Goal: Task Accomplishment & Management: Use online tool/utility

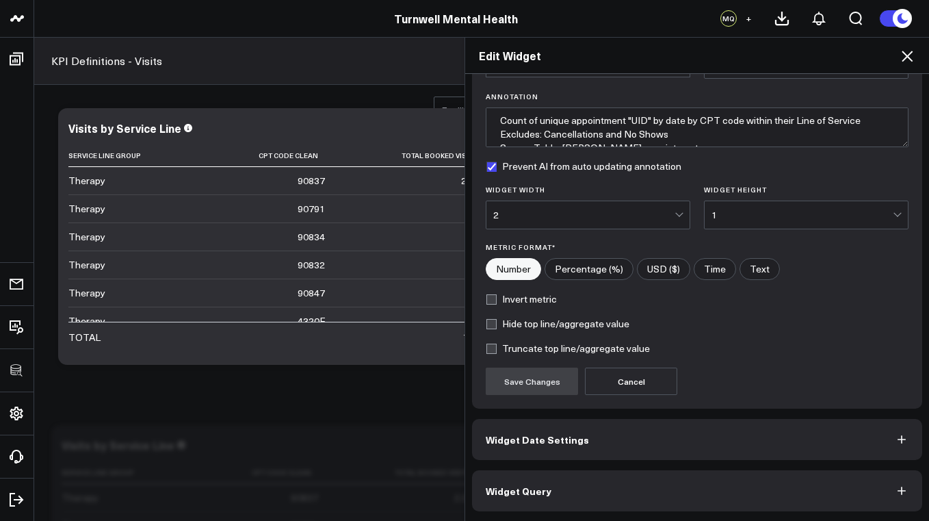
scroll to position [90, 0]
click at [574, 449] on button "Widget Date Settings" at bounding box center [697, 439] width 450 height 41
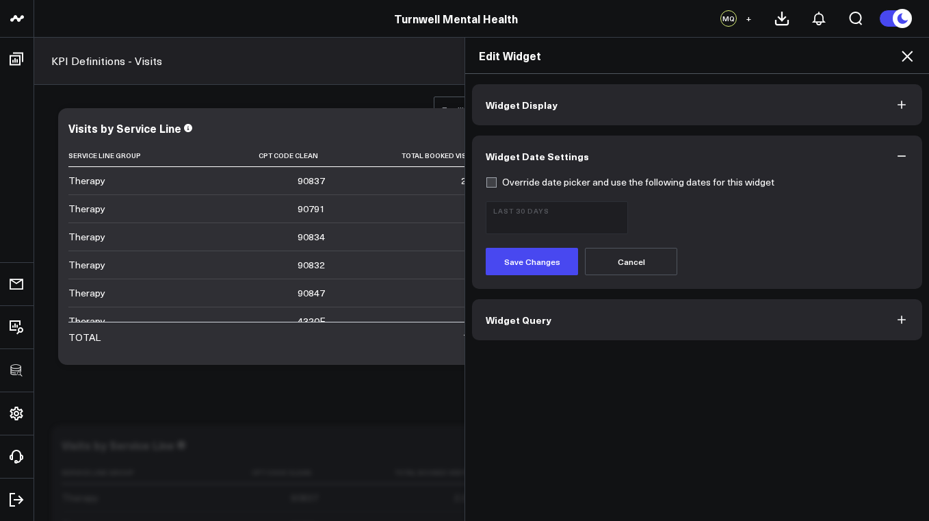
click at [584, 324] on button "Widget Query" at bounding box center [697, 319] width 450 height 41
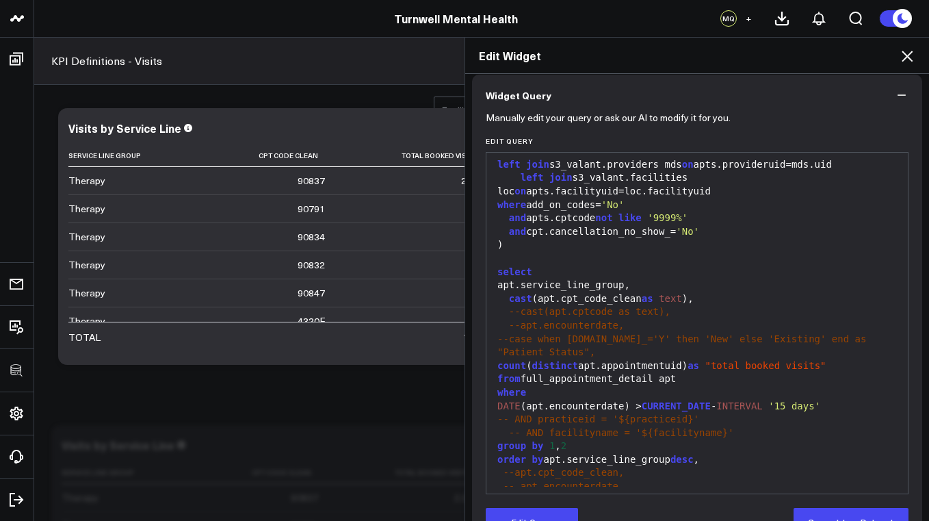
scroll to position [113, 0]
click at [507, 426] on div "-- AND facilityname = '${facilityname}'" at bounding box center [697, 433] width 408 height 14
click at [917, 58] on div "Edit Widget" at bounding box center [697, 56] width 464 height 36
click at [907, 55] on icon at bounding box center [907, 56] width 11 height 11
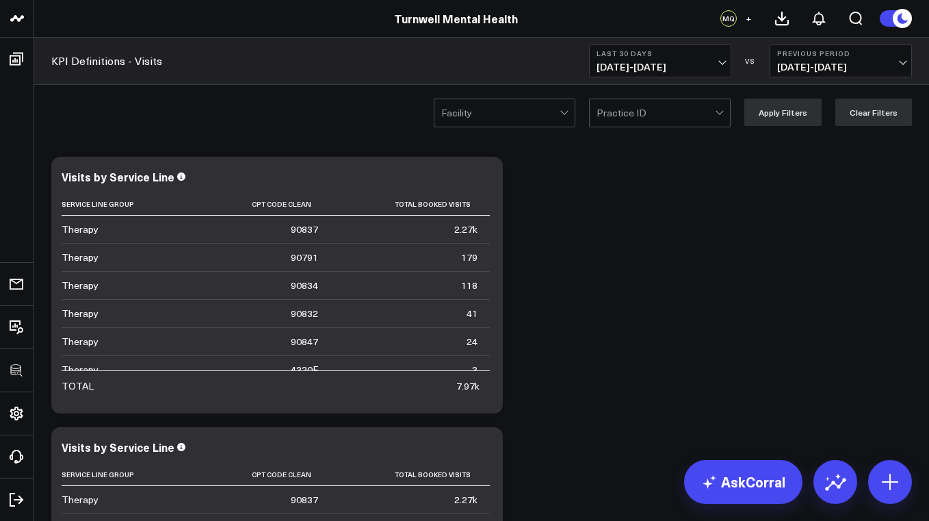
click at [647, 115] on div "Practice ID" at bounding box center [656, 112] width 118 height 11
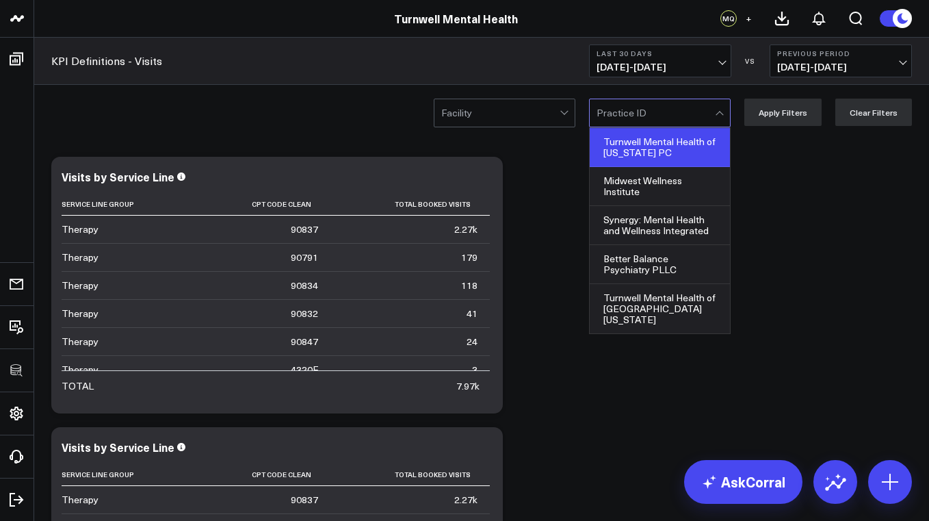
click at [651, 144] on div "Turnwell Mental Health of South Carolina PC" at bounding box center [660, 147] width 140 height 39
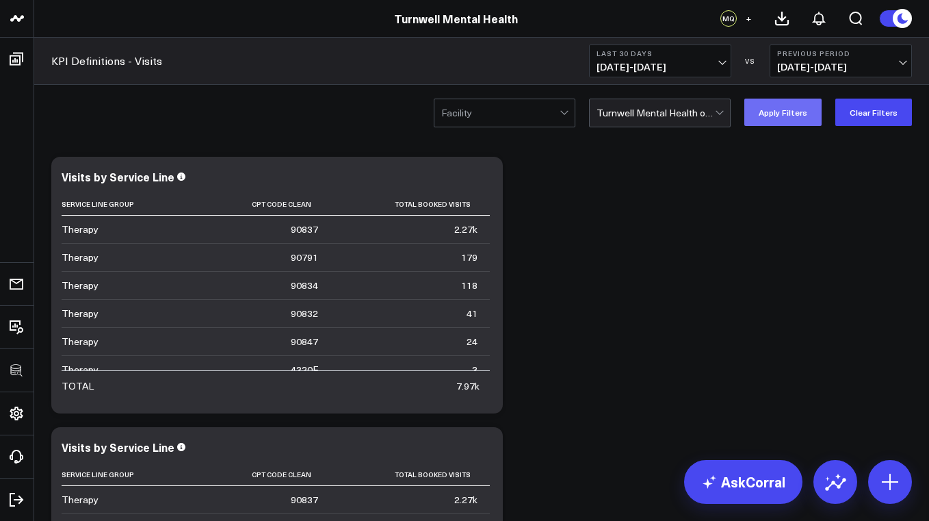
click at [776, 123] on button "Apply Filters" at bounding box center [782, 112] width 77 height 27
click at [653, 115] on div "Turnwell Mental Health of South Carolina PC" at bounding box center [656, 112] width 118 height 11
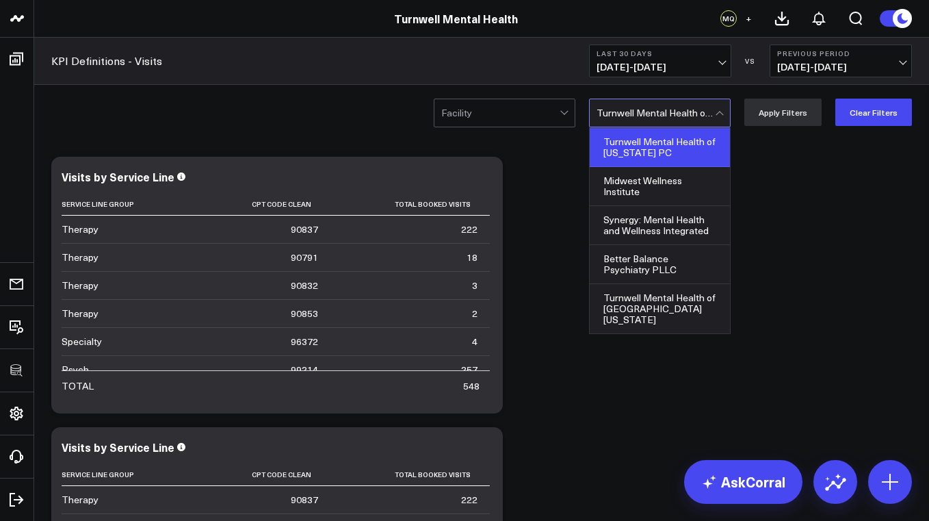
click at [575, 107] on div "Facility" at bounding box center [505, 113] width 142 height 29
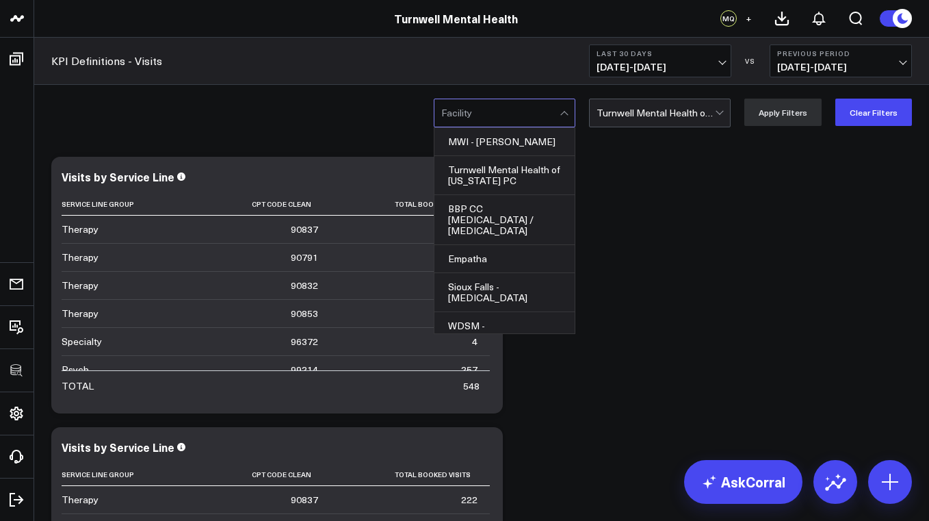
click at [636, 118] on div "Turnwell Mental Health of South Carolina PC" at bounding box center [656, 112] width 118 height 11
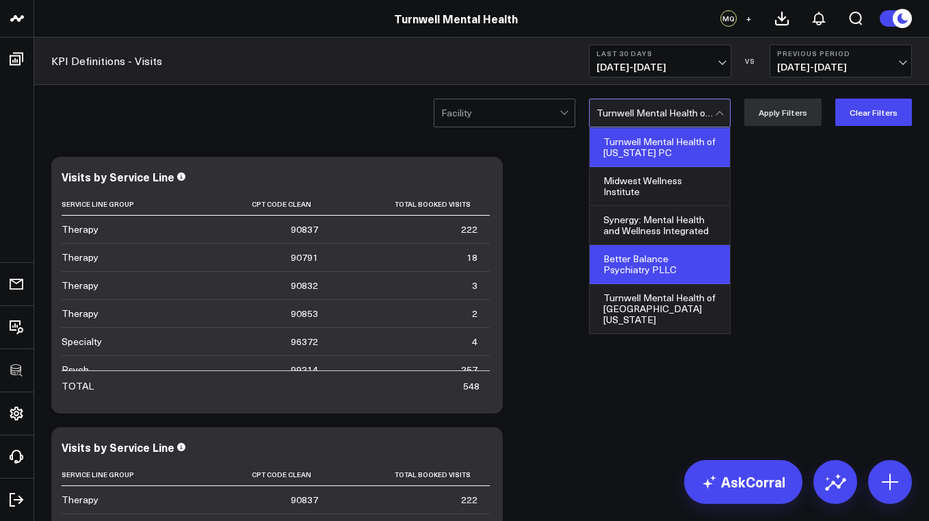
click at [633, 251] on div "Better Balance Psychiatry PLLC" at bounding box center [660, 264] width 140 height 39
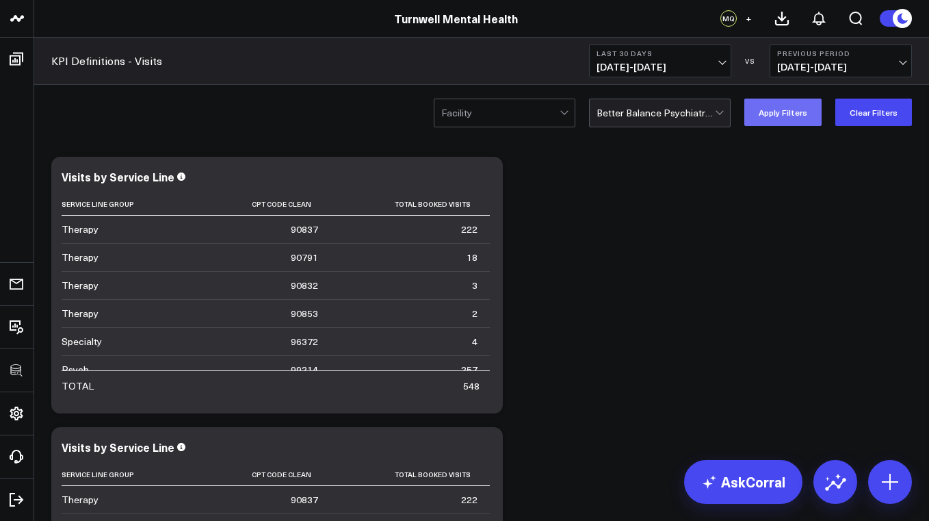
click at [768, 122] on button "Apply Filters" at bounding box center [782, 112] width 77 height 27
click at [558, 118] on div at bounding box center [500, 112] width 118 height 27
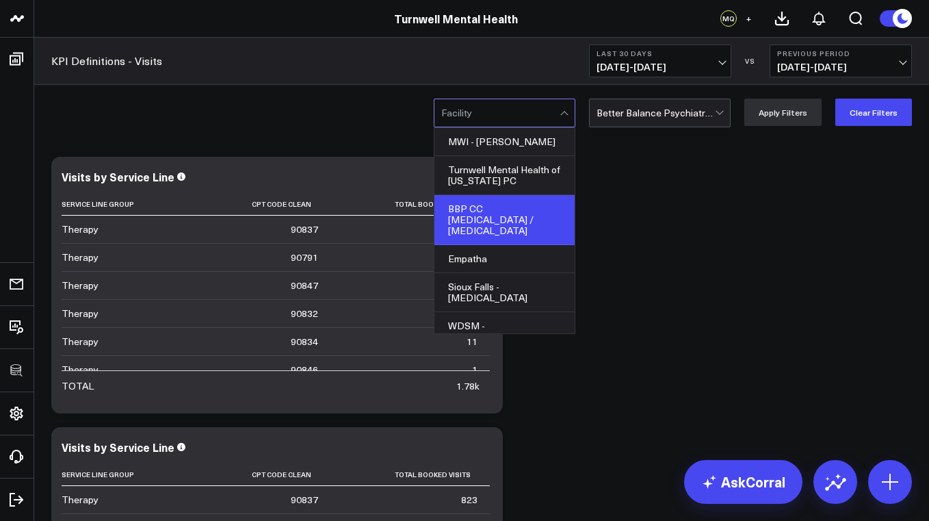
click at [524, 204] on div "BBP CC [MEDICAL_DATA] / [MEDICAL_DATA]" at bounding box center [504, 220] width 140 height 50
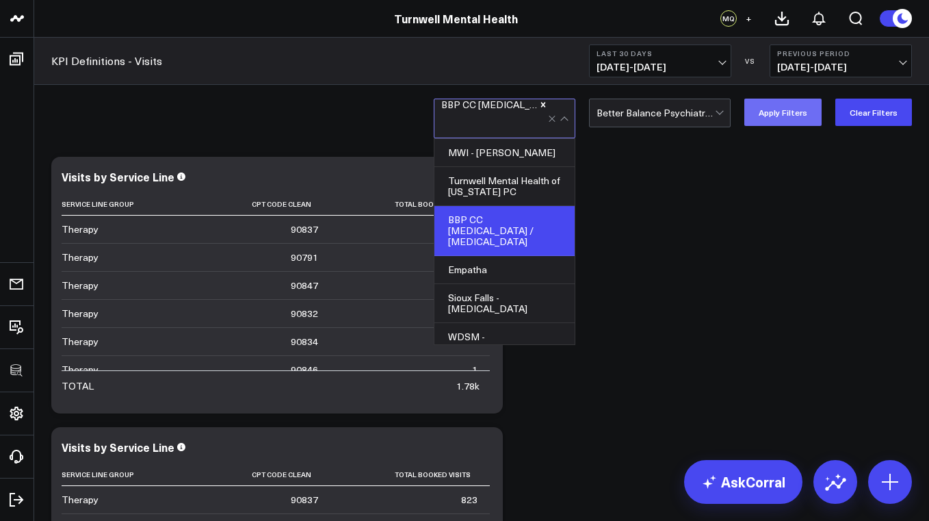
click at [764, 114] on button "Apply Filters" at bounding box center [782, 112] width 77 height 27
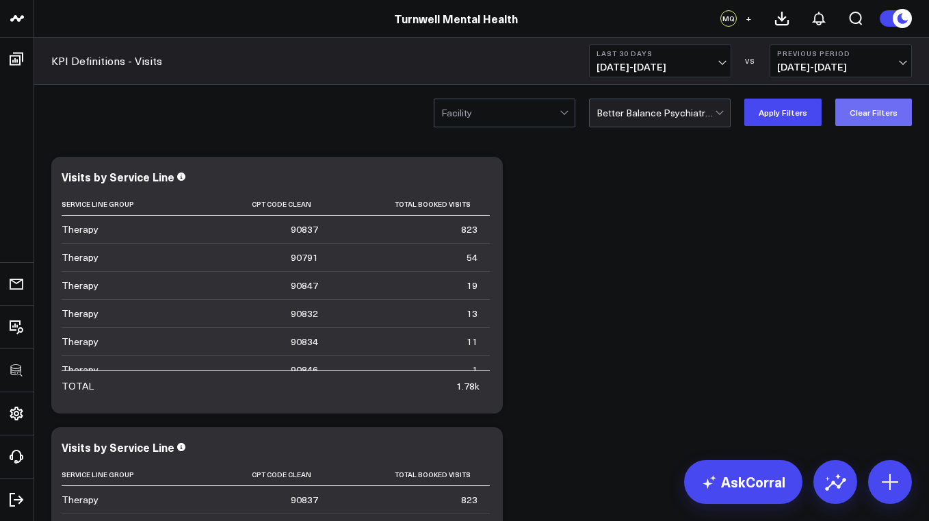
click at [870, 113] on button "Clear Filters" at bounding box center [873, 112] width 77 height 27
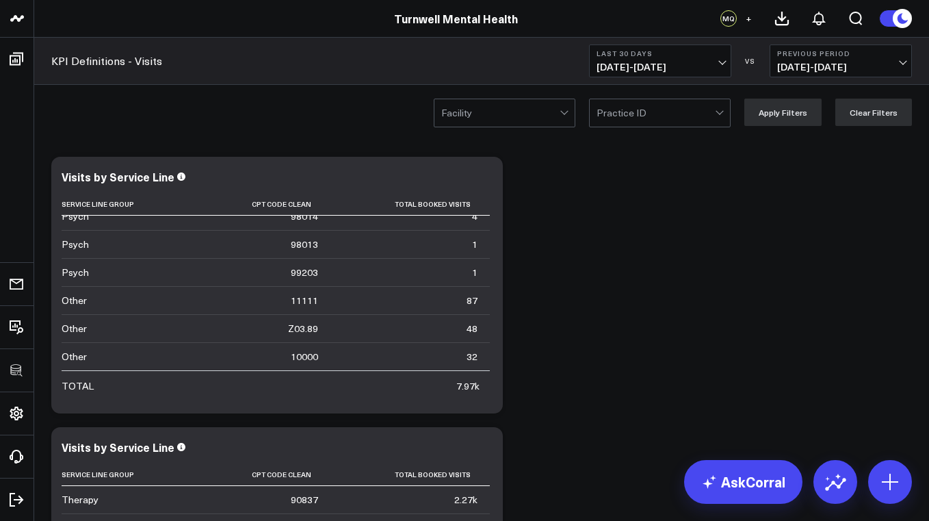
click at [524, 111] on div at bounding box center [500, 112] width 118 height 27
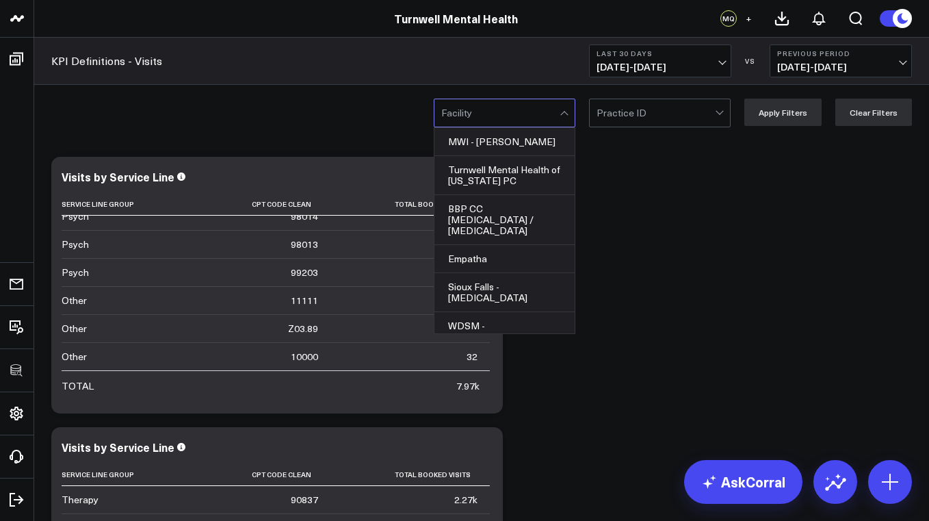
click at [524, 111] on div at bounding box center [500, 112] width 118 height 27
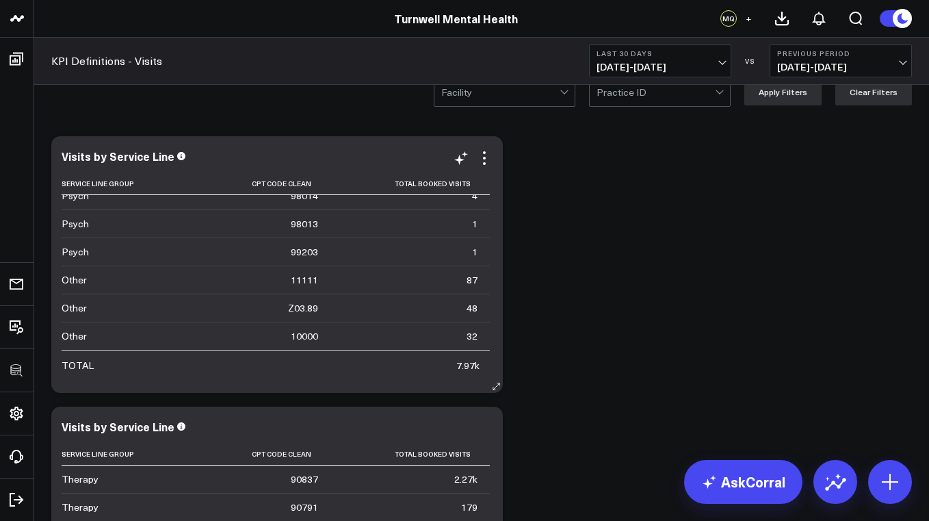
scroll to position [22, 0]
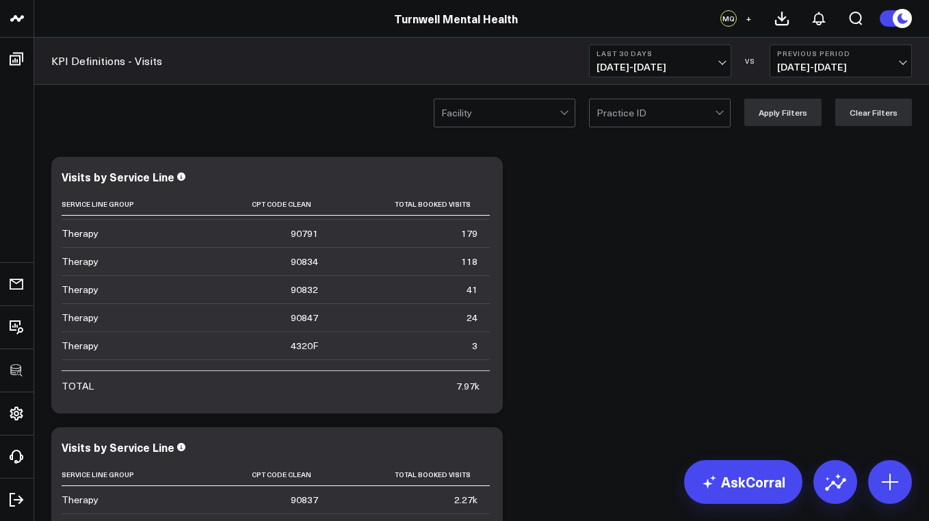
scroll to position [0, 0]
click at [486, 174] on icon at bounding box center [484, 178] width 16 height 16
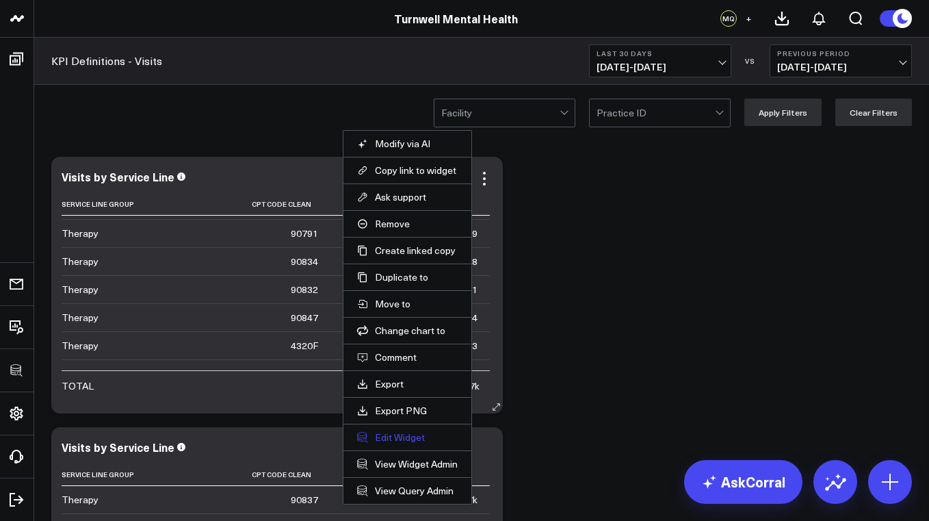
click at [403, 435] on button "Edit Widget" at bounding box center [407, 437] width 101 height 12
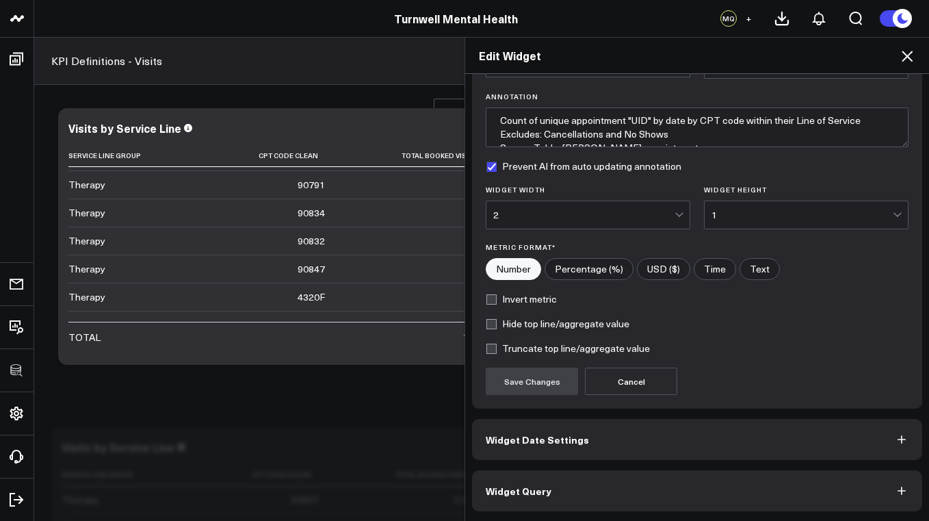
scroll to position [90, 0]
click at [590, 495] on button "Widget Query" at bounding box center [697, 490] width 450 height 41
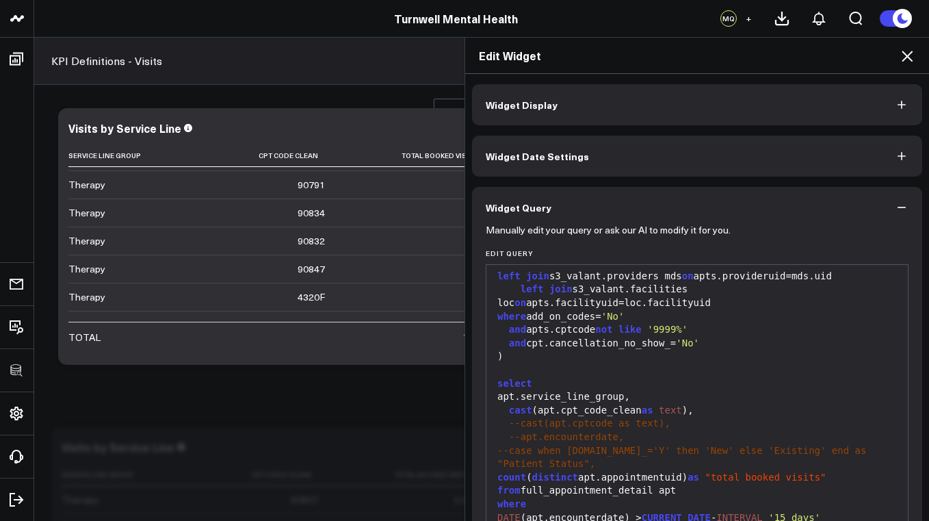
scroll to position [406, 0]
click at [522, 418] on span "--cast(apt.cptcode as text)," at bounding box center [589, 423] width 161 height 11
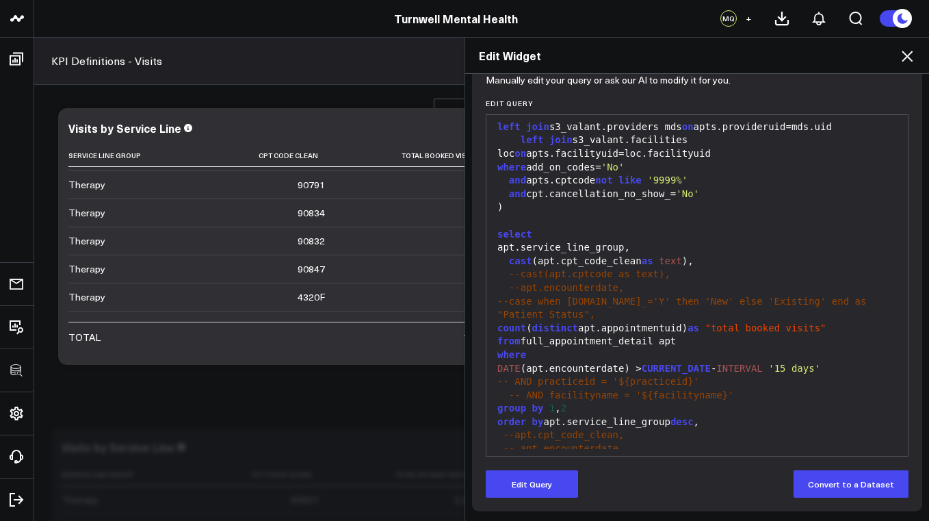
scroll to position [150, 0]
click at [519, 487] on button "Edit Query" at bounding box center [532, 483] width 92 height 27
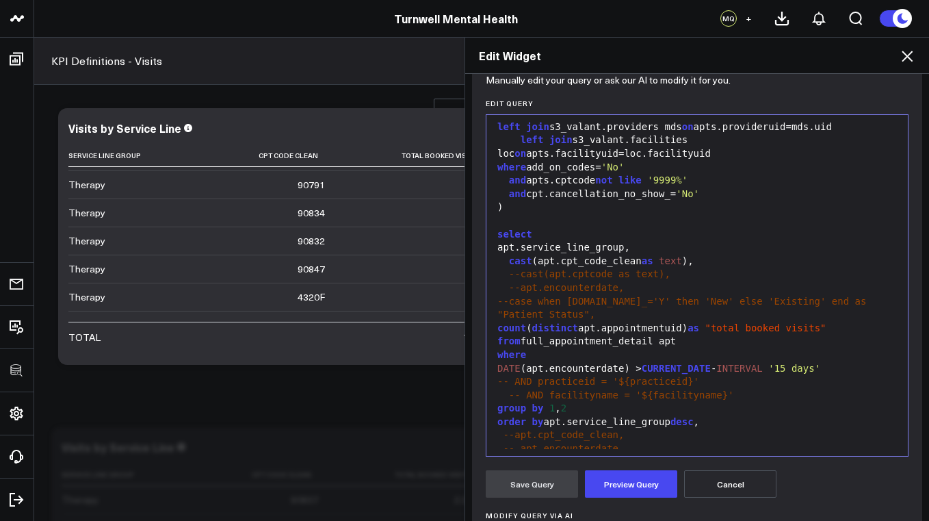
click at [521, 389] on span "-- AND facilityname = '${facilityname}'" at bounding box center [621, 394] width 225 height 11
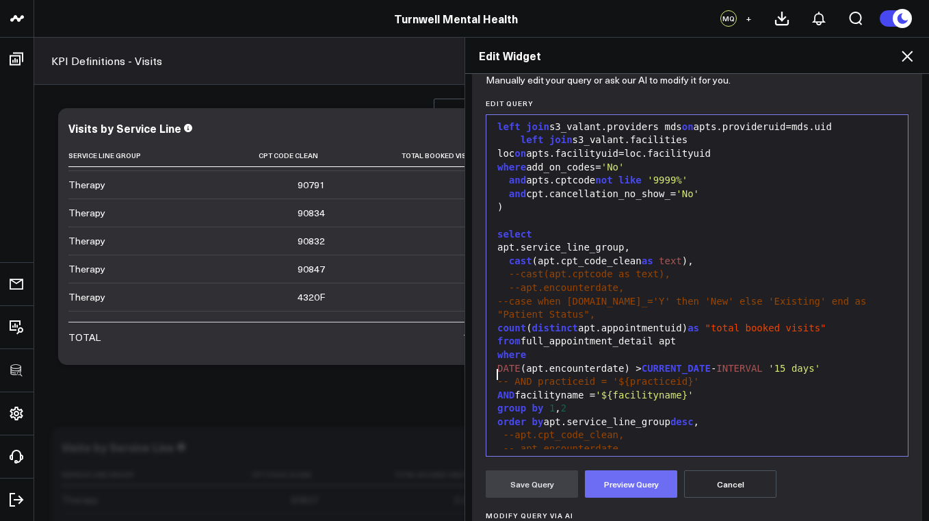
click at [622, 488] on button "Preview Query" at bounding box center [631, 483] width 92 height 27
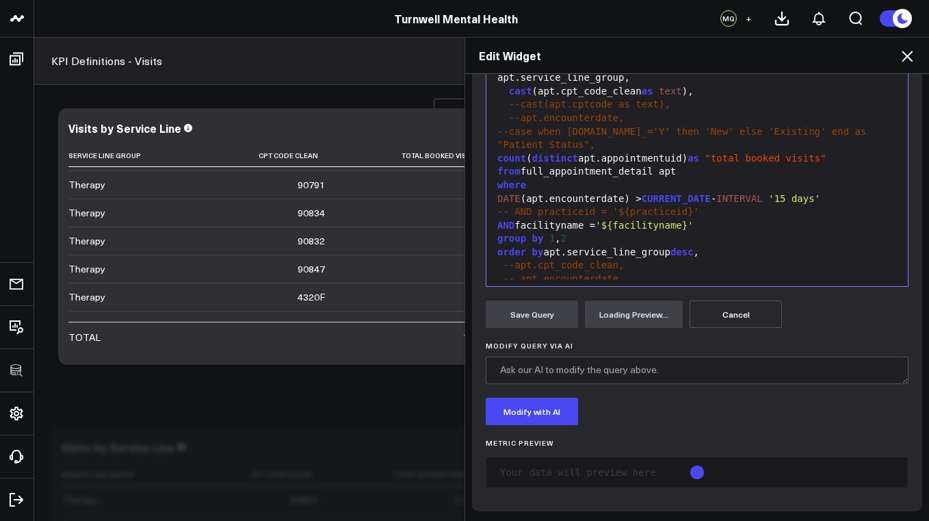
scroll to position [320, 0]
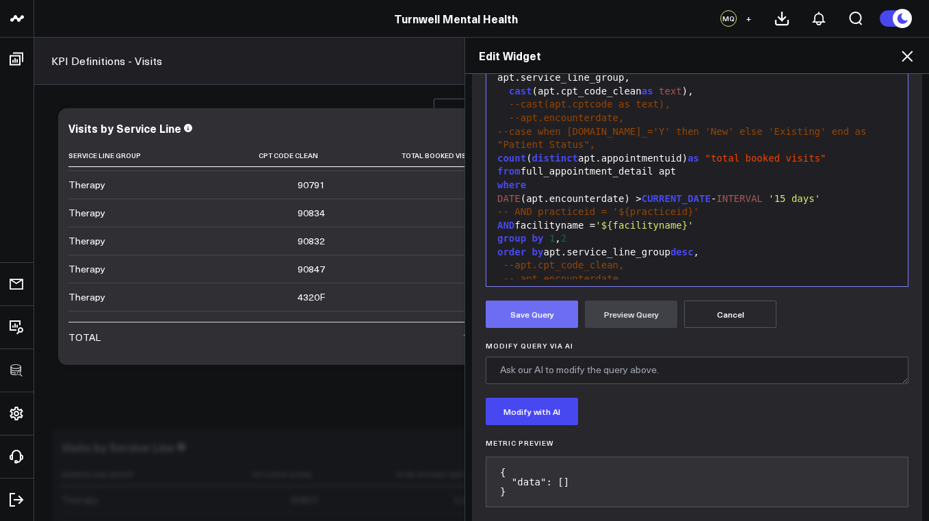
click at [554, 315] on button "Save Query" at bounding box center [532, 313] width 92 height 27
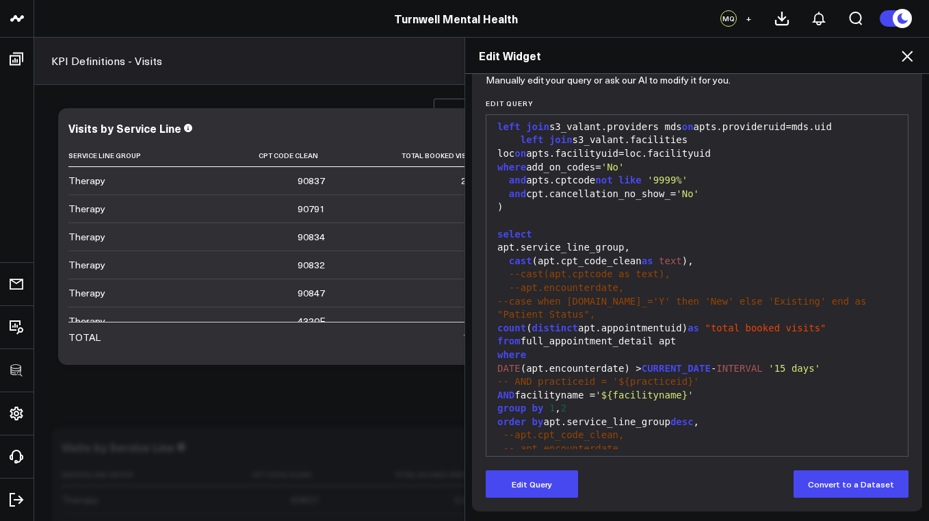
scroll to position [150, 0]
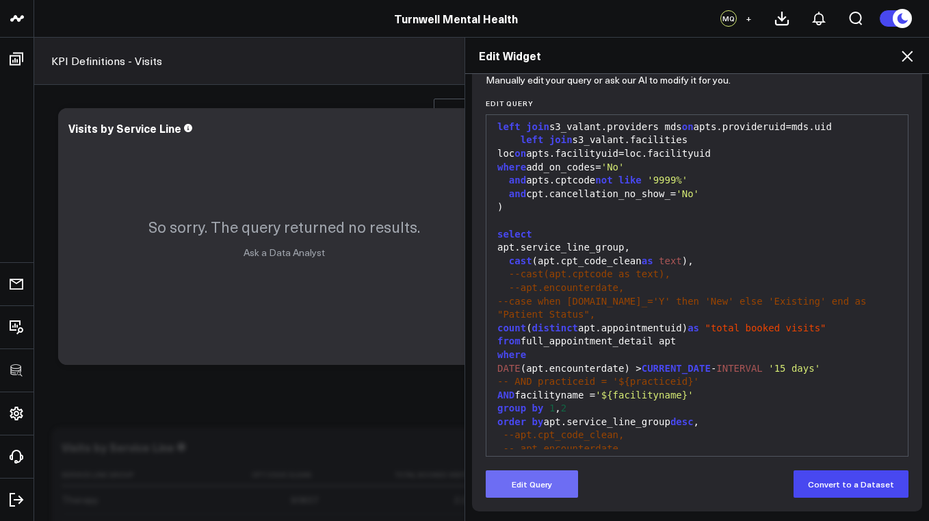
click at [526, 480] on button "Edit Query" at bounding box center [532, 483] width 92 height 27
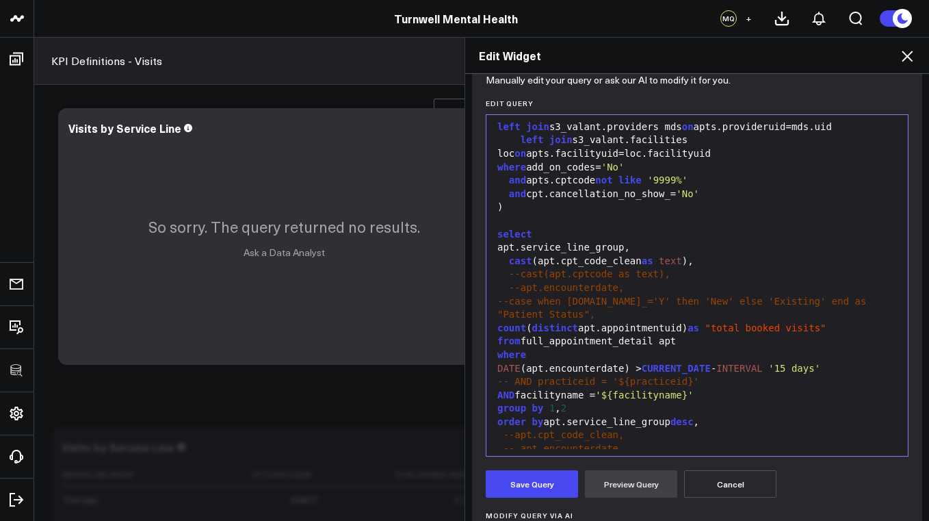
click at [499, 389] on span "AND" at bounding box center [505, 394] width 17 height 11
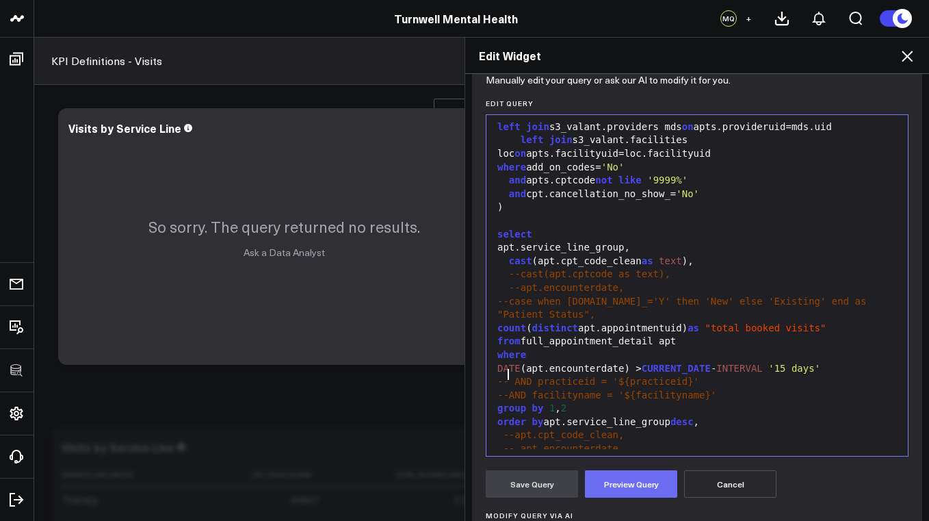
click at [614, 486] on button "Preview Query" at bounding box center [631, 483] width 92 height 27
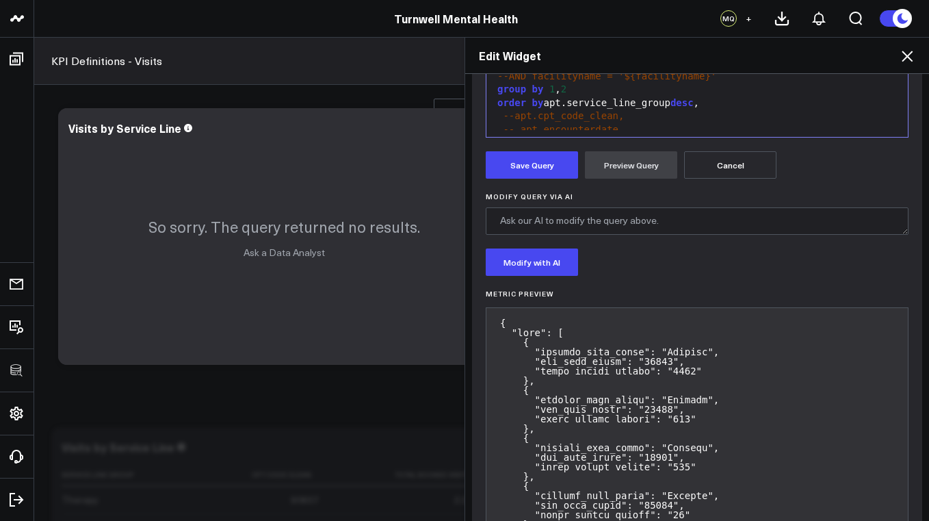
scroll to position [469, 0]
click at [540, 160] on button "Save Query" at bounding box center [532, 164] width 92 height 27
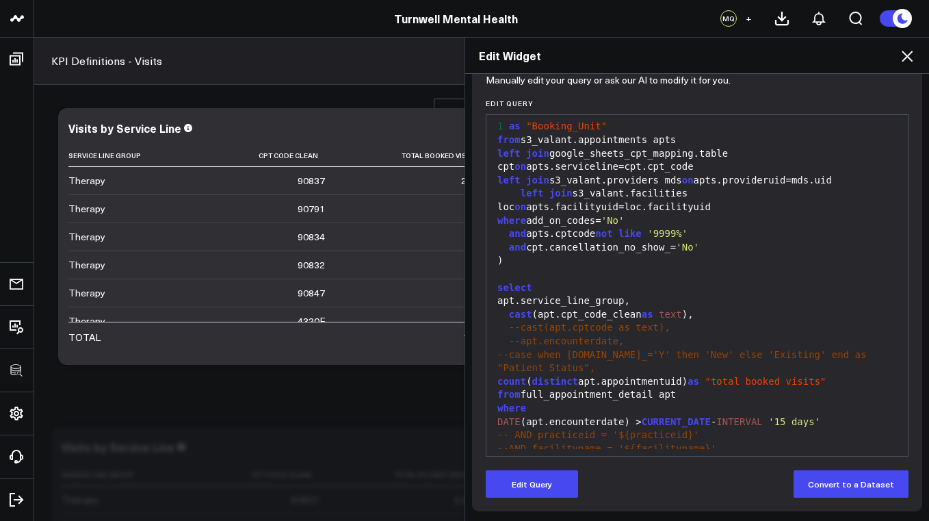
scroll to position [350, 0]
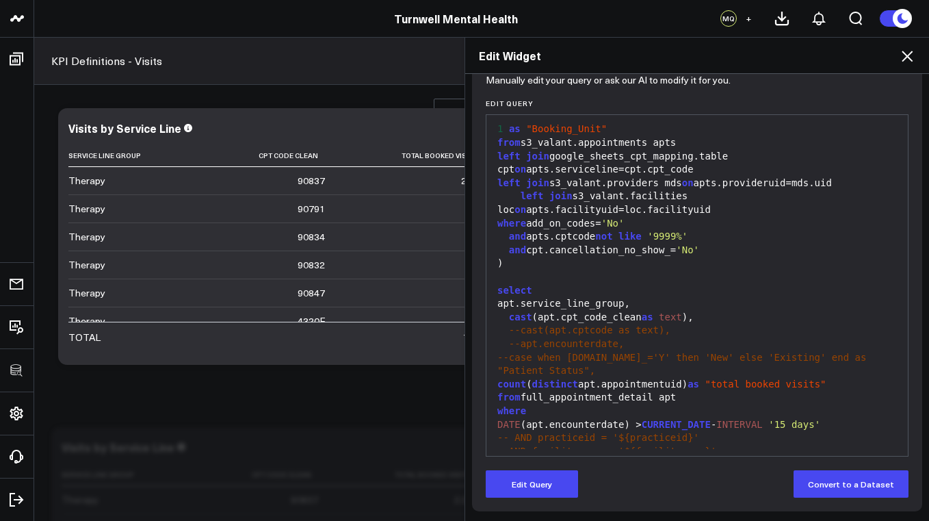
click at [909, 56] on icon at bounding box center [907, 56] width 16 height 16
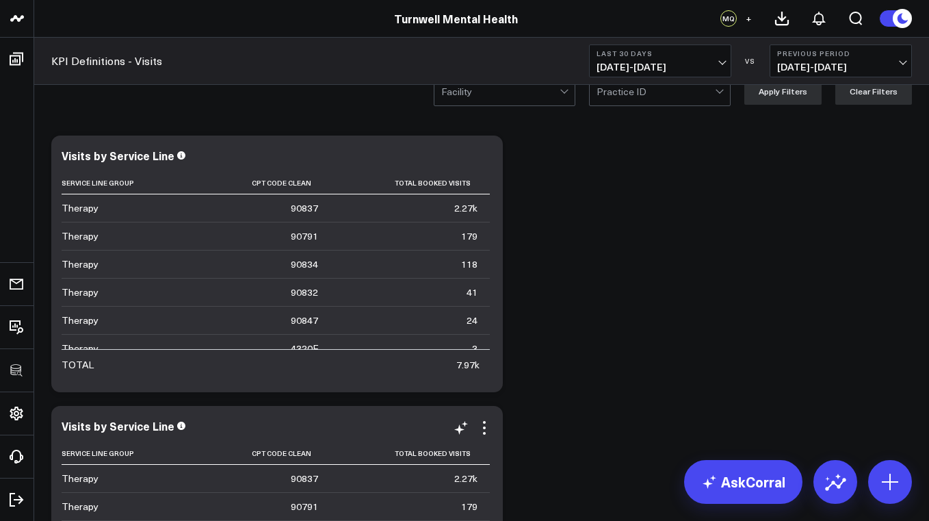
scroll to position [21, 0]
click at [486, 153] on icon at bounding box center [484, 157] width 16 height 16
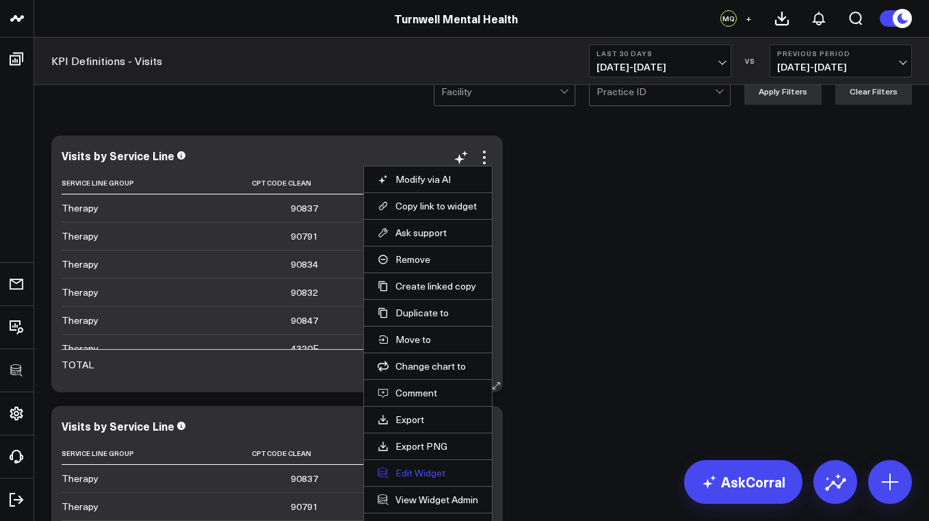
click at [431, 475] on button "Edit Widget" at bounding box center [428, 473] width 101 height 12
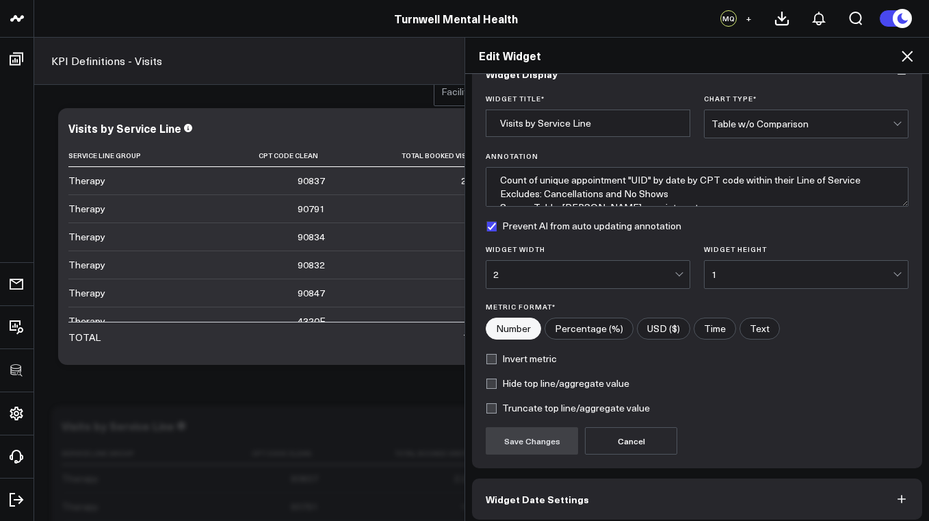
scroll to position [23, 0]
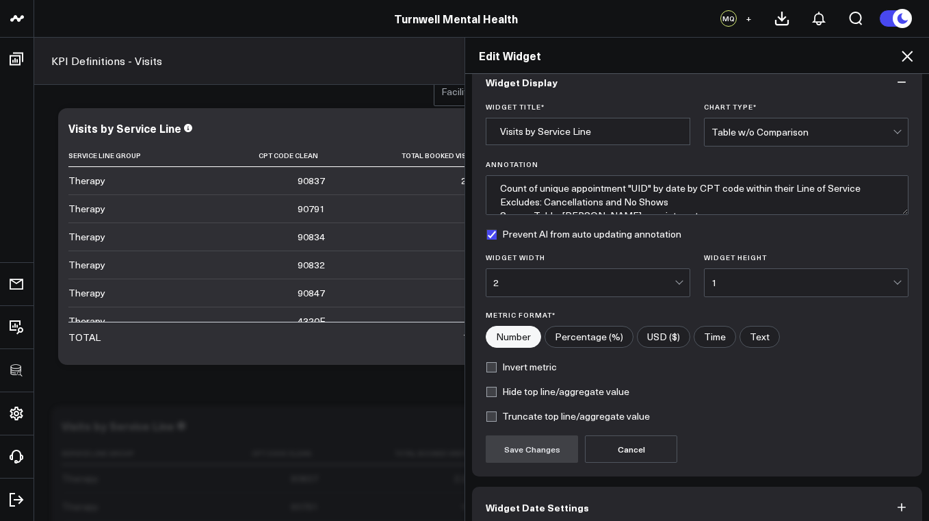
click at [747, 133] on div "Table w/o Comparison" at bounding box center [802, 132] width 181 height 11
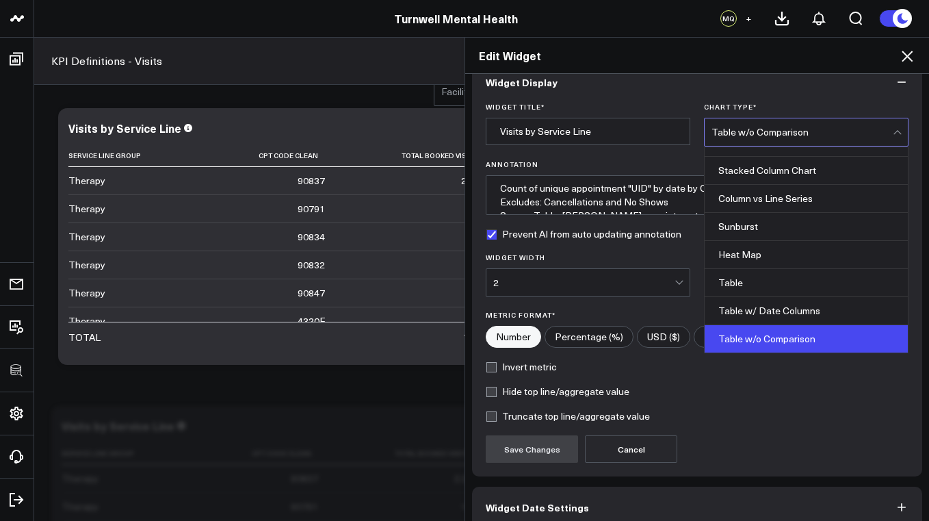
click at [747, 133] on div "Table w/o Comparison" at bounding box center [802, 132] width 181 height 11
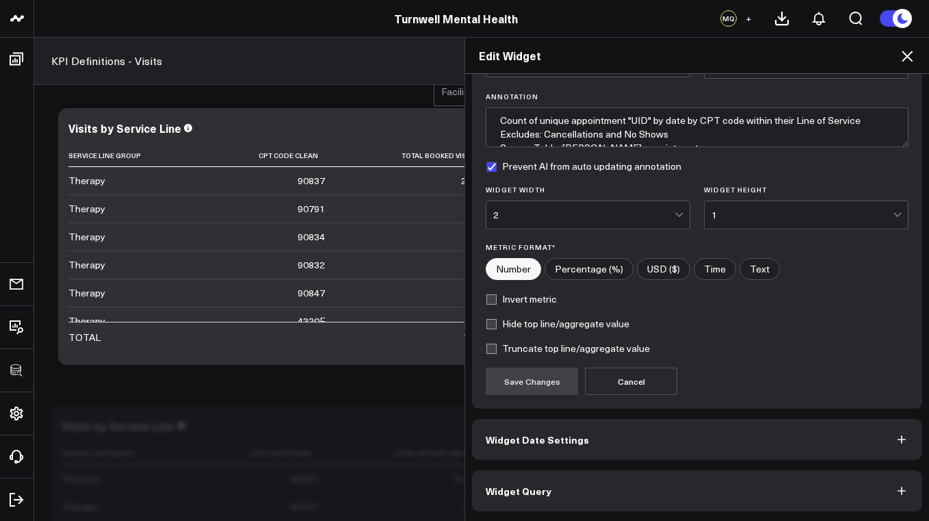
scroll to position [90, 0]
click at [592, 490] on button "Widget Query" at bounding box center [697, 490] width 450 height 41
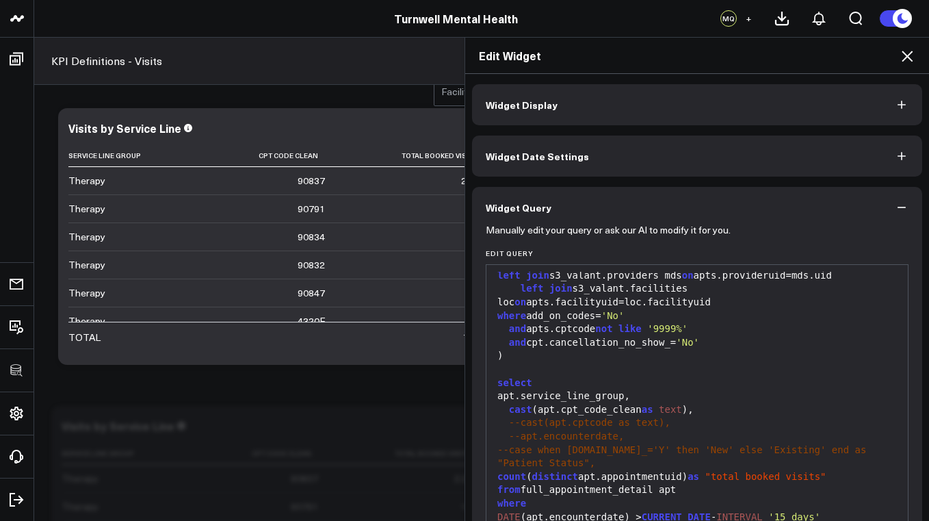
scroll to position [406, 0]
click at [521, 432] on span "--apt.encounterdate," at bounding box center [567, 437] width 116 height 11
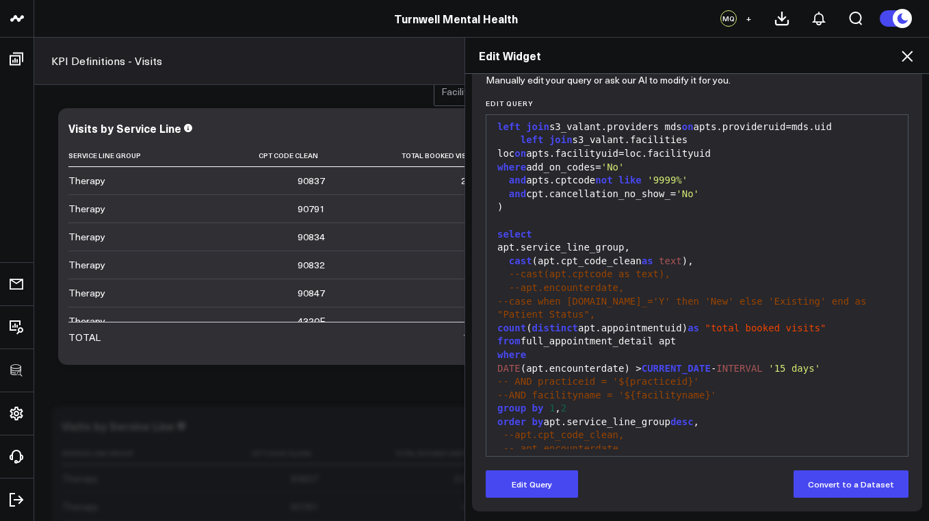
scroll to position [150, 0]
click at [526, 500] on div "Manually edit your query or ask our AI to modify it for you. Edit Query 99 1 2 …" at bounding box center [697, 294] width 450 height 433
click at [538, 484] on button "Edit Query" at bounding box center [532, 483] width 92 height 27
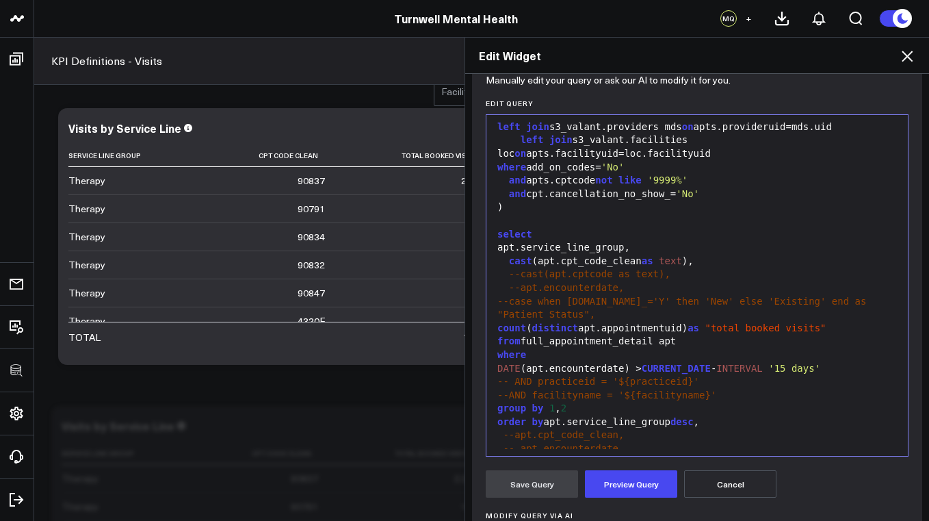
click at [521, 282] on span "--apt.encounterdate," at bounding box center [567, 287] width 116 height 11
click at [582, 402] on div "group by 1 , 2" at bounding box center [697, 409] width 408 height 14
click at [616, 480] on button "Preview Query" at bounding box center [631, 483] width 92 height 27
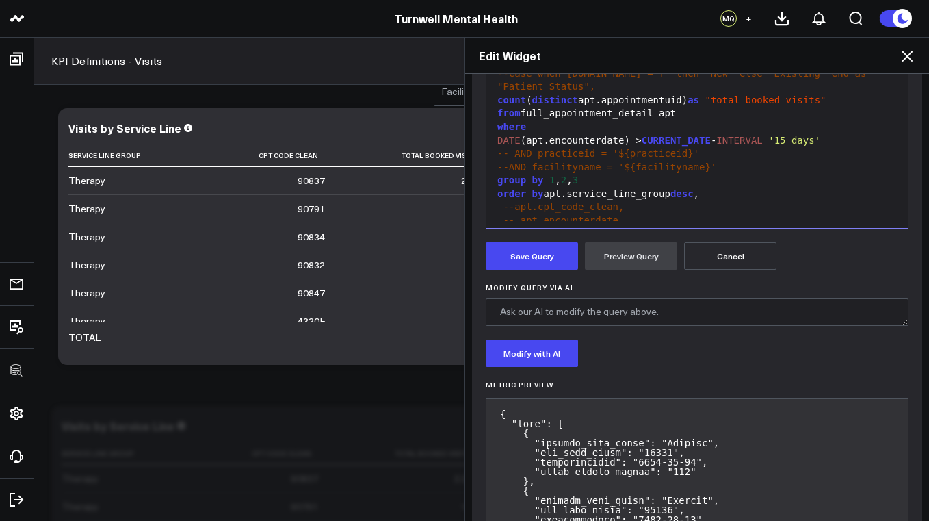
scroll to position [388, 0]
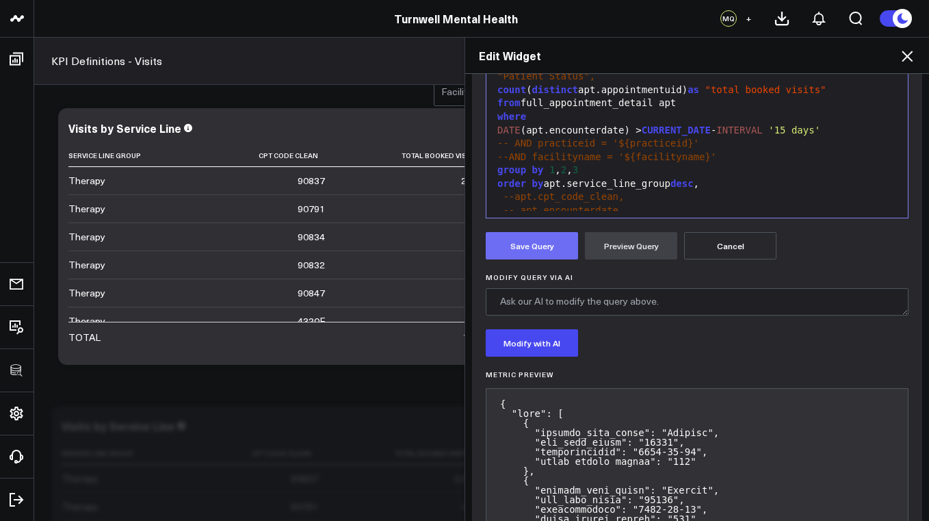
click at [538, 250] on button "Save Query" at bounding box center [532, 245] width 92 height 27
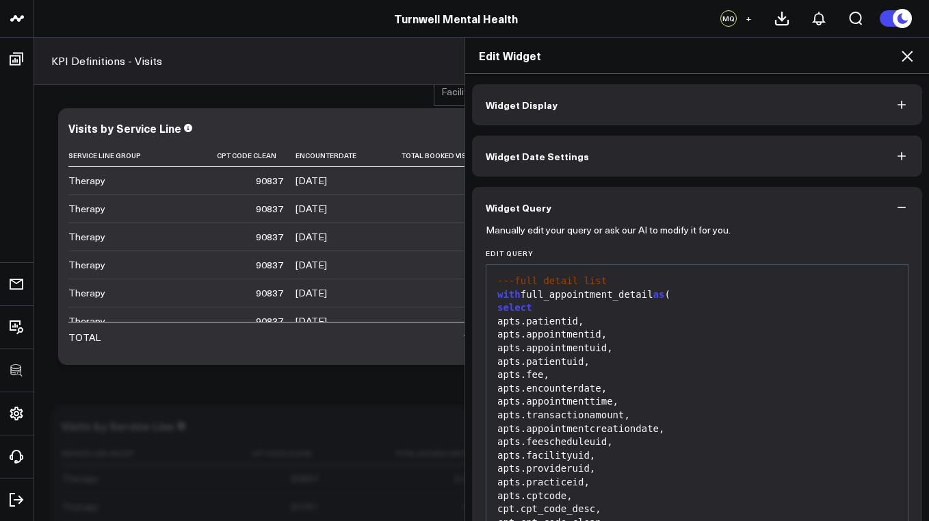
scroll to position [0, 0]
click at [784, 105] on button "Widget Display" at bounding box center [697, 104] width 450 height 41
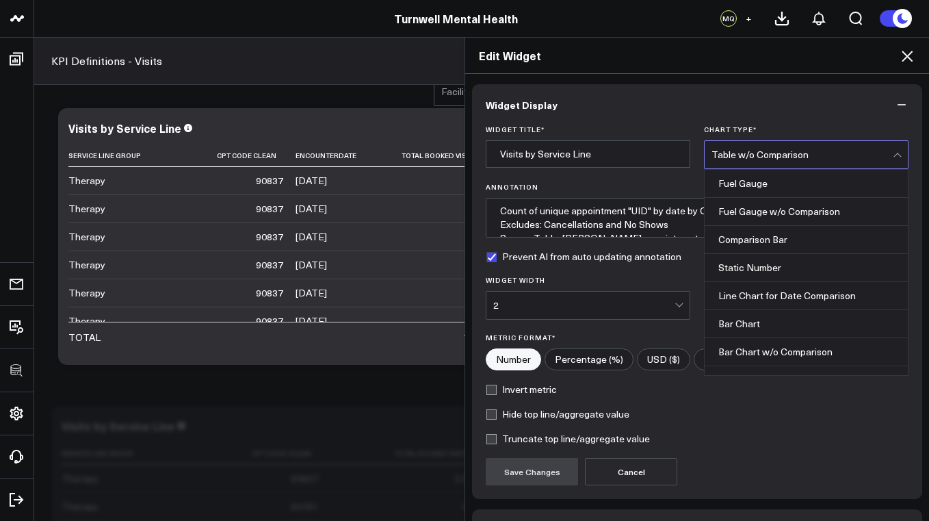
click at [778, 157] on div "Table w/o Comparison" at bounding box center [802, 154] width 181 height 11
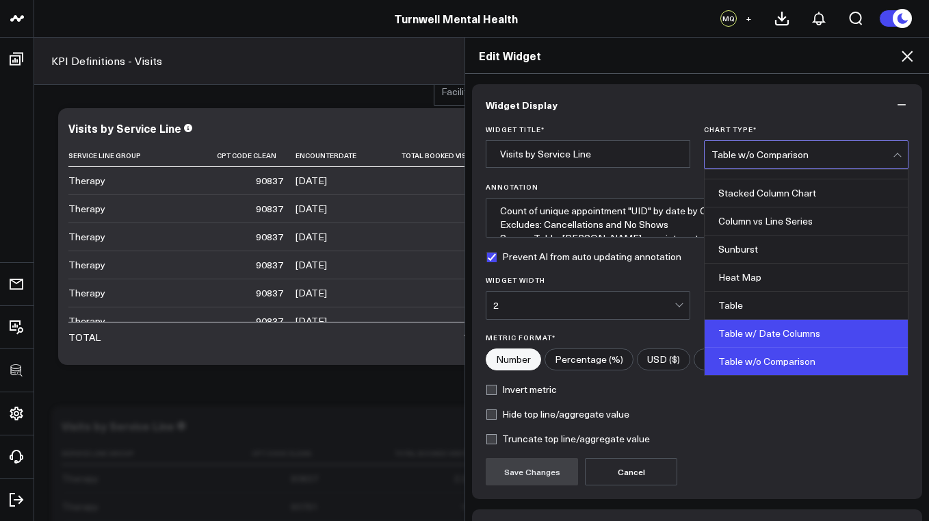
click at [772, 331] on div "Table w/ Date Columns" at bounding box center [806, 334] width 203 height 28
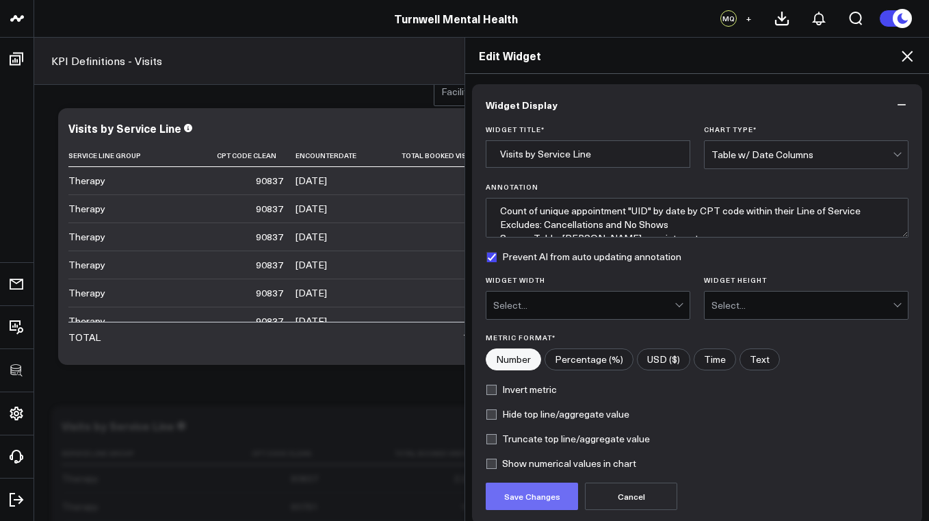
click at [537, 496] on button "Save Changes" at bounding box center [532, 495] width 92 height 27
type textarea "Count of unique appointment "UID" by date by CPT code within their Line of Serv…"
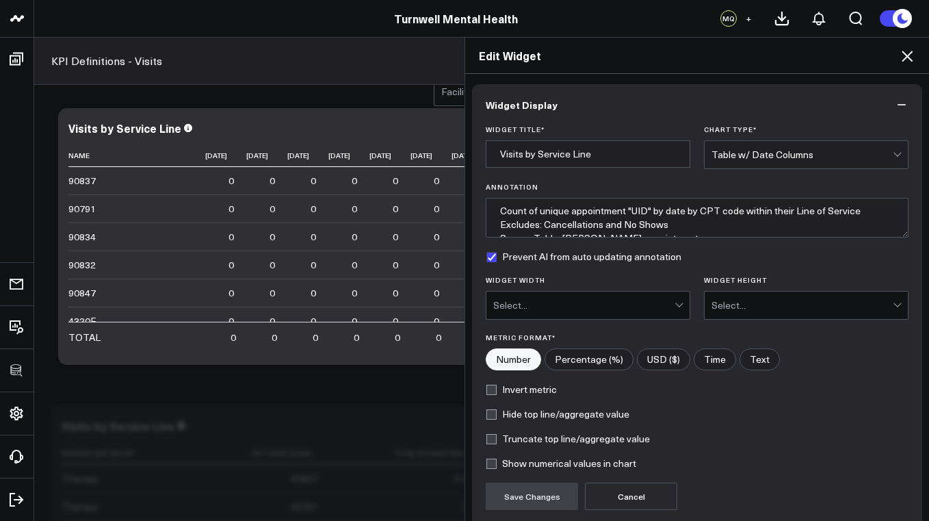
drag, startPoint x: 158, startPoint y: 350, endPoint x: 187, endPoint y: 349, distance: 28.7
click at [187, 349] on div "Edit Widget Widget Display Widget Title * Visits by Service Line Chart Type * T…" at bounding box center [464, 279] width 929 height 484
click at [199, 346] on div "Edit Widget Widget Display Widget Title * Visits by Service Line Chart Type * T…" at bounding box center [464, 279] width 929 height 484
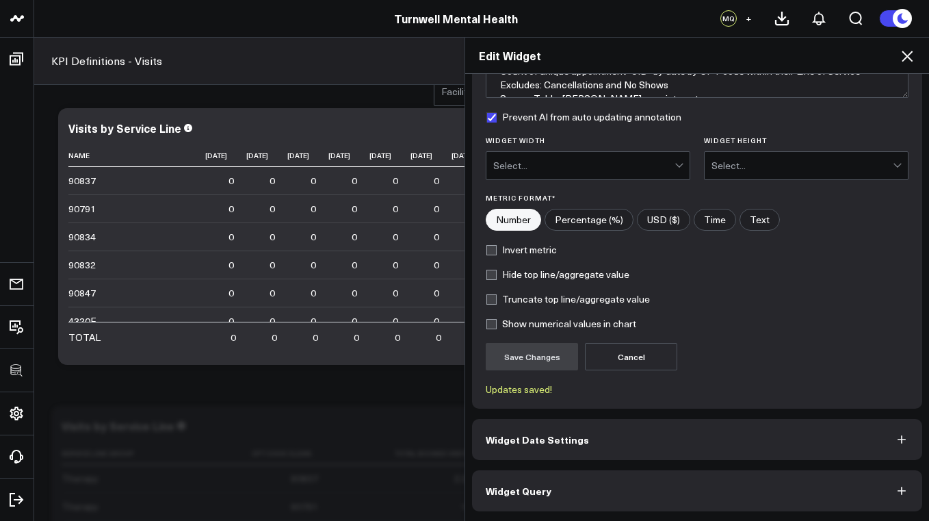
scroll to position [140, 0]
click at [910, 57] on icon at bounding box center [907, 56] width 16 height 16
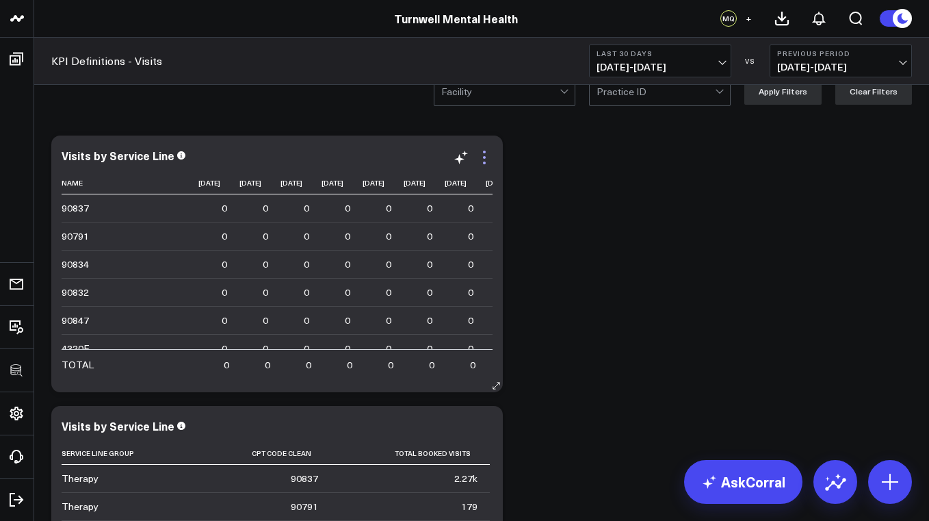
click at [484, 157] on icon at bounding box center [484, 157] width 3 height 3
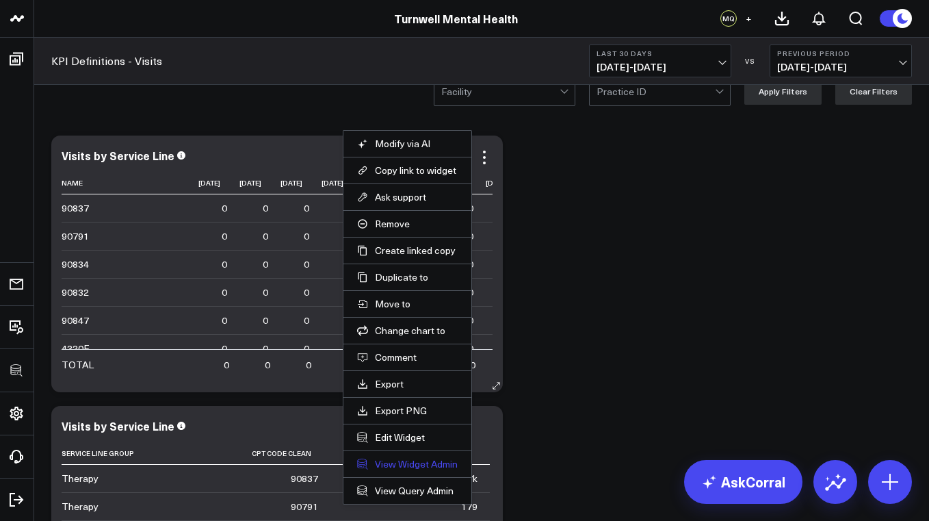
click at [427, 465] on link "View Widget Admin" at bounding box center [407, 464] width 101 height 12
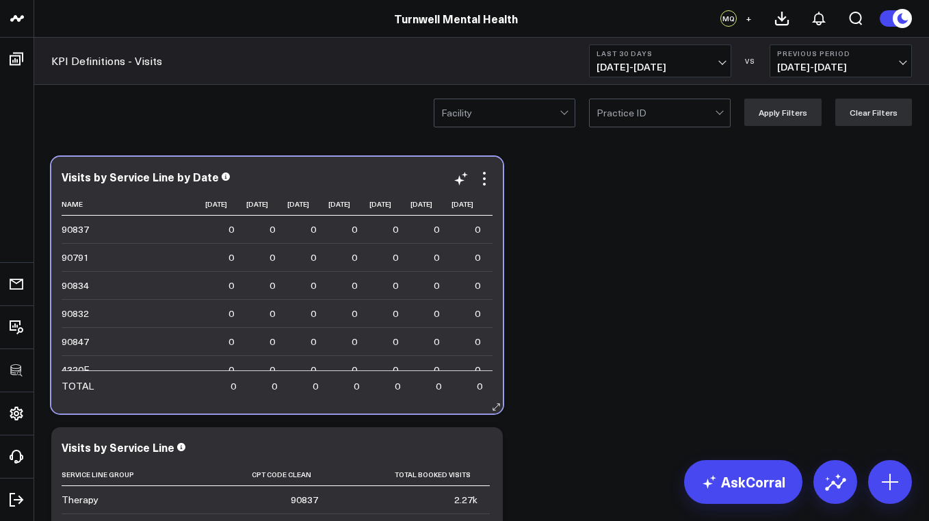
scroll to position [0, 1140]
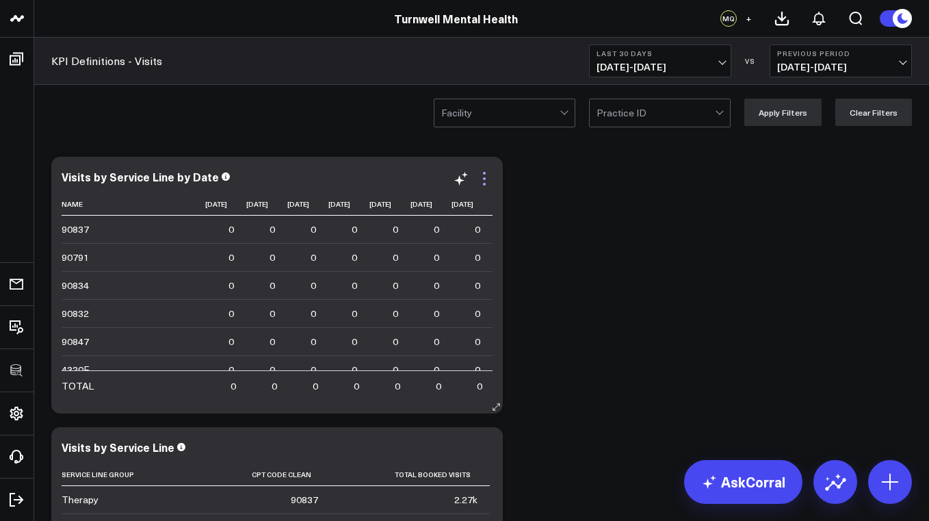
click at [486, 177] on icon at bounding box center [484, 178] width 16 height 16
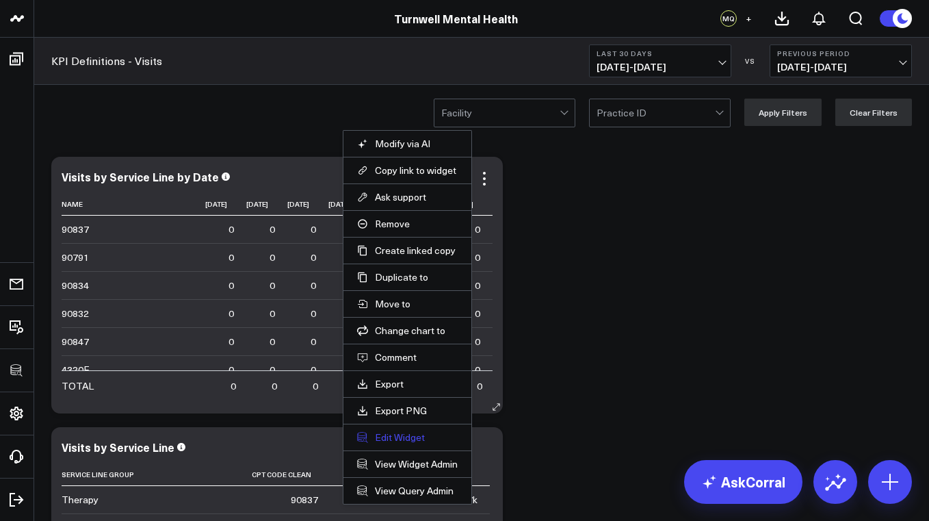
click at [400, 439] on button "Edit Widget" at bounding box center [407, 437] width 101 height 12
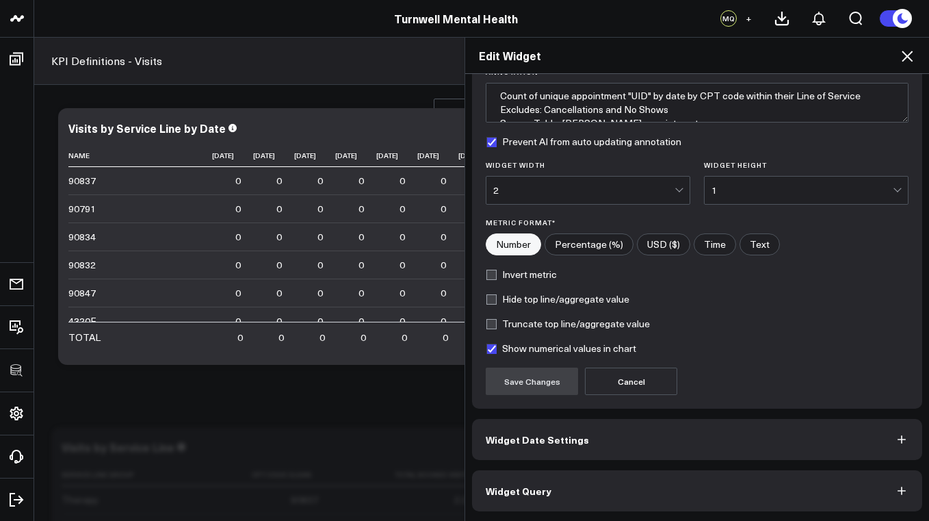
scroll to position [115, 0]
click at [575, 486] on button "Widget Query" at bounding box center [697, 490] width 450 height 41
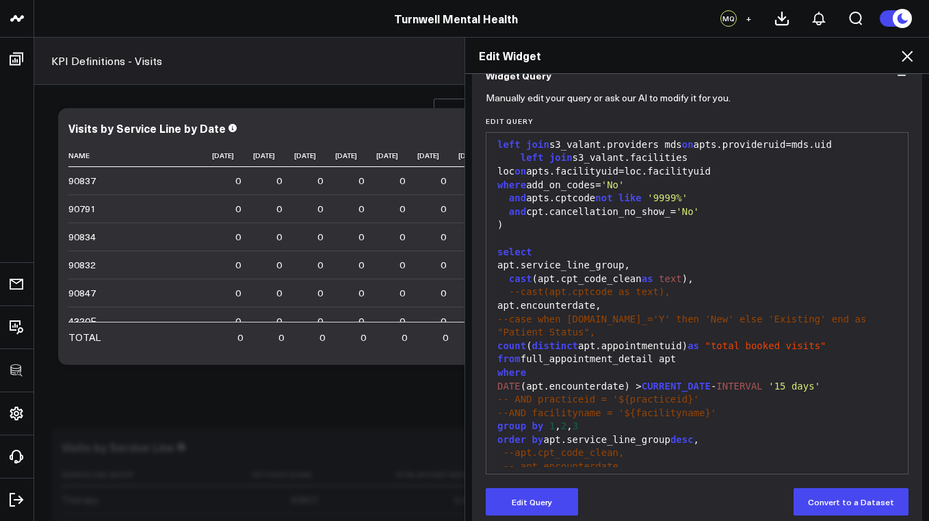
scroll to position [144, 0]
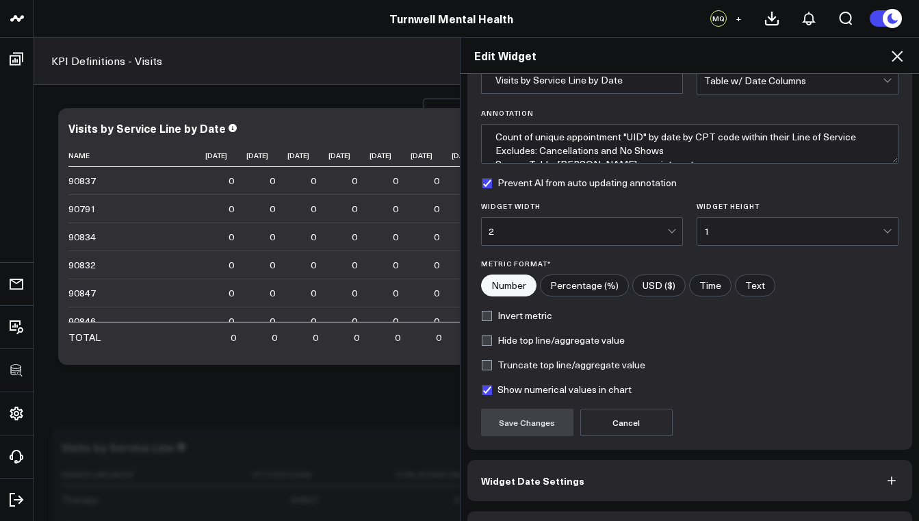
scroll to position [115, 0]
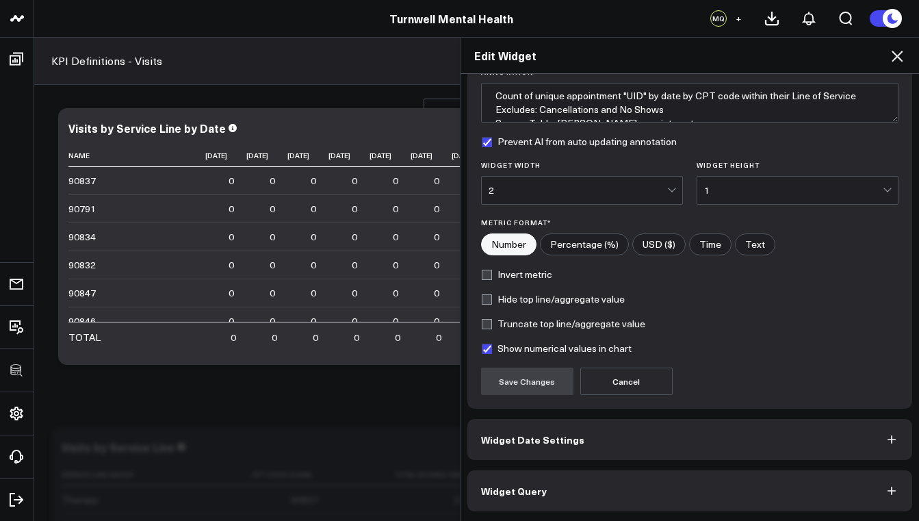
click at [549, 492] on button "Widget Query" at bounding box center [689, 490] width 445 height 41
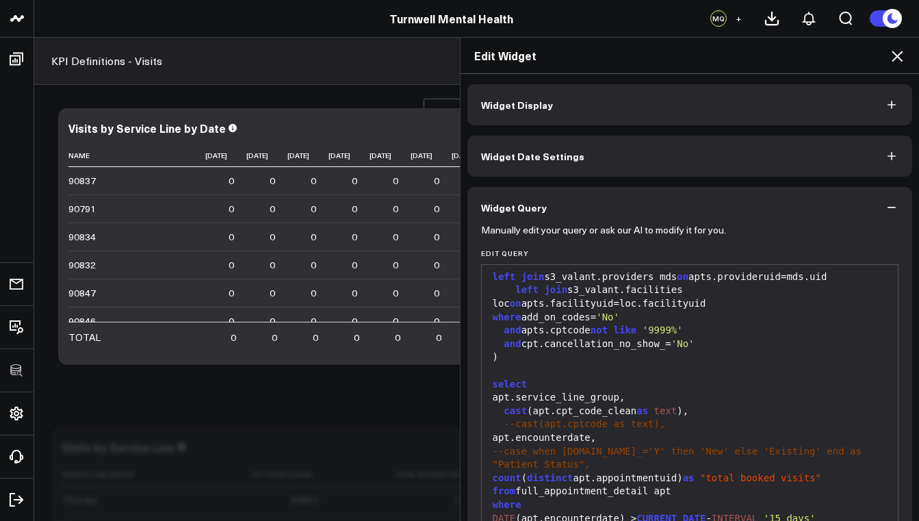
scroll to position [150, 0]
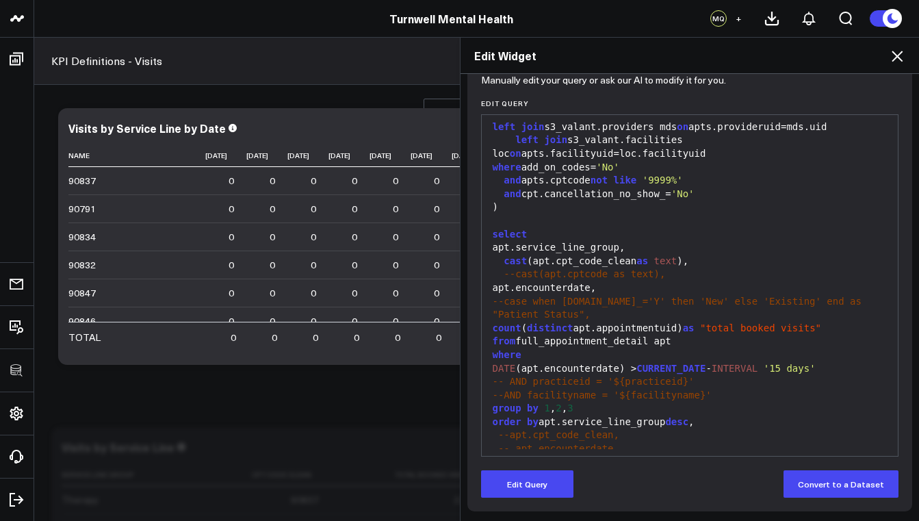
click at [900, 56] on icon at bounding box center [897, 56] width 16 height 16
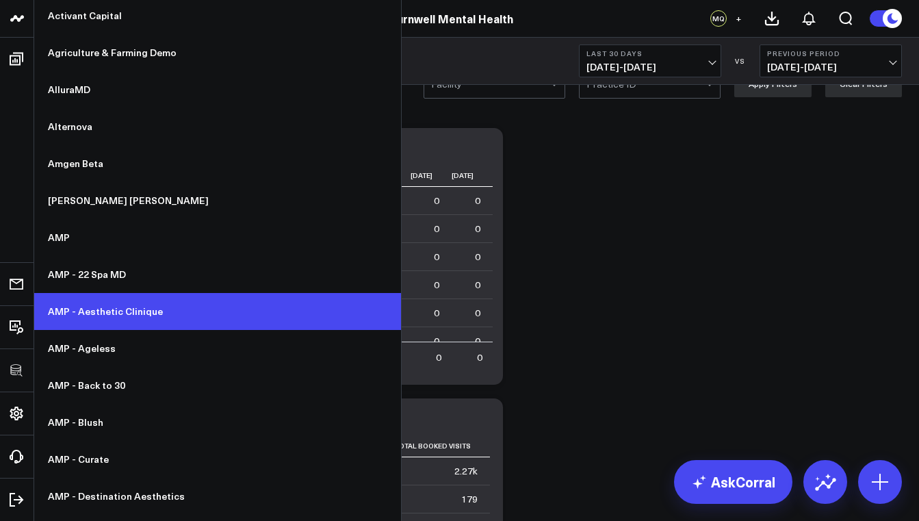
scroll to position [186, 0]
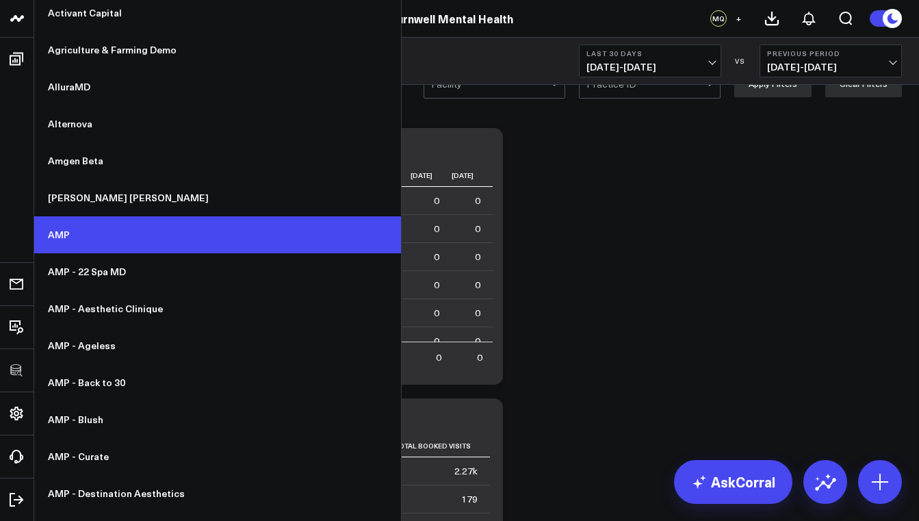
click at [79, 235] on link "AMP" at bounding box center [217, 234] width 367 height 37
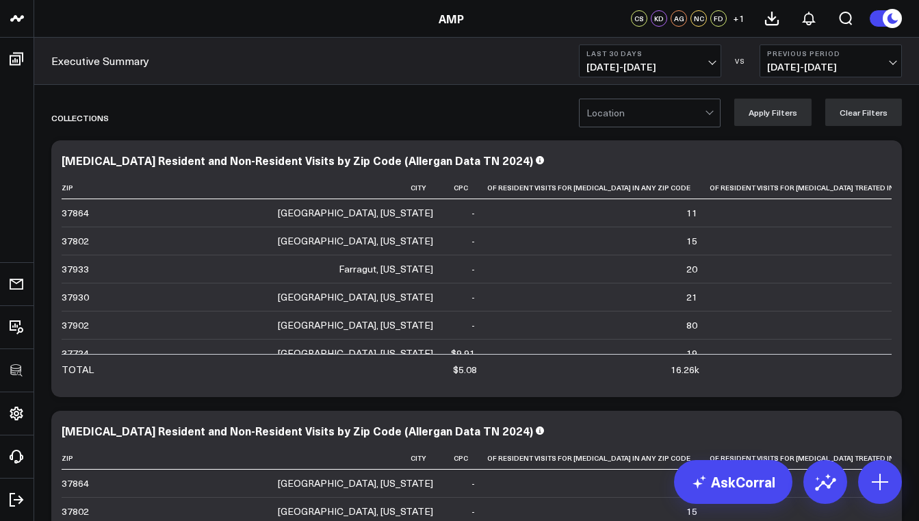
click at [713, 119] on div at bounding box center [711, 112] width 12 height 27
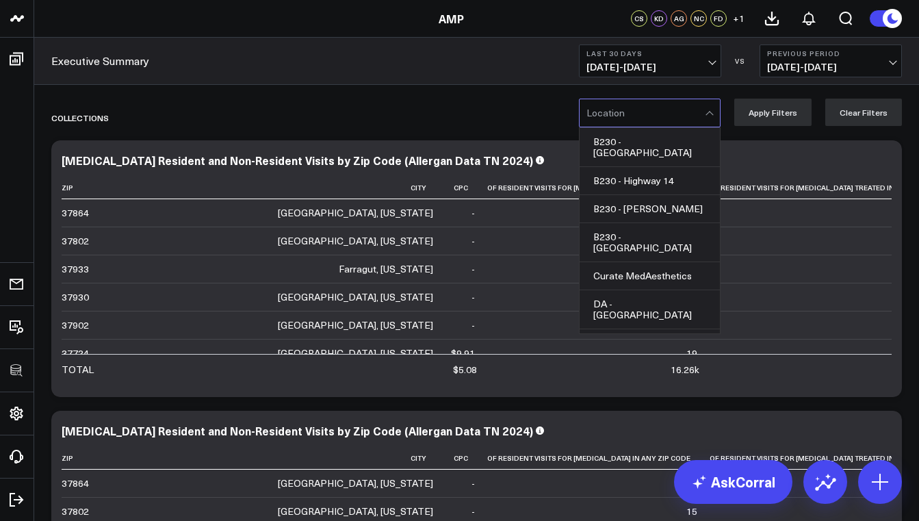
click at [713, 119] on div at bounding box center [711, 112] width 12 height 27
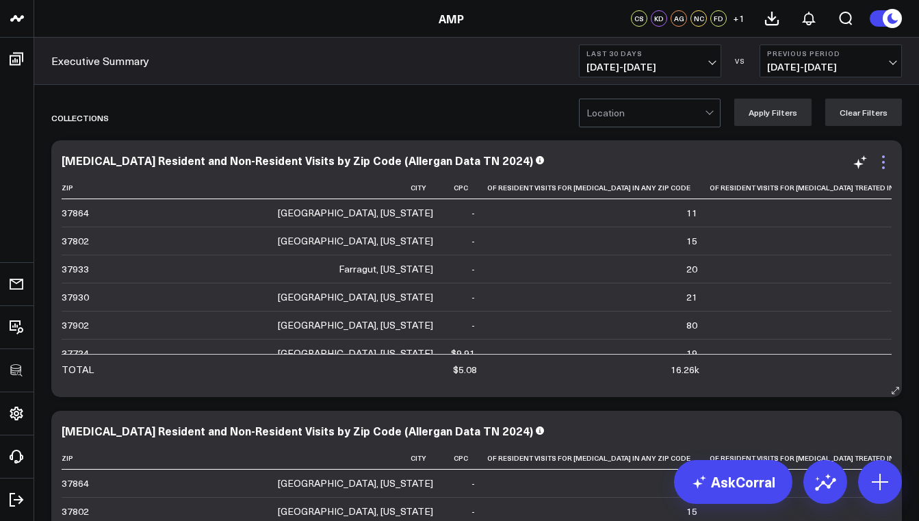
click at [886, 160] on icon at bounding box center [883, 162] width 16 height 16
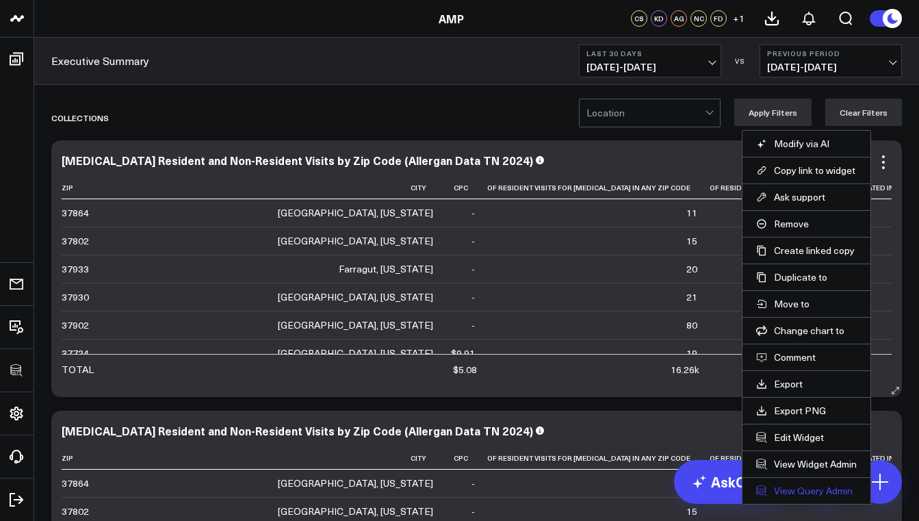
click at [786, 491] on link "View Query Admin" at bounding box center [806, 490] width 101 height 12
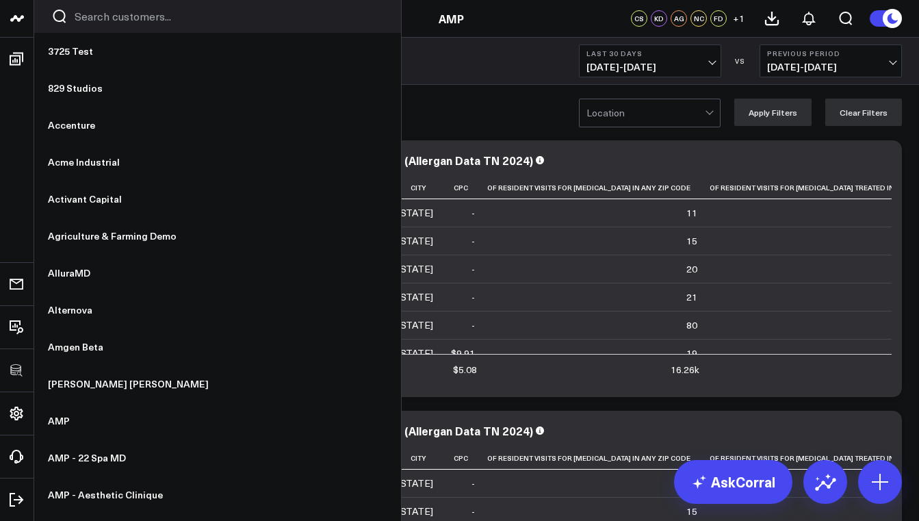
click at [82, 23] on input "Search customers input" at bounding box center [229, 16] width 309 height 15
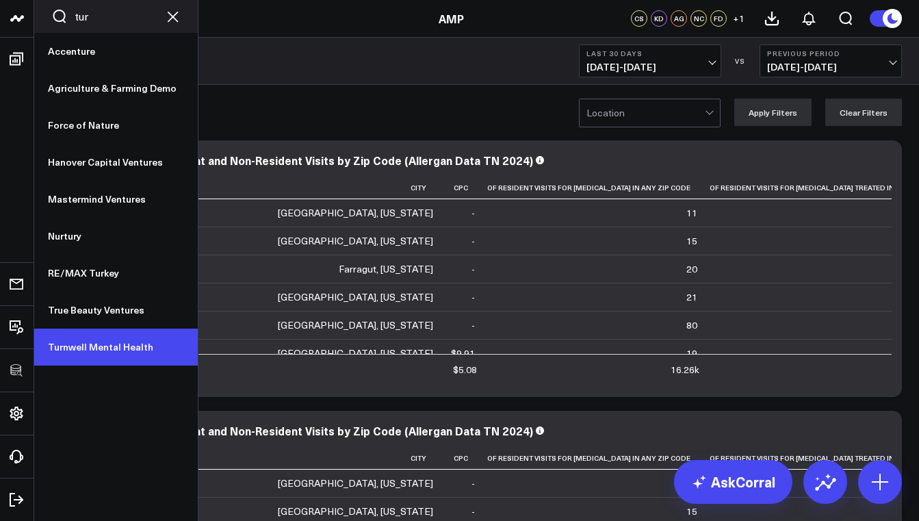
type input "tur"
click at [102, 357] on link "Turnwell Mental Health" at bounding box center [116, 346] width 164 height 37
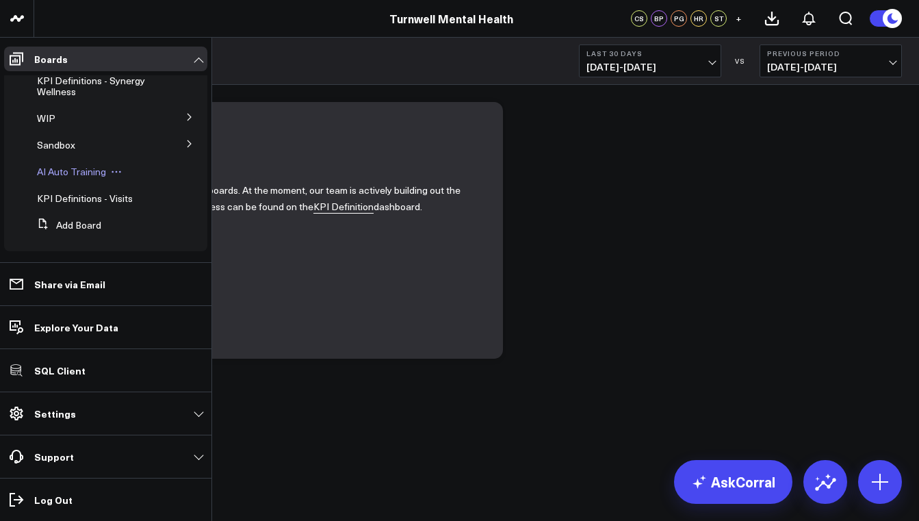
scroll to position [66, 0]
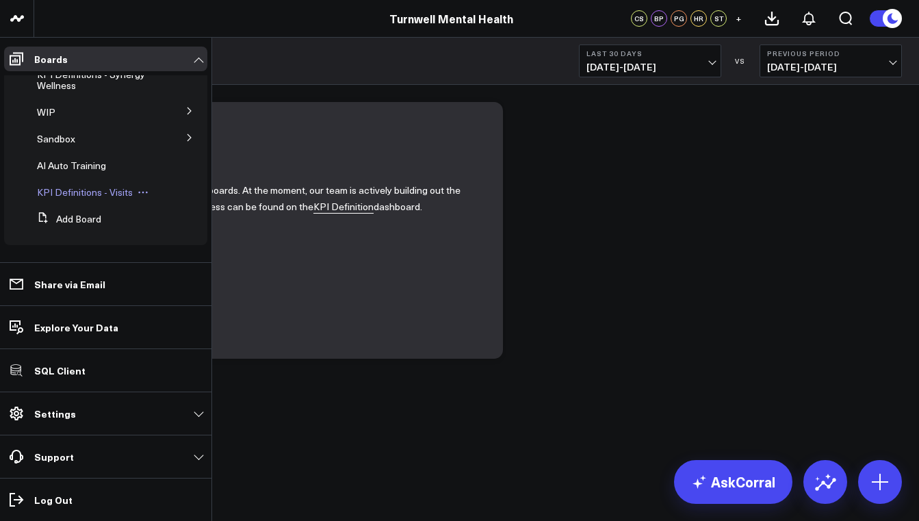
click at [94, 192] on span "KPI Definitions - Visits" at bounding box center [85, 191] width 96 height 13
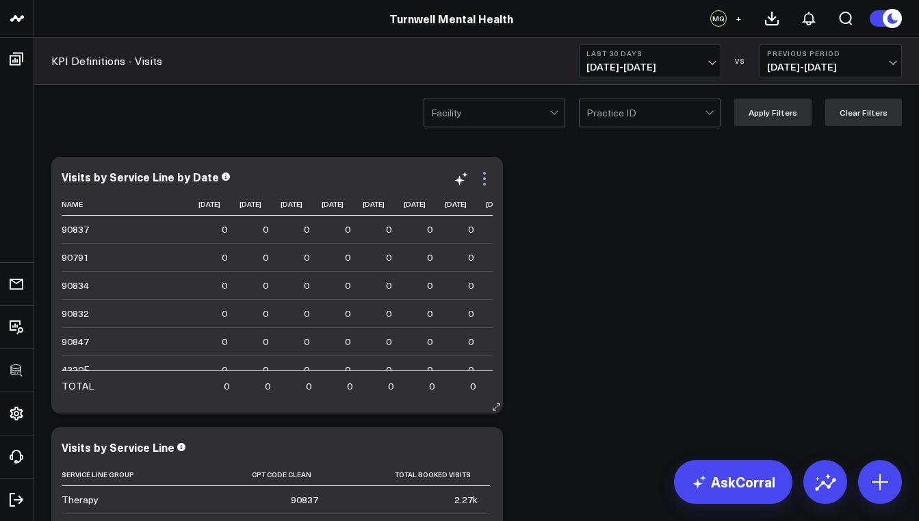
click at [488, 181] on icon at bounding box center [484, 178] width 16 height 16
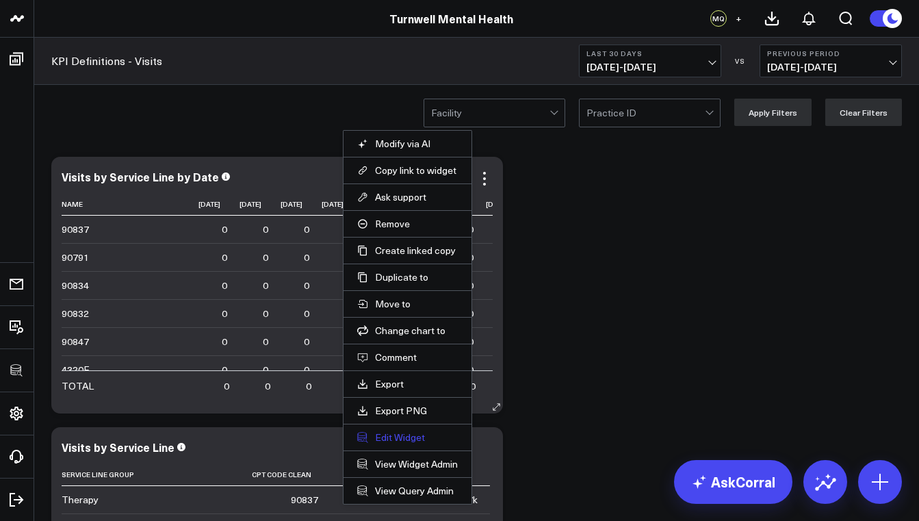
click at [405, 441] on button "Edit Widget" at bounding box center [407, 437] width 101 height 12
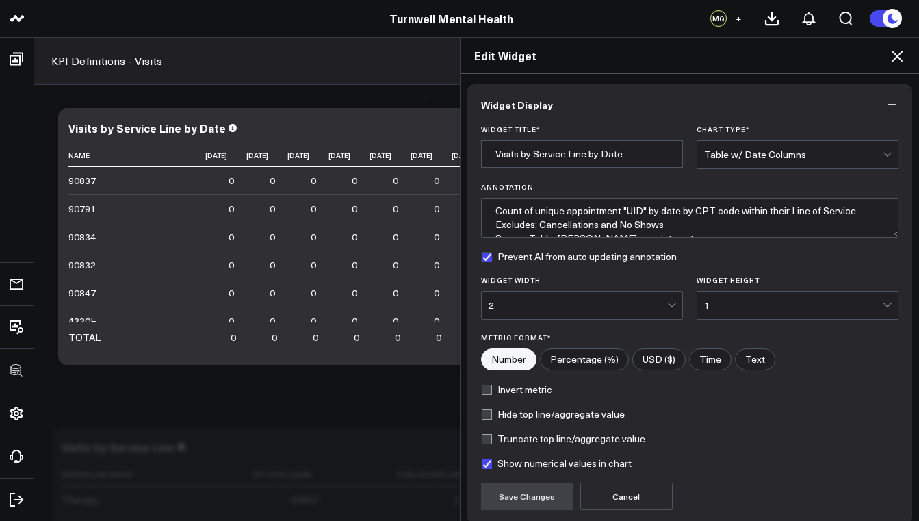
scroll to position [115, 0]
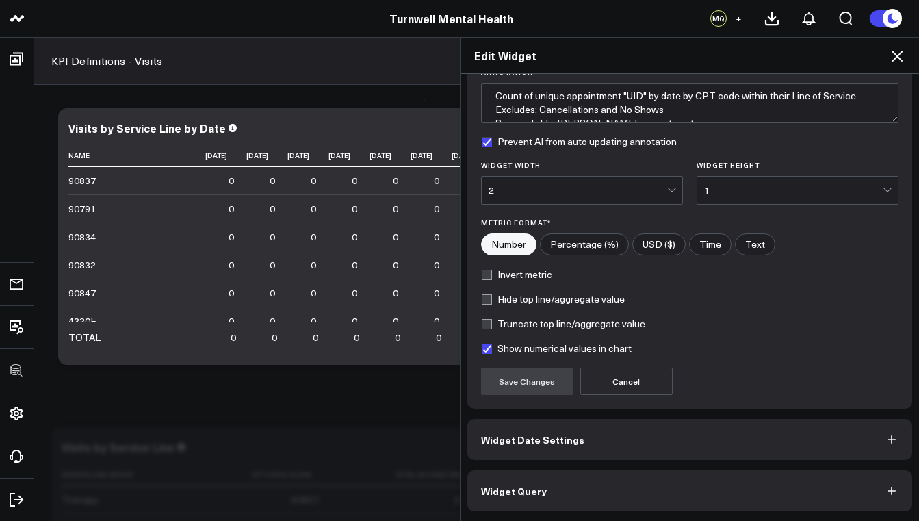
click at [540, 484] on button "Widget Query" at bounding box center [689, 490] width 445 height 41
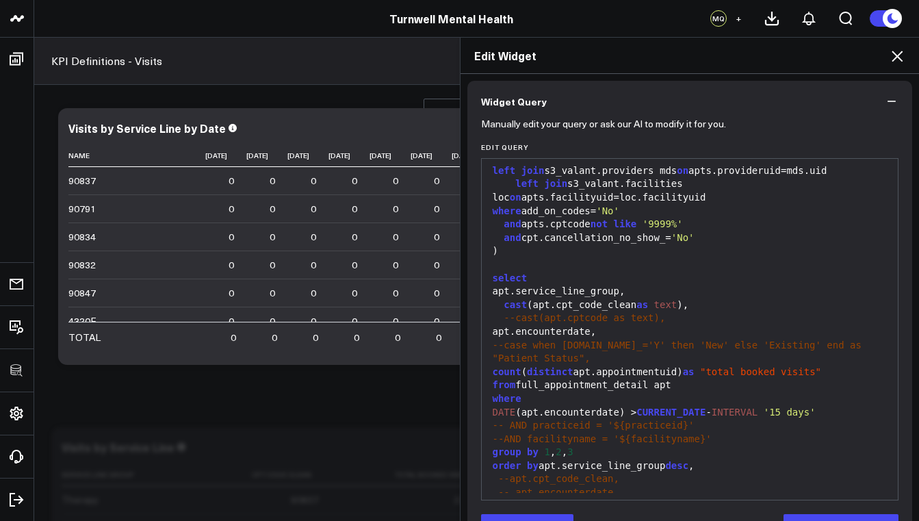
scroll to position [150, 0]
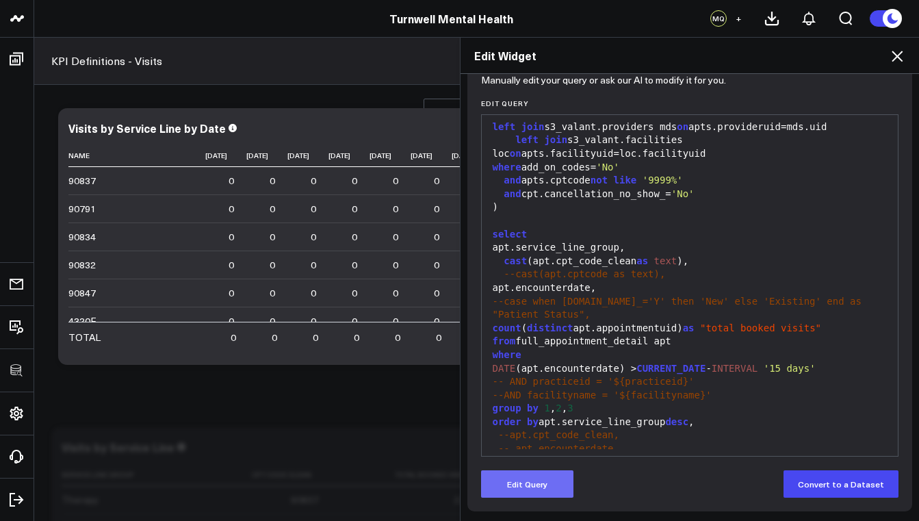
click at [551, 491] on button "Edit Query" at bounding box center [527, 483] width 92 height 27
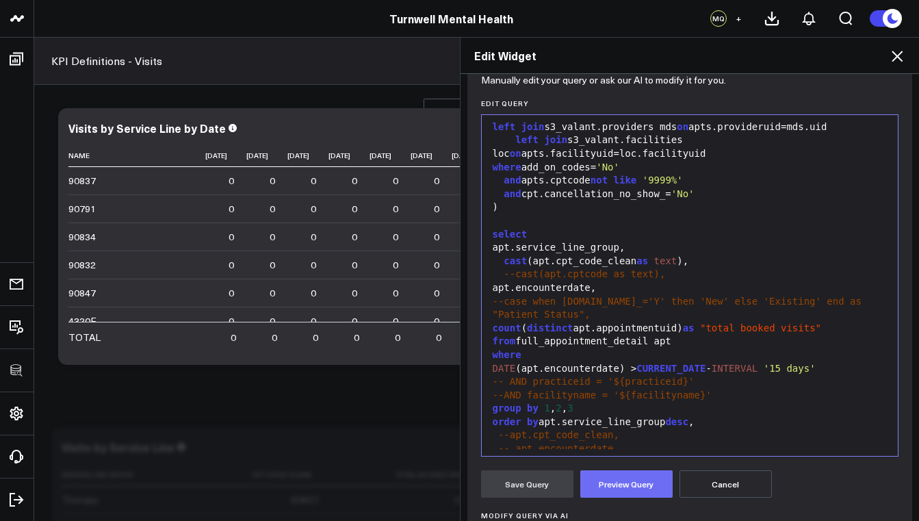
click at [613, 484] on button "Preview Query" at bounding box center [626, 483] width 92 height 27
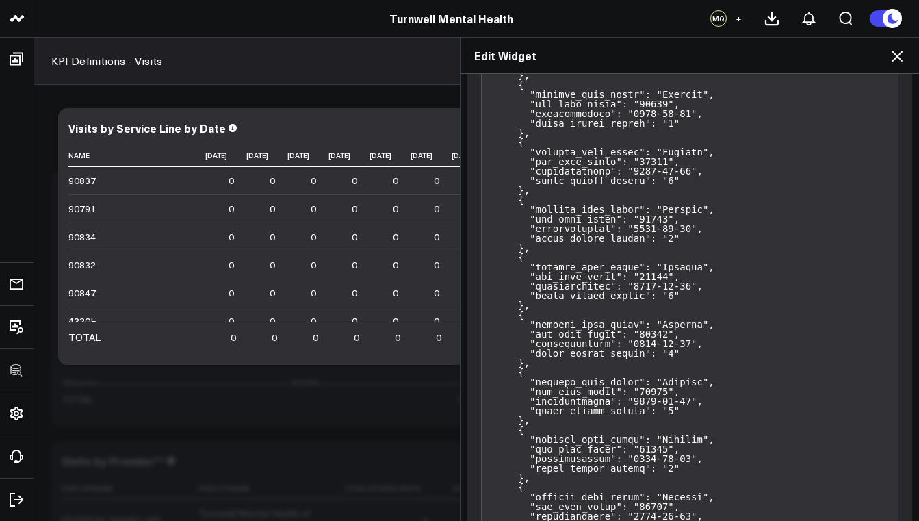
scroll to position [6738, 0]
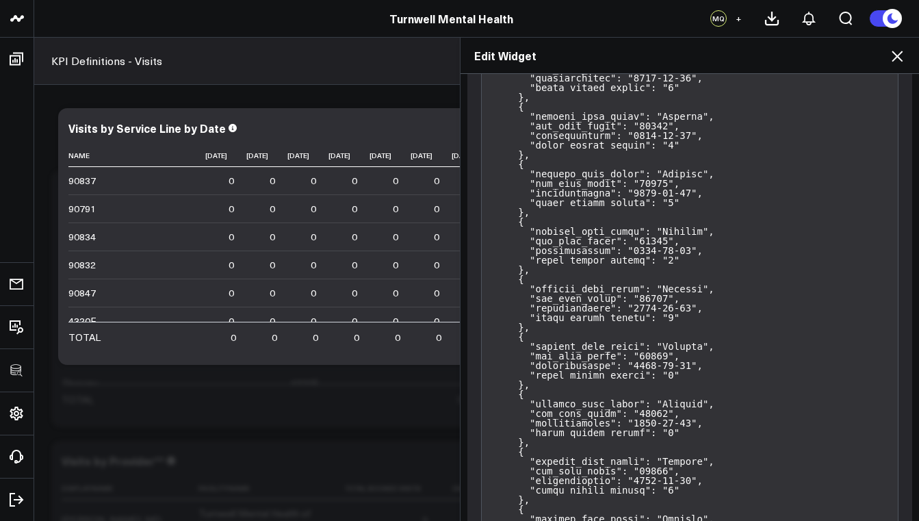
click at [889, 50] on icon at bounding box center [897, 56] width 16 height 16
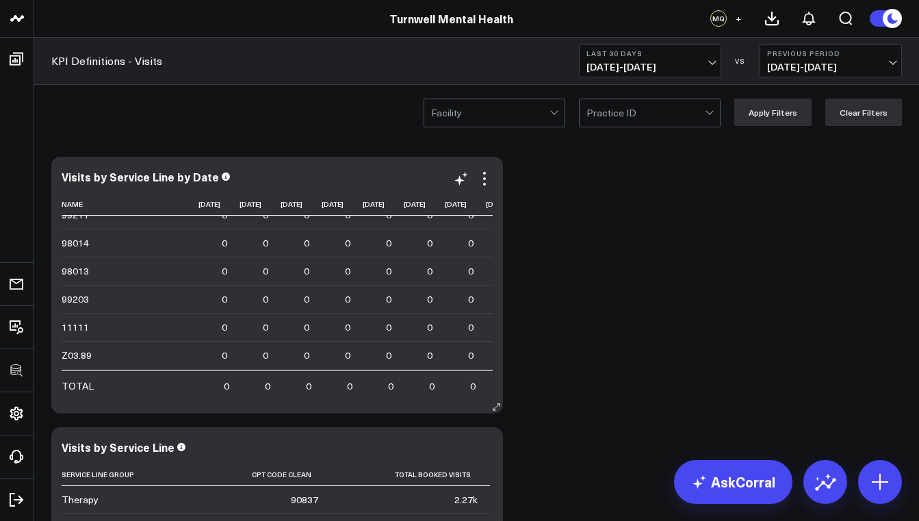
scroll to position [831, 0]
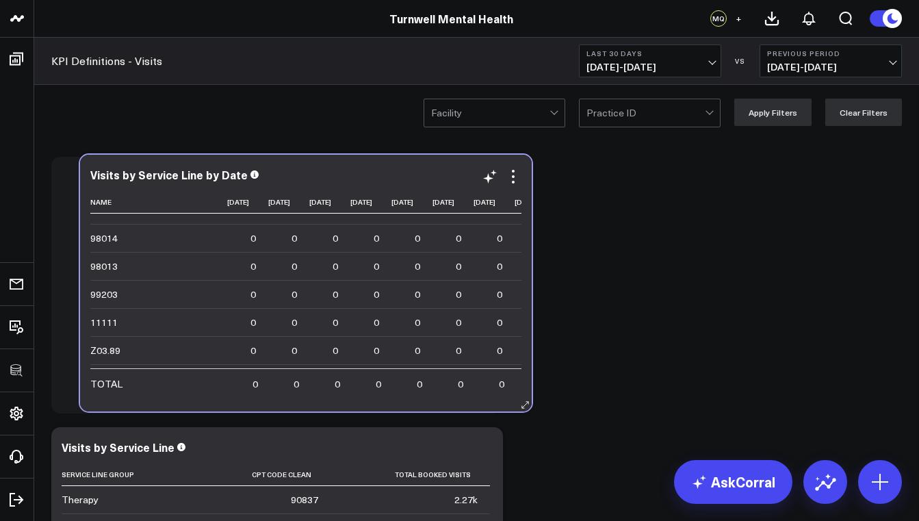
drag, startPoint x: 133, startPoint y: 400, endPoint x: 152, endPoint y: 397, distance: 19.3
click at [152, 397] on div "Visits by Service Line by Date Name 2025-08-20 2025-08-21 2025-08-22 2025-08-23…" at bounding box center [306, 283] width 452 height 257
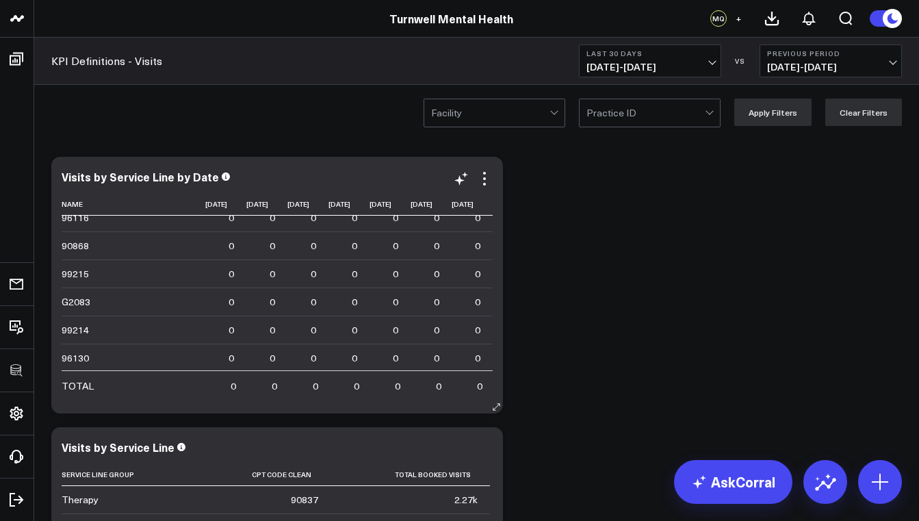
scroll to position [0, 1369]
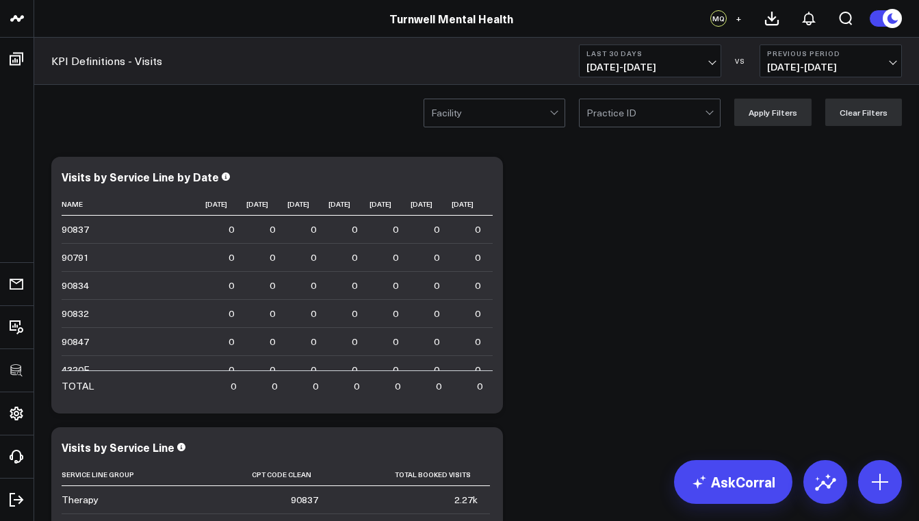
click at [506, 113] on div at bounding box center [490, 112] width 118 height 27
click at [486, 171] on icon at bounding box center [484, 178] width 16 height 16
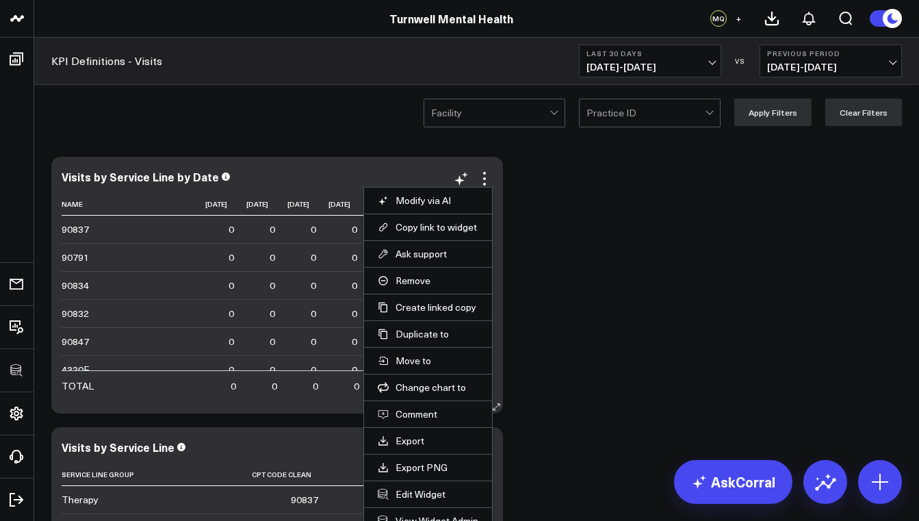
scroll to position [80, 0]
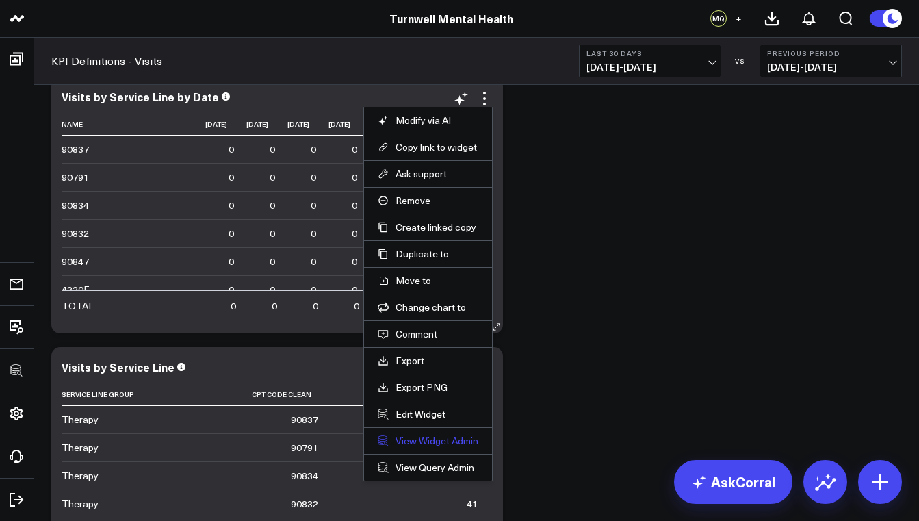
click at [452, 445] on link "View Widget Admin" at bounding box center [428, 440] width 101 height 12
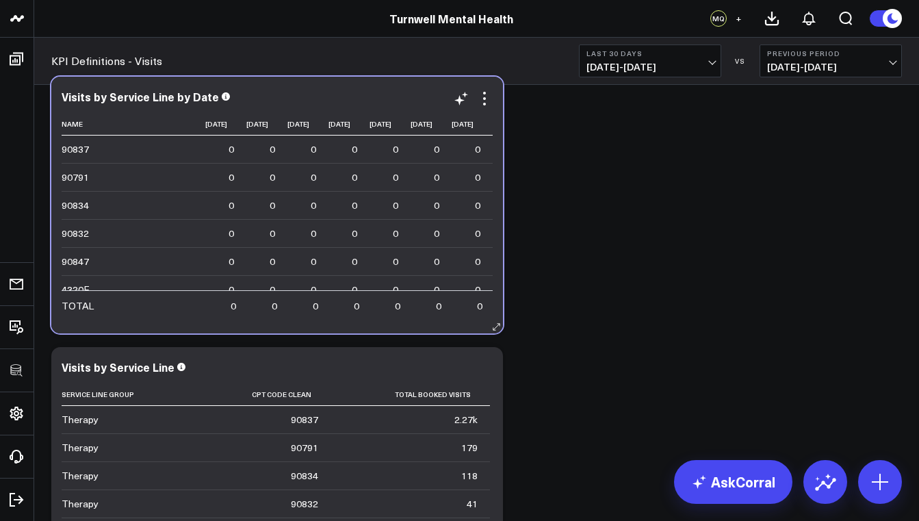
click at [486, 107] on div "Visits by Service Line by Date Name 2025-08-20 2025-08-21 2025-08-22 2025-08-23…" at bounding box center [277, 204] width 431 height 229
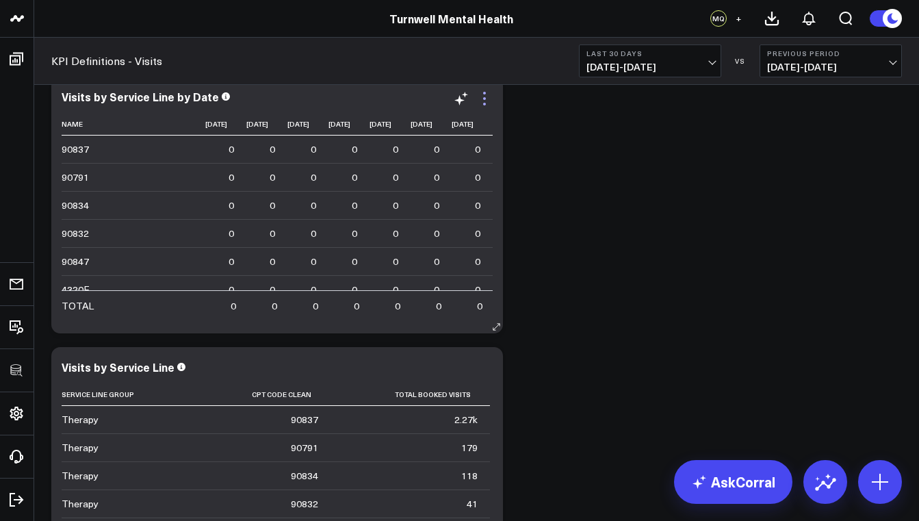
click at [488, 99] on icon at bounding box center [484, 98] width 16 height 16
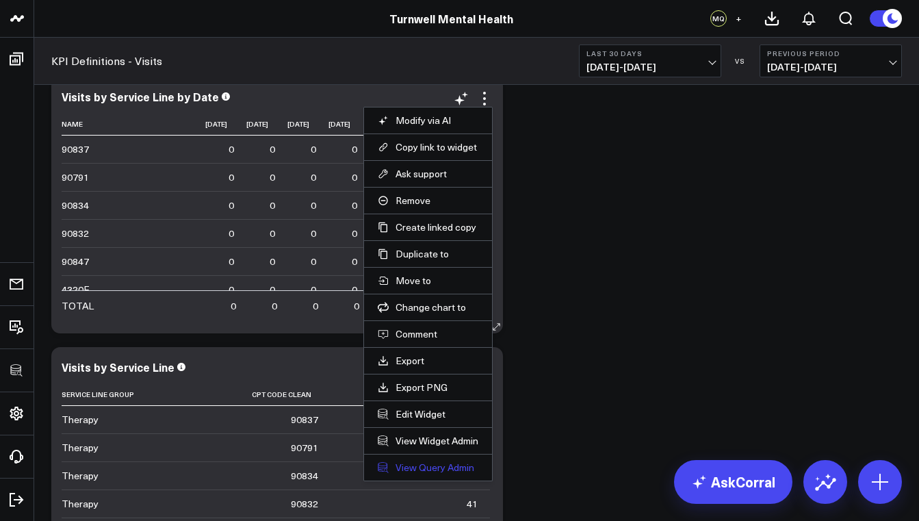
click at [452, 467] on link "View Query Admin" at bounding box center [428, 467] width 101 height 12
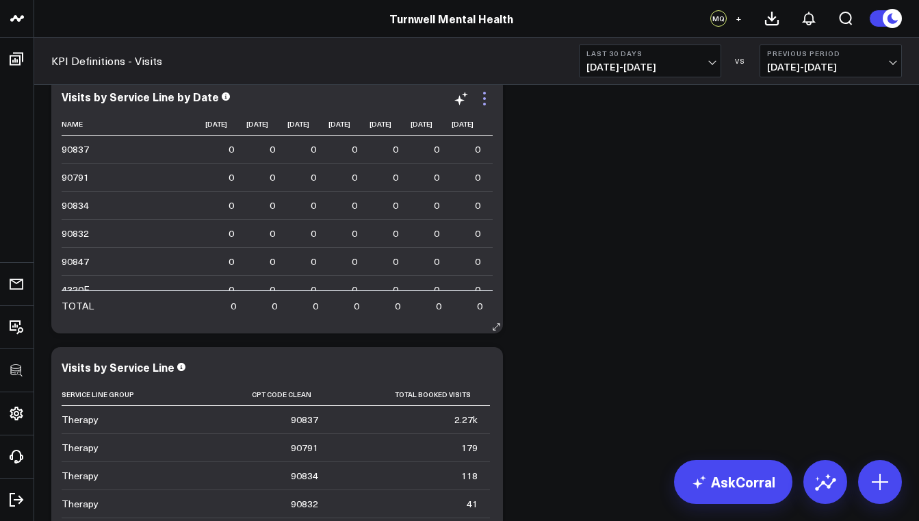
click at [484, 98] on icon at bounding box center [484, 98] width 3 height 3
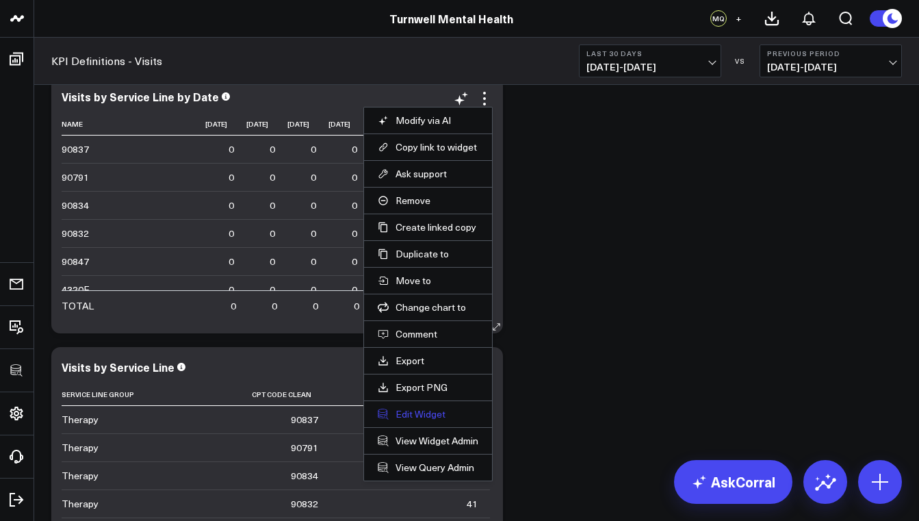
click at [424, 417] on button "Edit Widget" at bounding box center [428, 414] width 101 height 12
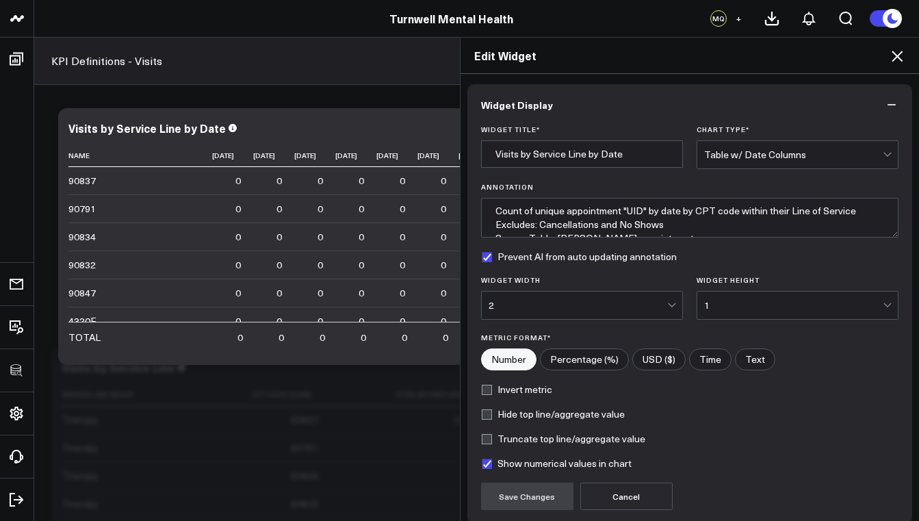
scroll to position [115, 0]
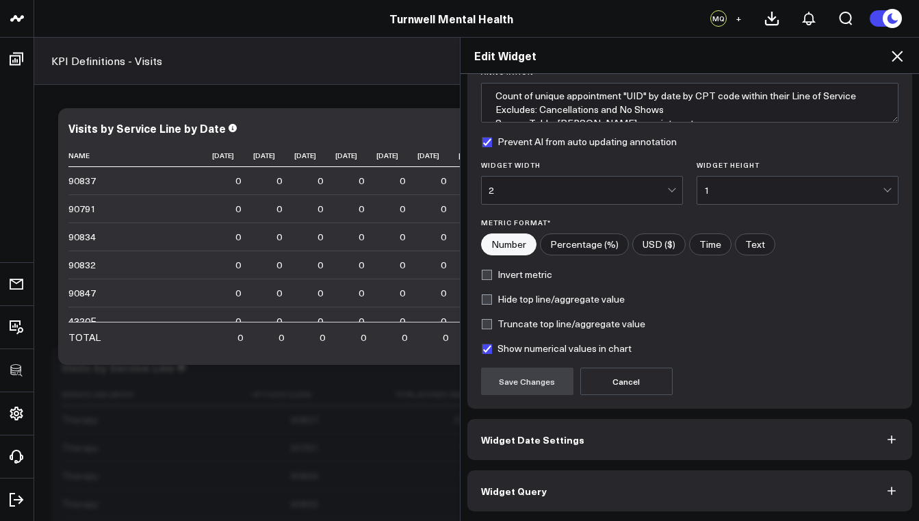
click at [617, 494] on button "Widget Query" at bounding box center [689, 490] width 445 height 41
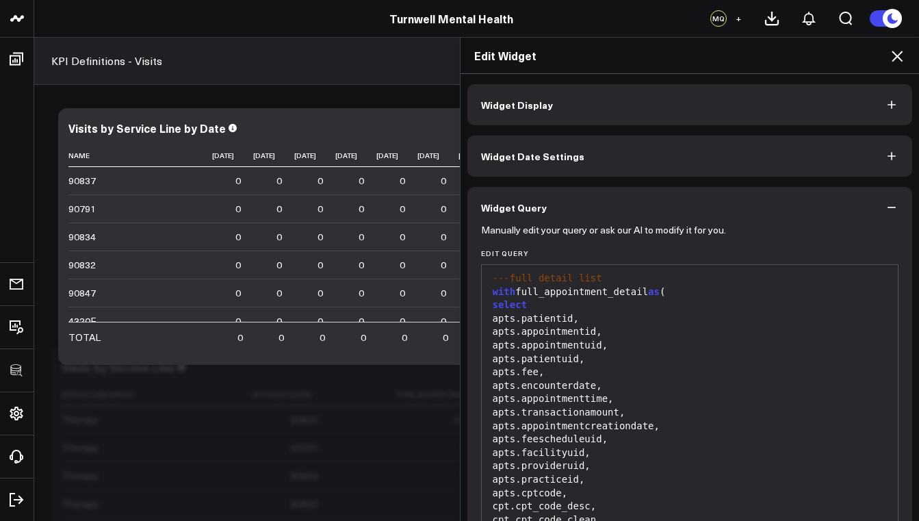
scroll to position [274, 0]
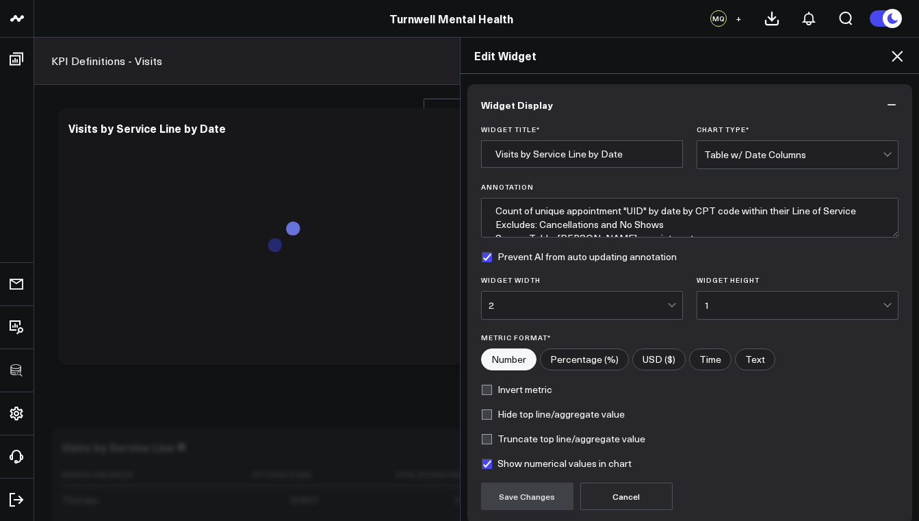
click at [900, 56] on icon at bounding box center [897, 56] width 16 height 16
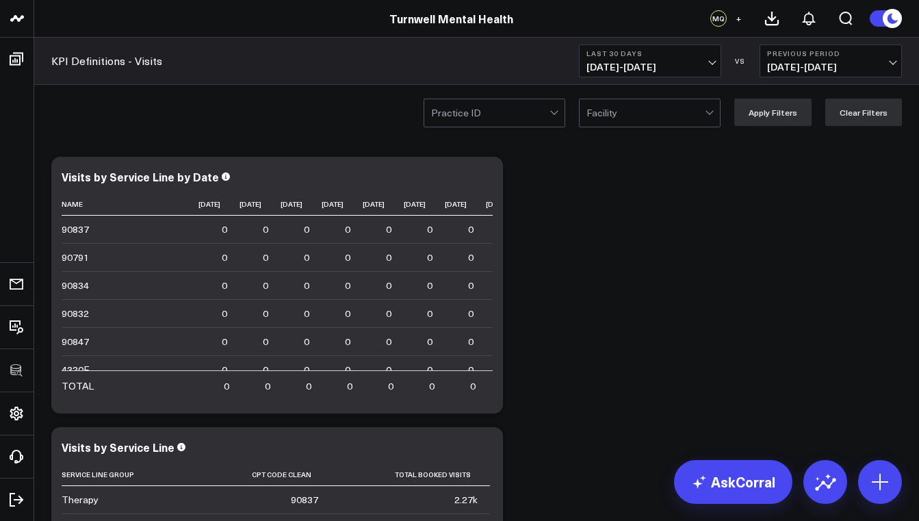
click at [671, 113] on div at bounding box center [645, 112] width 118 height 27
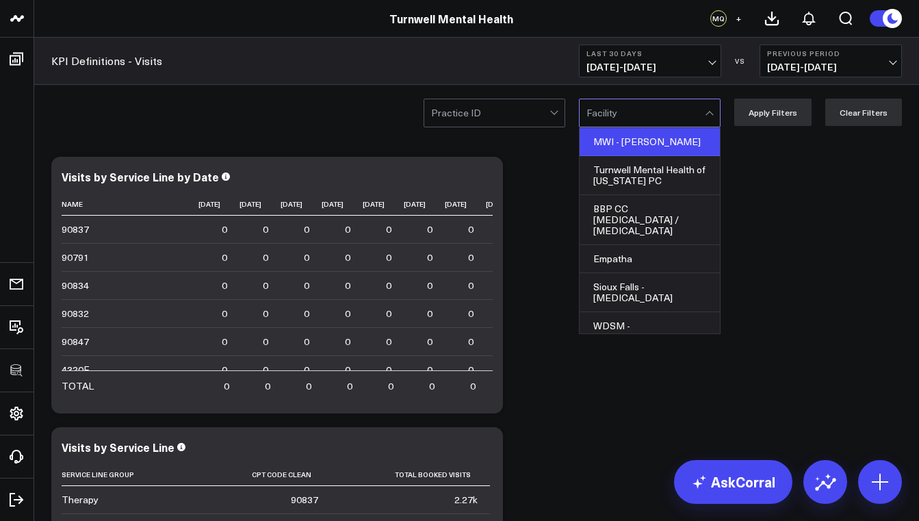
click at [662, 144] on div "MWI - [PERSON_NAME]" at bounding box center [649, 142] width 140 height 28
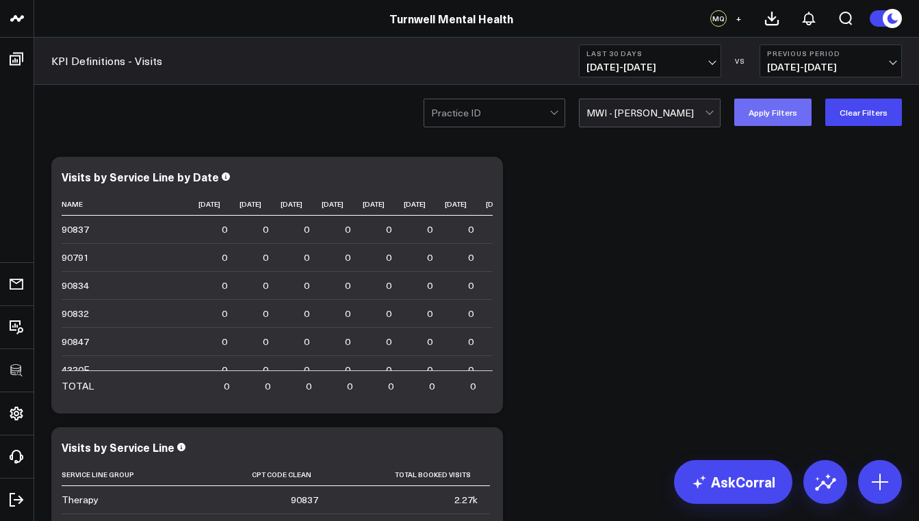
click at [779, 112] on button "Apply Filters" at bounding box center [772, 112] width 77 height 27
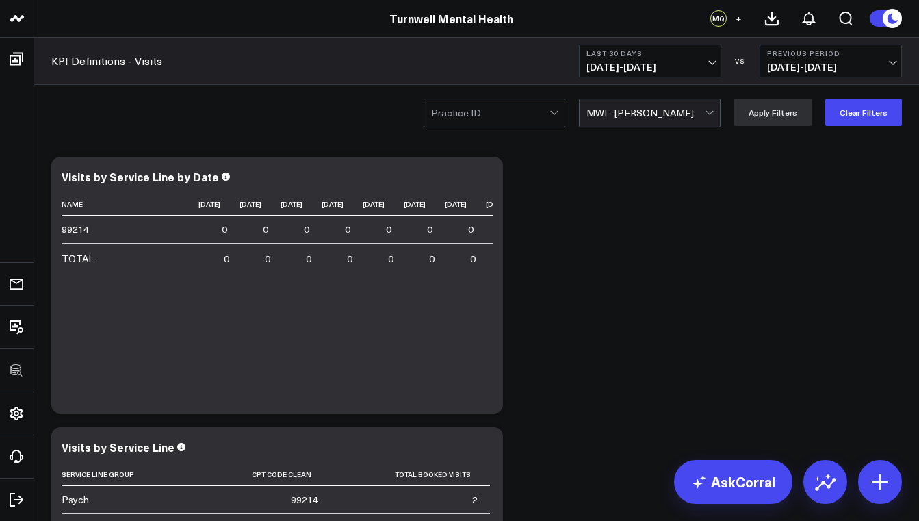
click at [705, 116] on div at bounding box center [645, 112] width 118 height 27
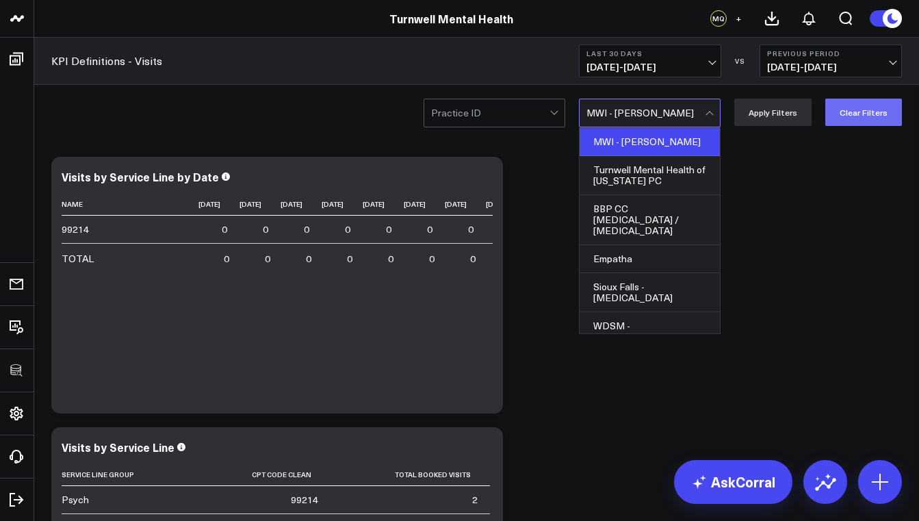
click at [841, 114] on button "Clear Filters" at bounding box center [863, 112] width 77 height 27
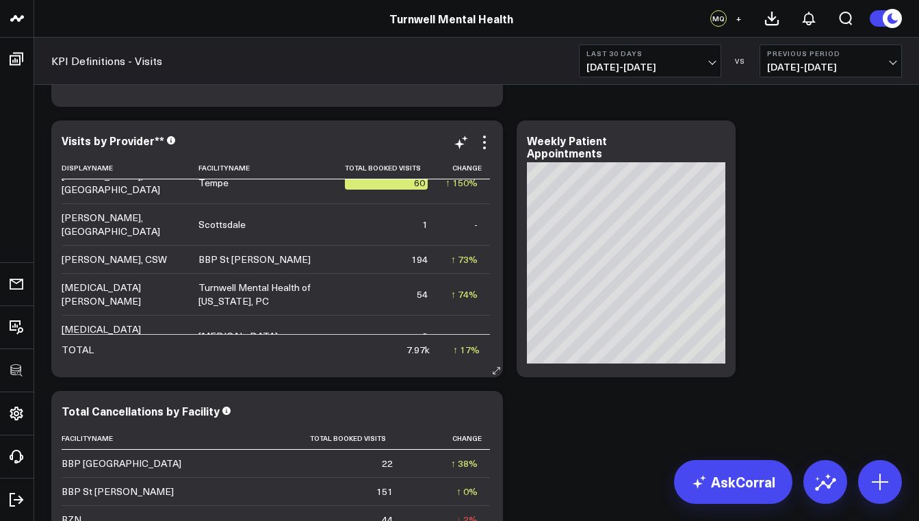
scroll to position [76, 0]
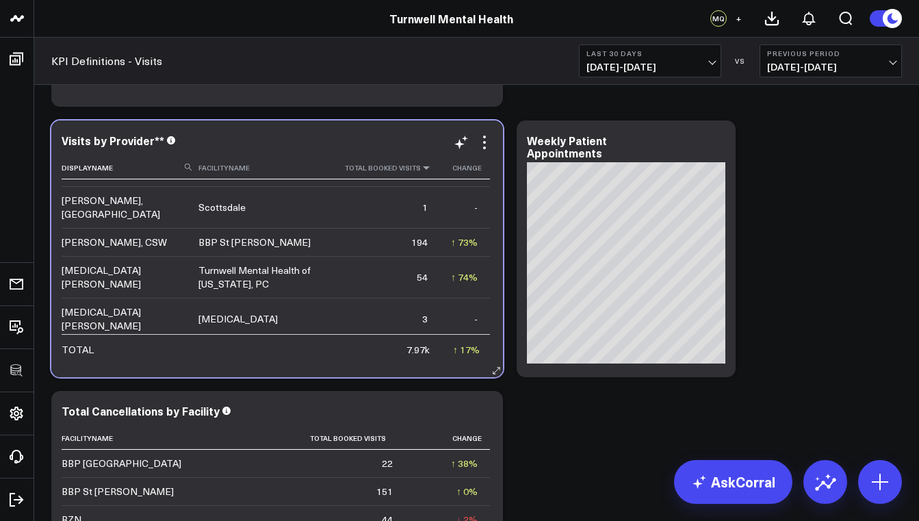
click at [421, 170] on icon at bounding box center [426, 168] width 11 height 8
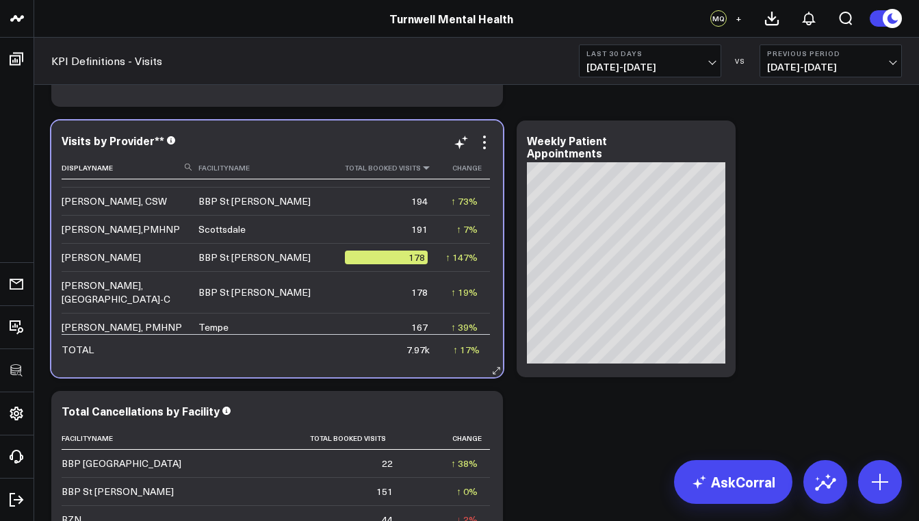
click at [421, 170] on icon at bounding box center [426, 168] width 11 height 8
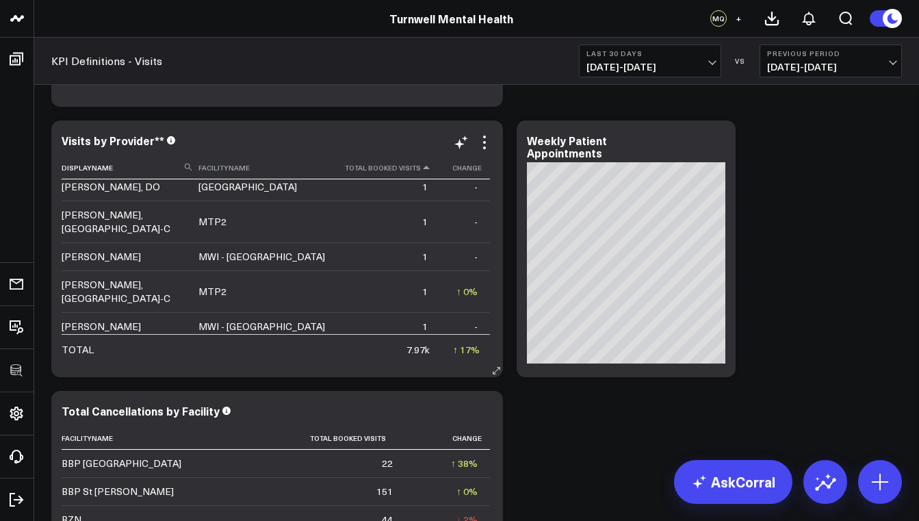
click at [421, 170] on icon at bounding box center [426, 168] width 11 height 8
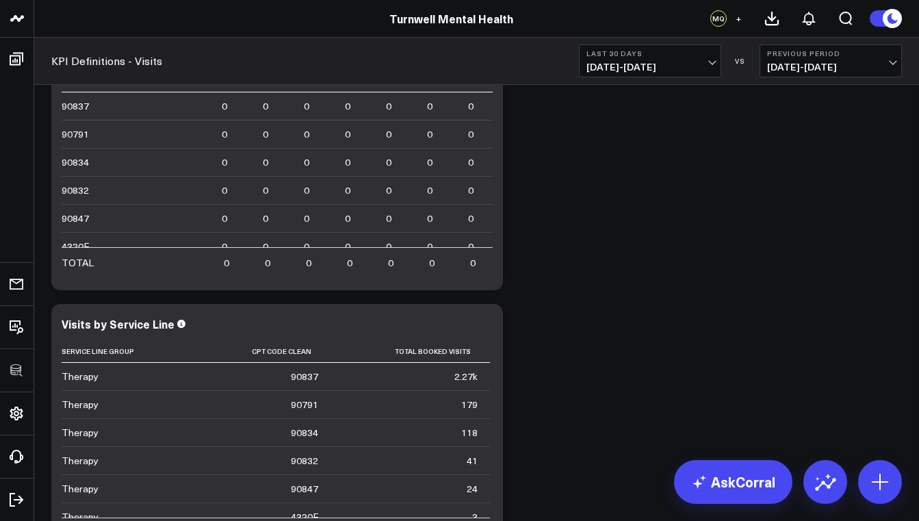
scroll to position [0, 0]
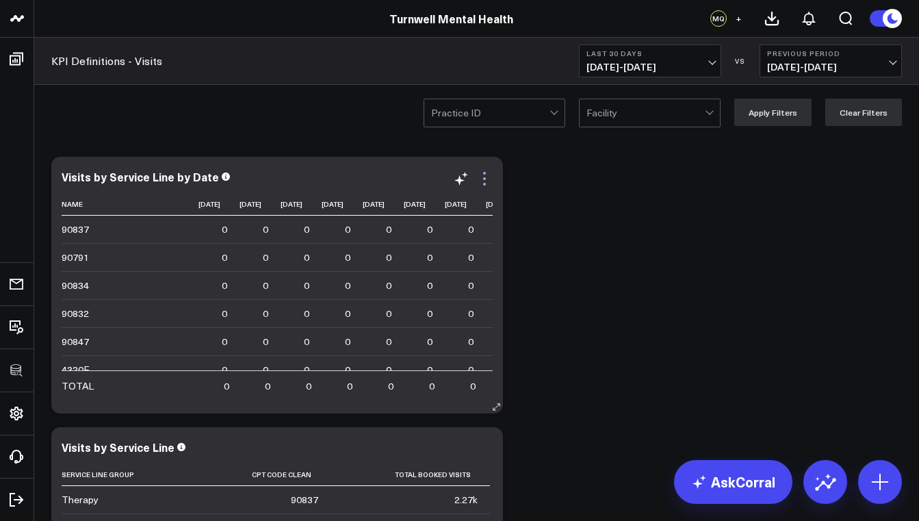
click at [486, 177] on icon at bounding box center [484, 178] width 16 height 16
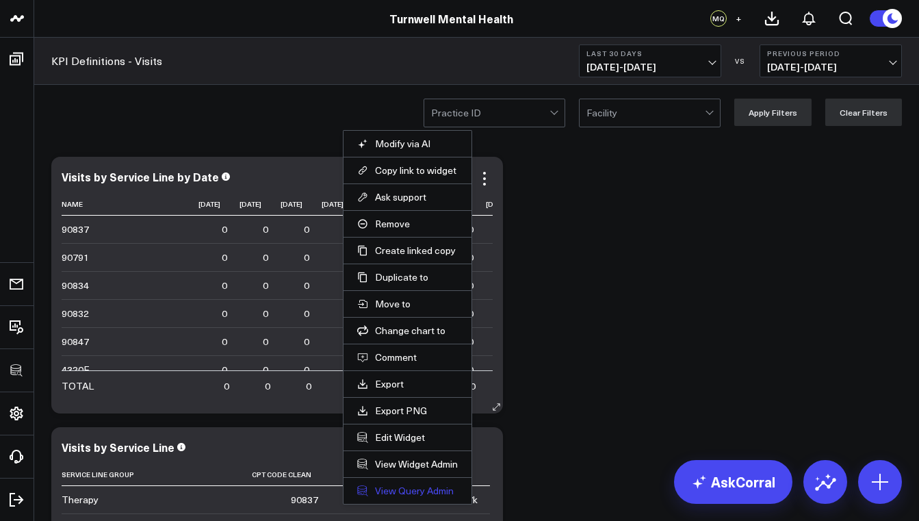
click at [437, 493] on link "View Query Admin" at bounding box center [407, 490] width 101 height 12
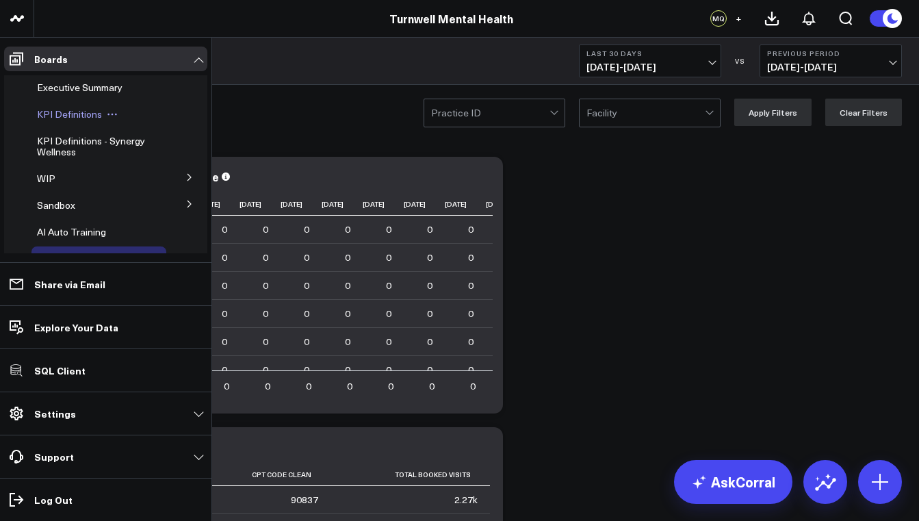
click at [56, 108] on span "KPI Definitions" at bounding box center [69, 113] width 65 height 13
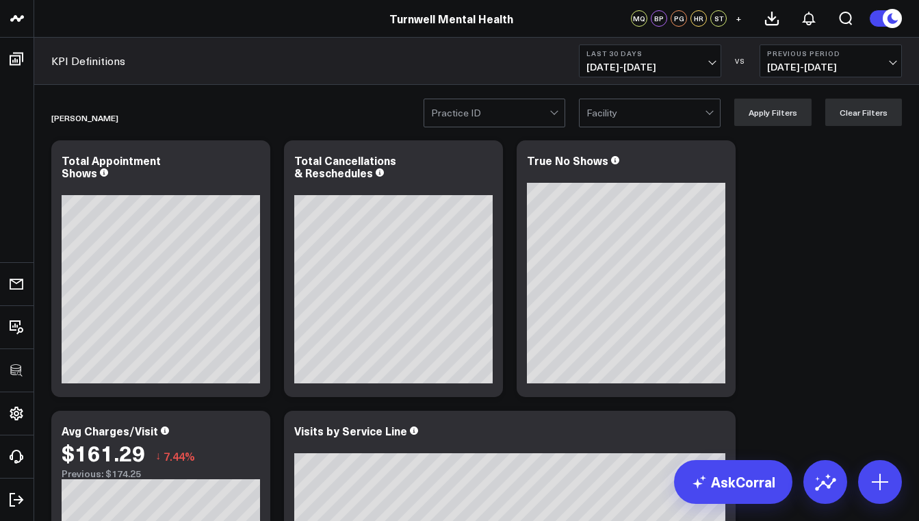
click at [627, 114] on div at bounding box center [645, 112] width 118 height 27
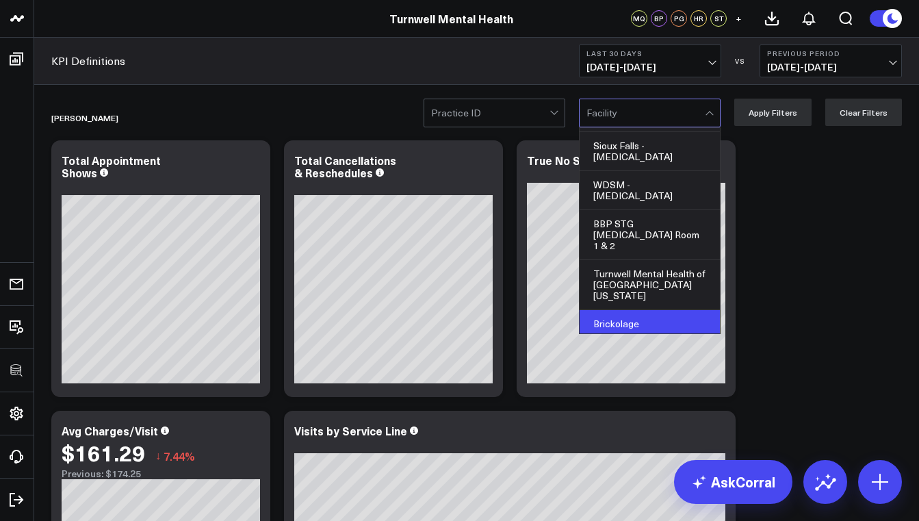
scroll to position [170, 0]
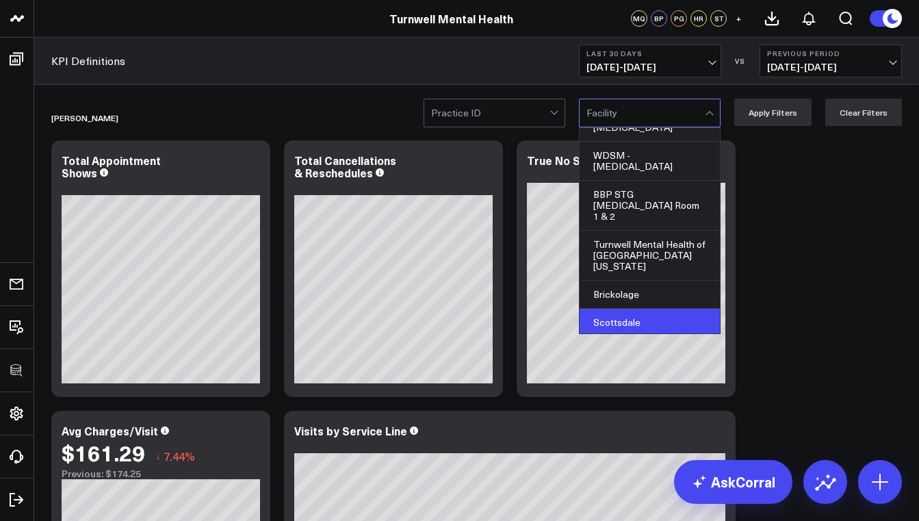
click at [630, 309] on div "Scottsdale" at bounding box center [649, 323] width 140 height 28
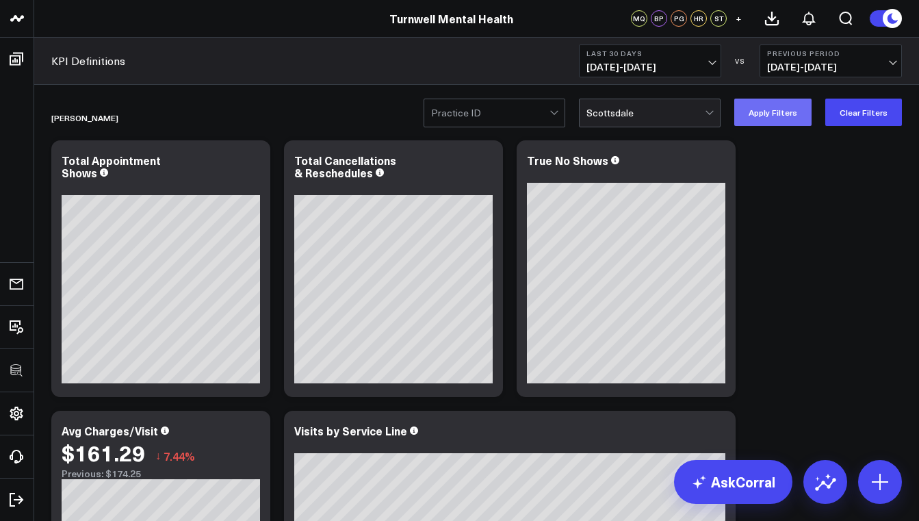
click at [772, 110] on button "Apply Filters" at bounding box center [772, 112] width 77 height 27
click at [705, 112] on div at bounding box center [645, 112] width 118 height 27
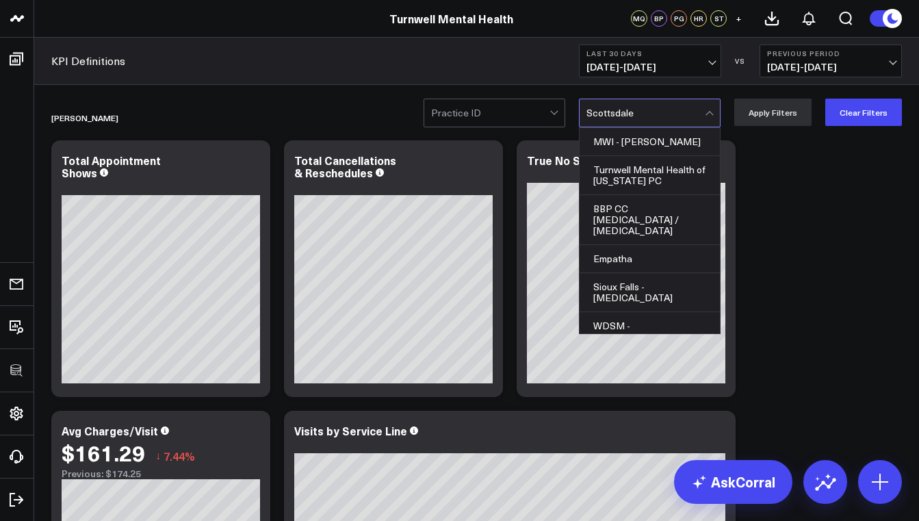
scroll to position [127, 0]
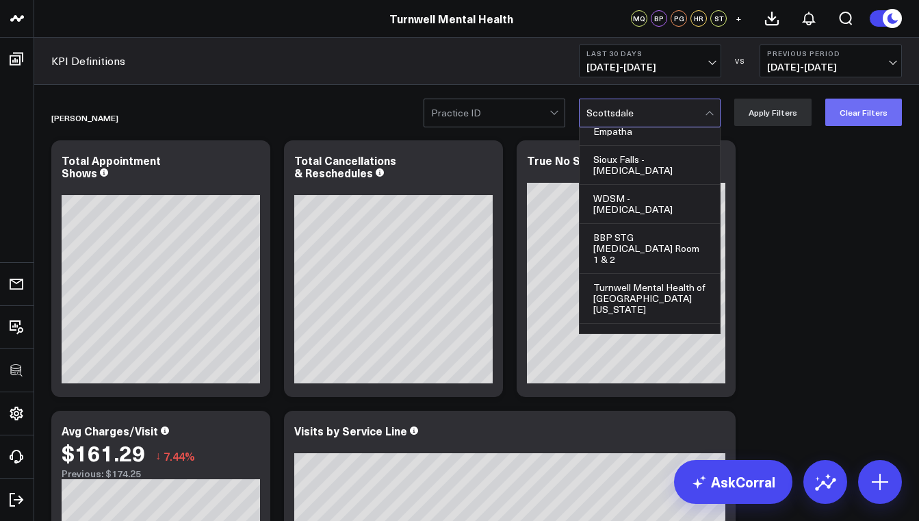
click at [845, 117] on button "Clear Filters" at bounding box center [863, 112] width 77 height 27
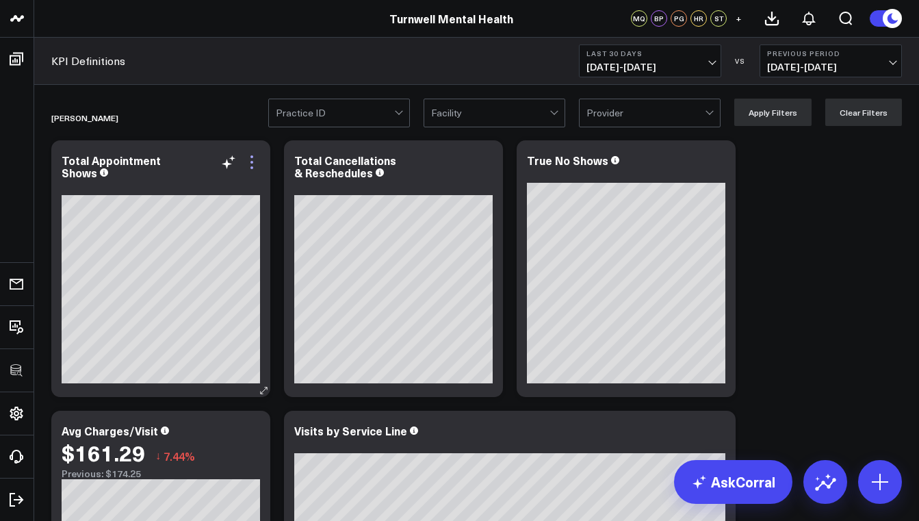
click at [255, 165] on icon at bounding box center [252, 162] width 16 height 16
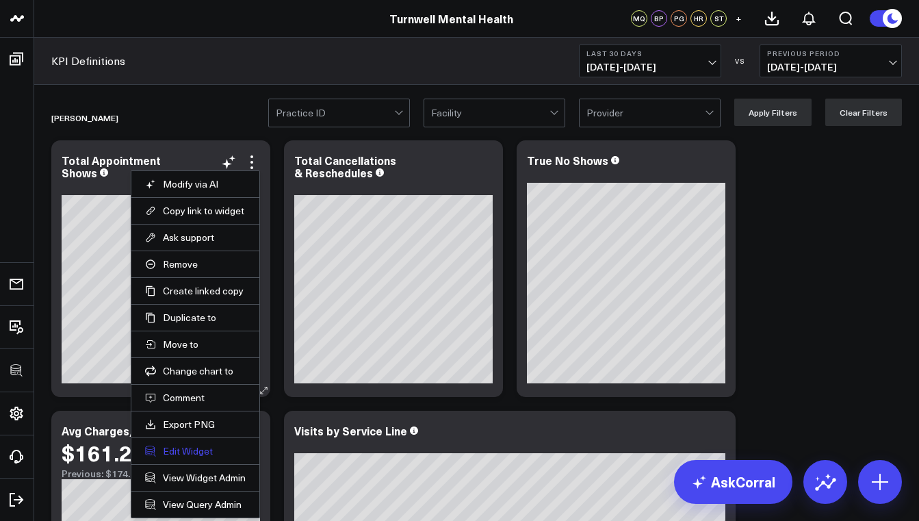
click at [203, 448] on button "Edit Widget" at bounding box center [195, 451] width 101 height 12
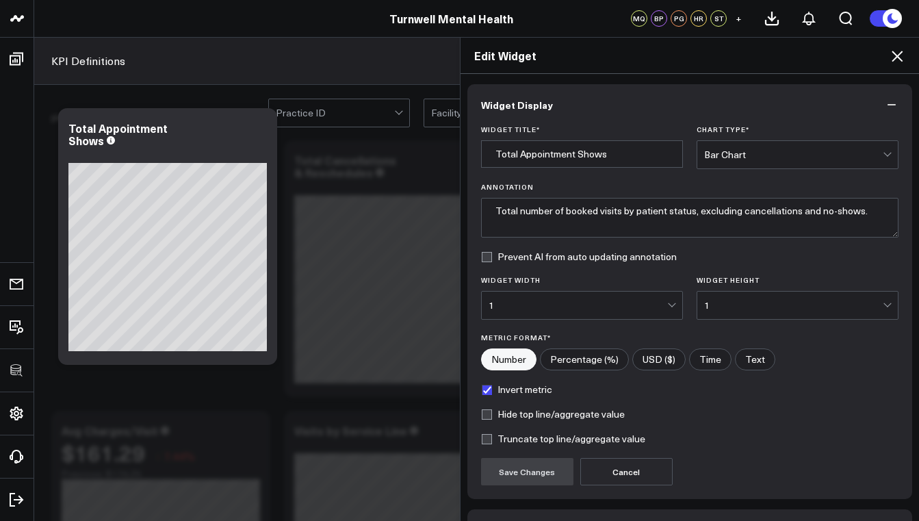
scroll to position [90, 0]
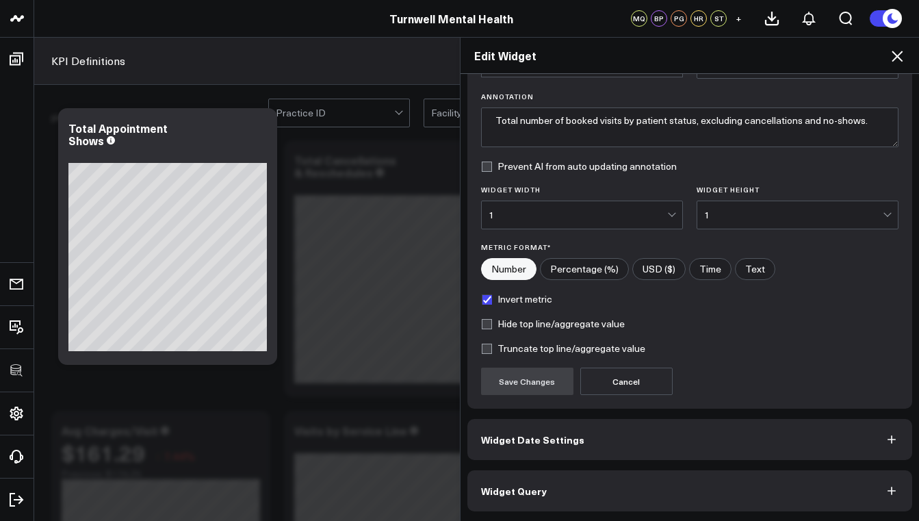
click at [532, 488] on span "Widget Query" at bounding box center [514, 490] width 66 height 11
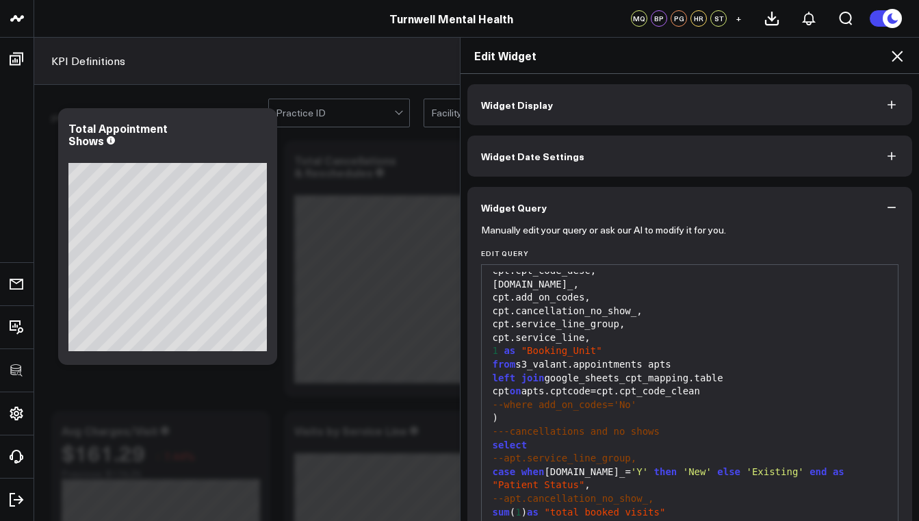
scroll to position [150, 0]
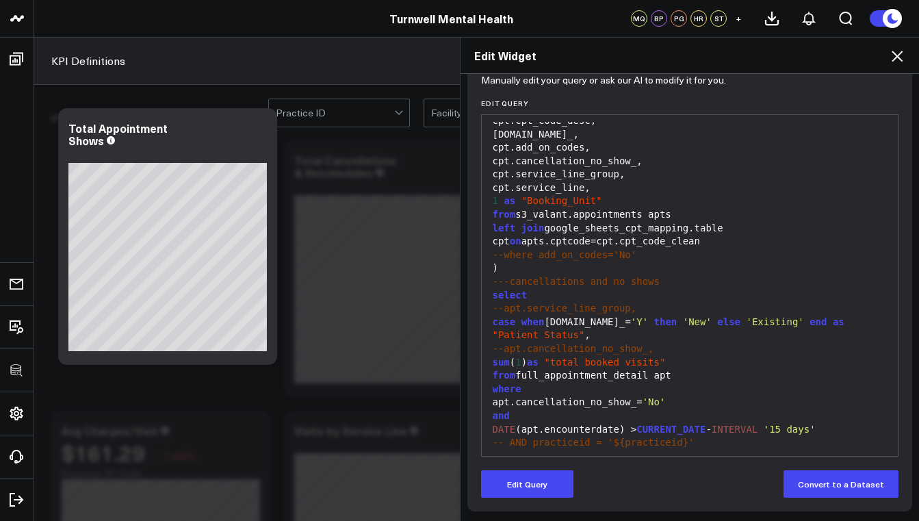
click at [896, 57] on icon at bounding box center [896, 56] width 11 height 11
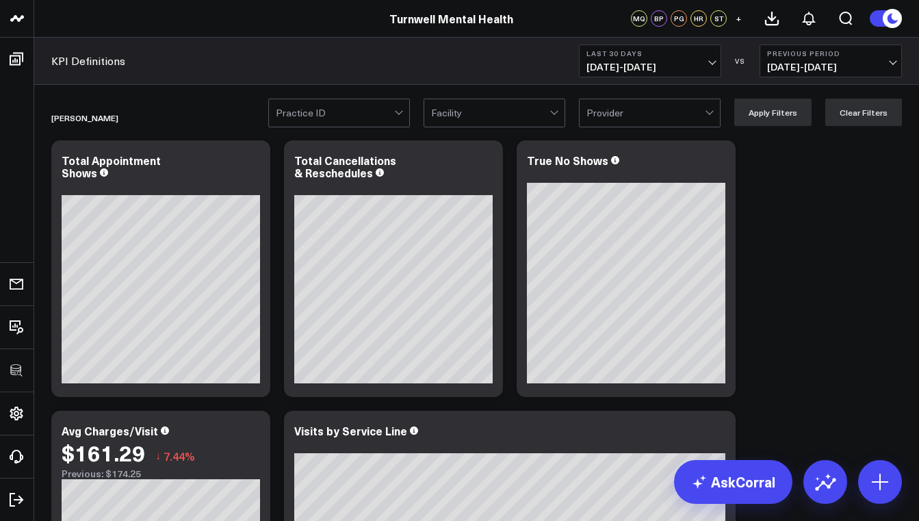
click at [657, 109] on div at bounding box center [645, 112] width 118 height 27
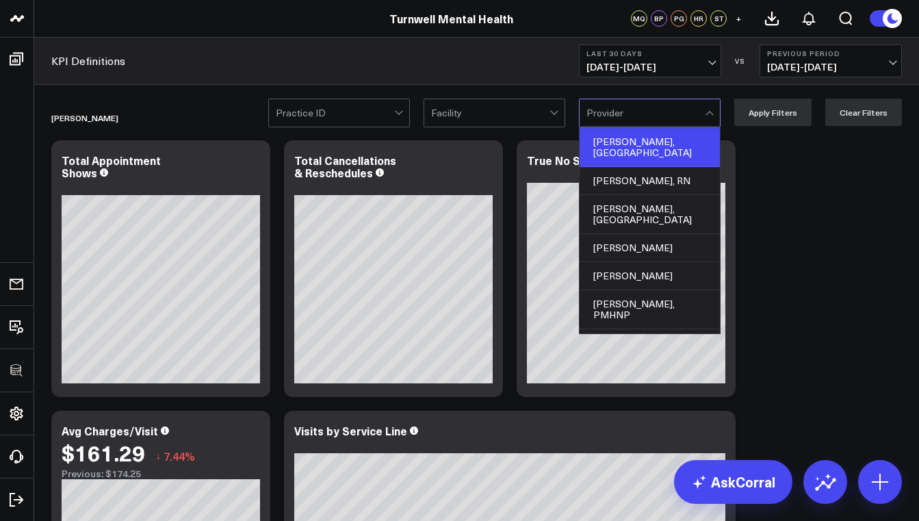
click at [650, 138] on div "Alexandra Presler, PA" at bounding box center [649, 147] width 140 height 39
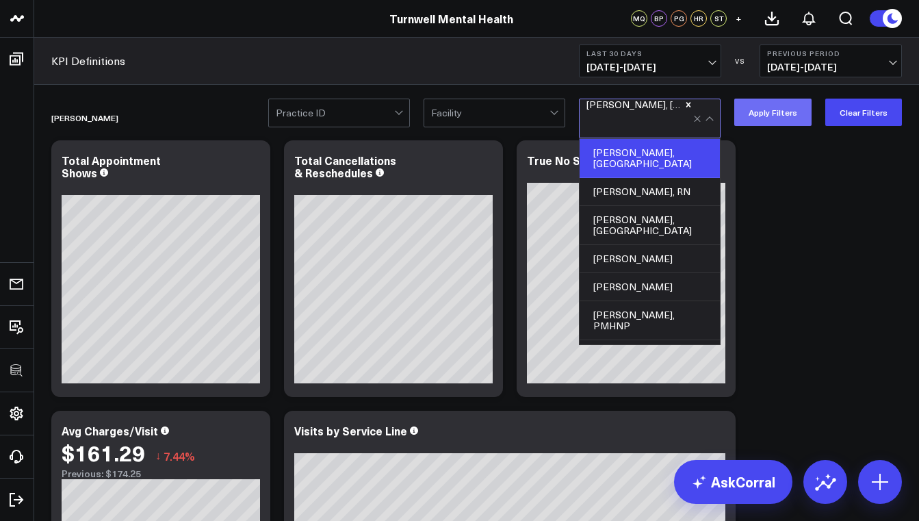
click at [781, 105] on button "Apply Filters" at bounding box center [772, 112] width 77 height 27
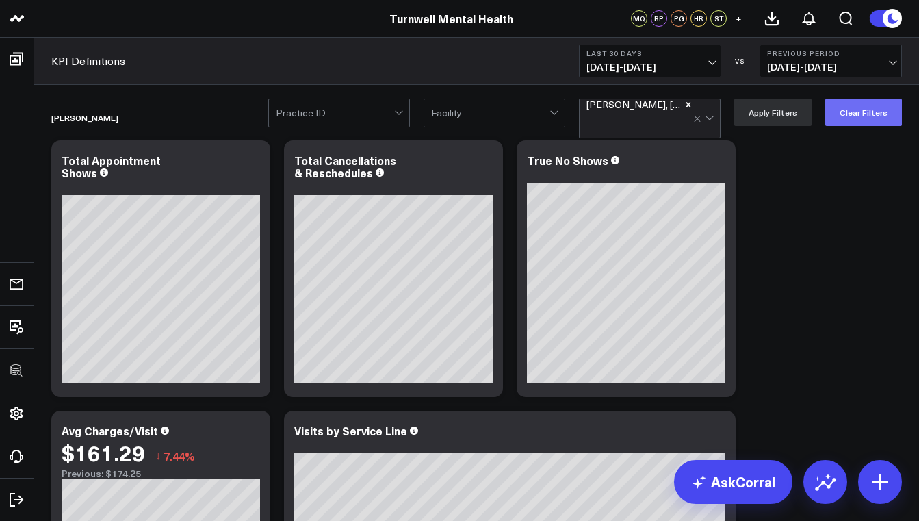
click at [859, 112] on button "Clear Filters" at bounding box center [863, 112] width 77 height 27
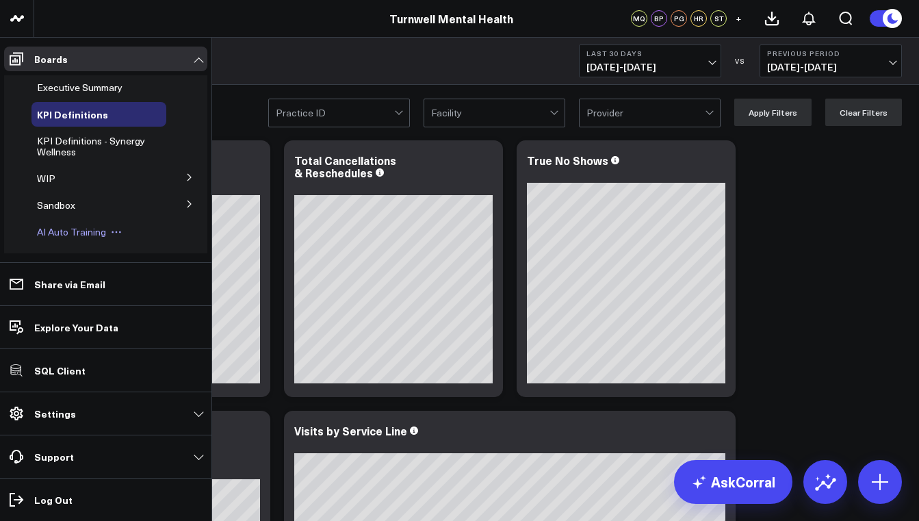
scroll to position [66, 0]
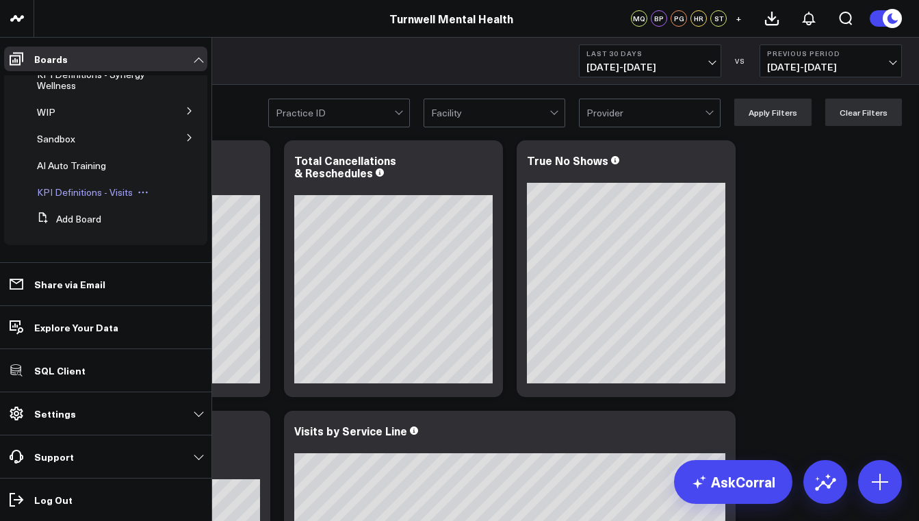
click at [88, 200] on div "KPI Definitions - Visits" at bounding box center [98, 192] width 135 height 25
click at [84, 194] on span "KPI Definitions - Visits" at bounding box center [85, 191] width 96 height 13
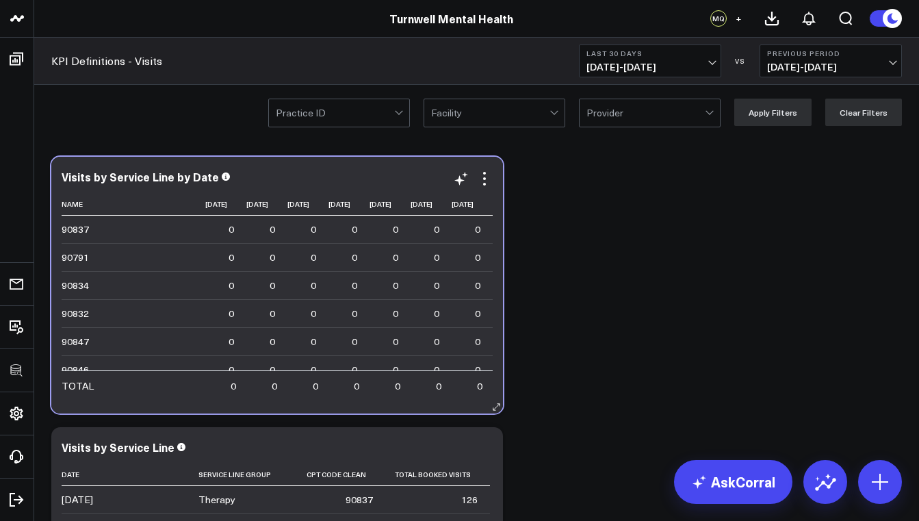
scroll to position [0, 1369]
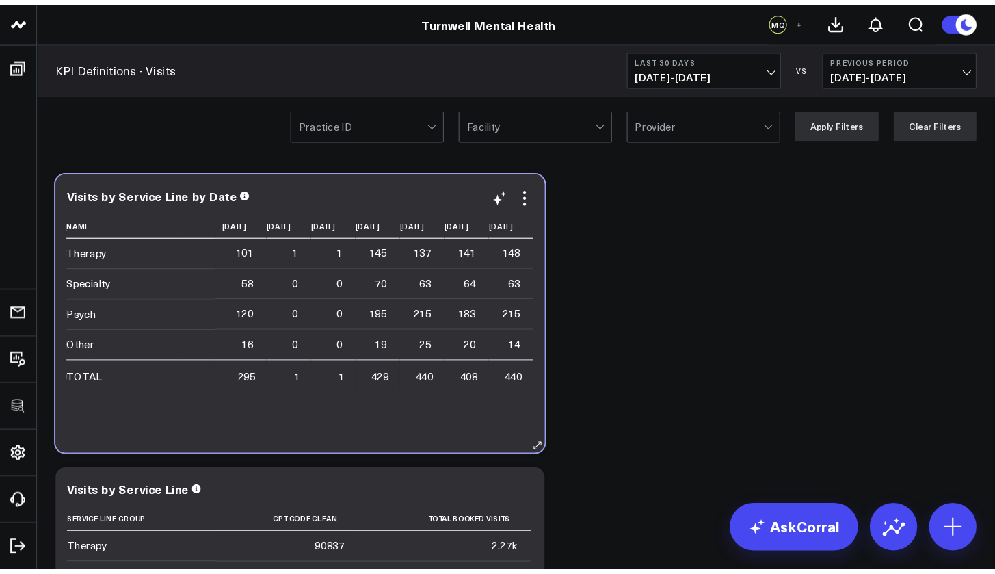
scroll to position [0, 1362]
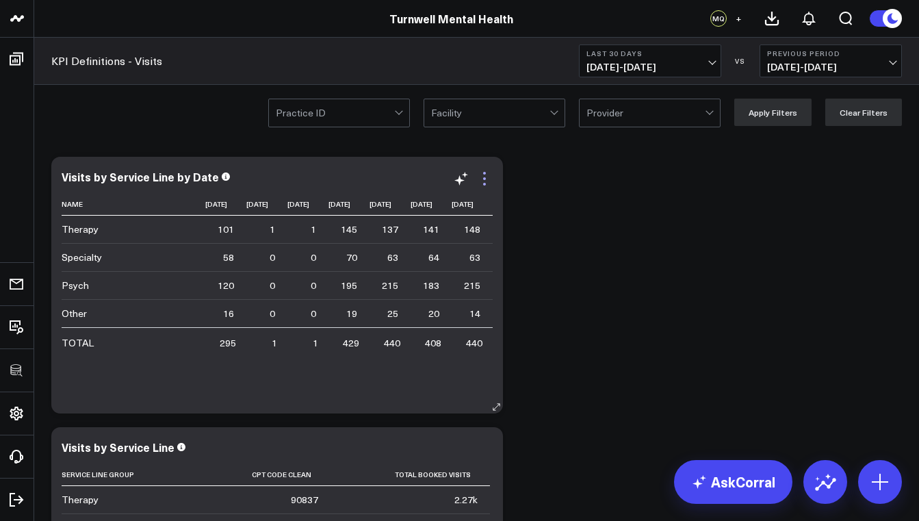
click at [488, 179] on icon at bounding box center [484, 178] width 16 height 16
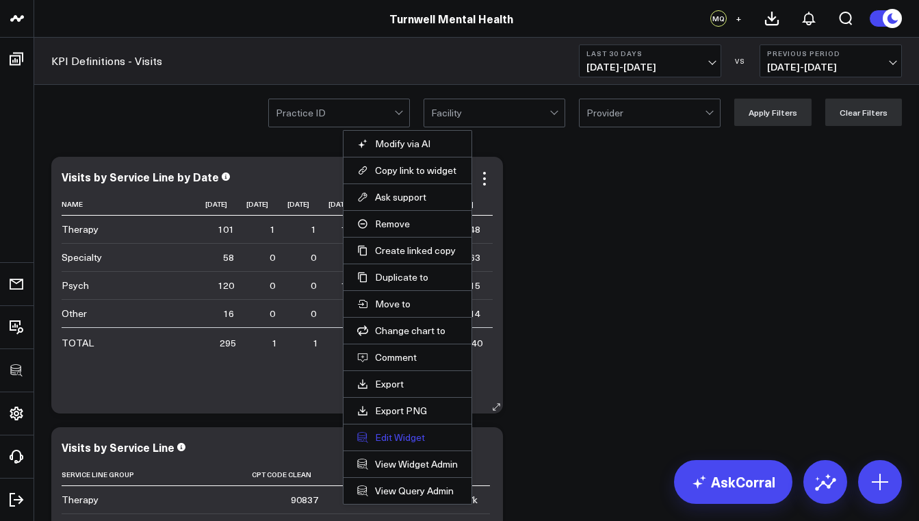
click at [414, 437] on button "Edit Widget" at bounding box center [407, 437] width 101 height 12
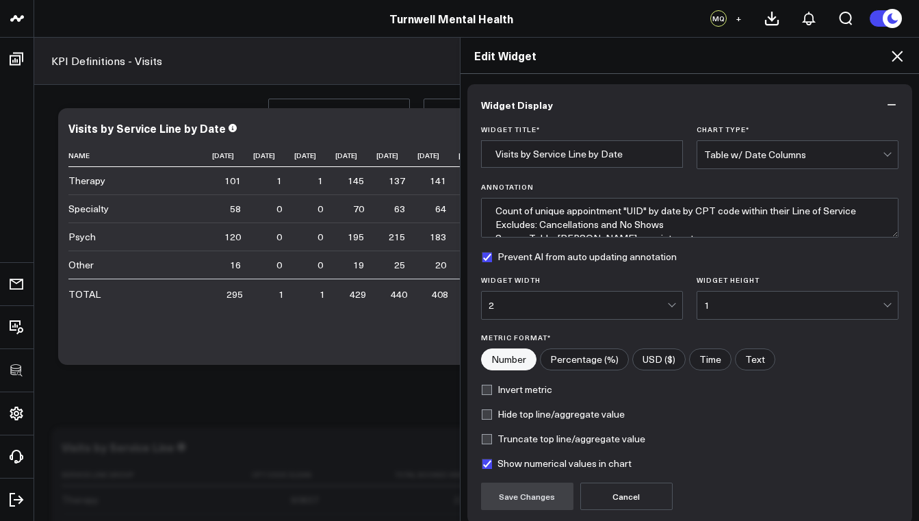
click at [484, 258] on label "Prevent AI from auto updating annotation" at bounding box center [579, 256] width 196 height 11
click at [484, 258] on input "Prevent AI from auto updating annotation" at bounding box center [486, 256] width 11 height 11
checkbox input "false"
click at [543, 501] on button "Save Changes" at bounding box center [527, 495] width 92 height 27
type textarea "Count of unique appointment "UID" by date by CPT code within their Line of Serv…"
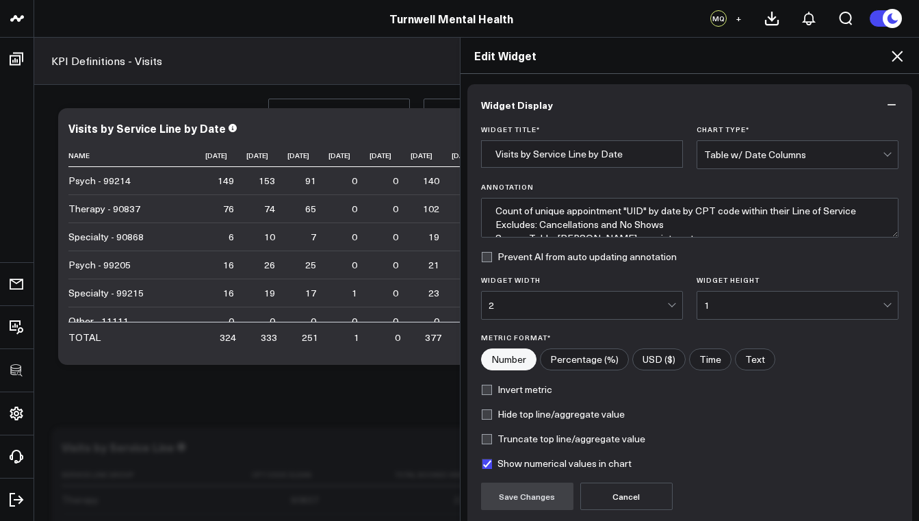
click at [899, 55] on icon at bounding box center [896, 56] width 11 height 11
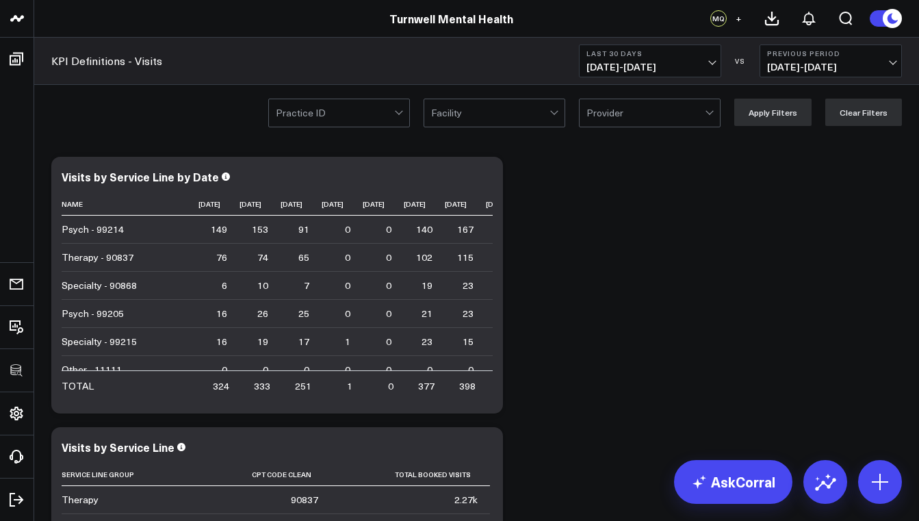
click at [392, 120] on div at bounding box center [335, 112] width 118 height 27
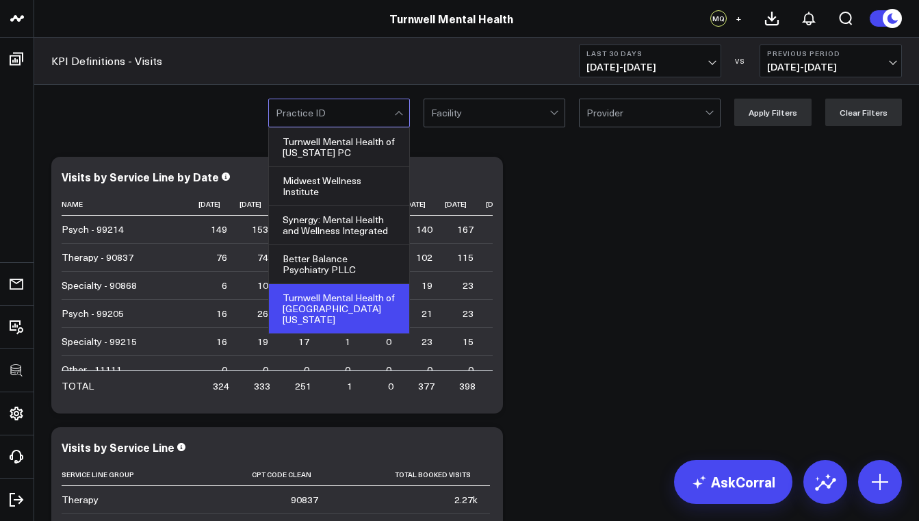
click at [337, 298] on div "Turnwell Mental Health of [GEOGRAPHIC_DATA][US_STATE]" at bounding box center [339, 309] width 140 height 50
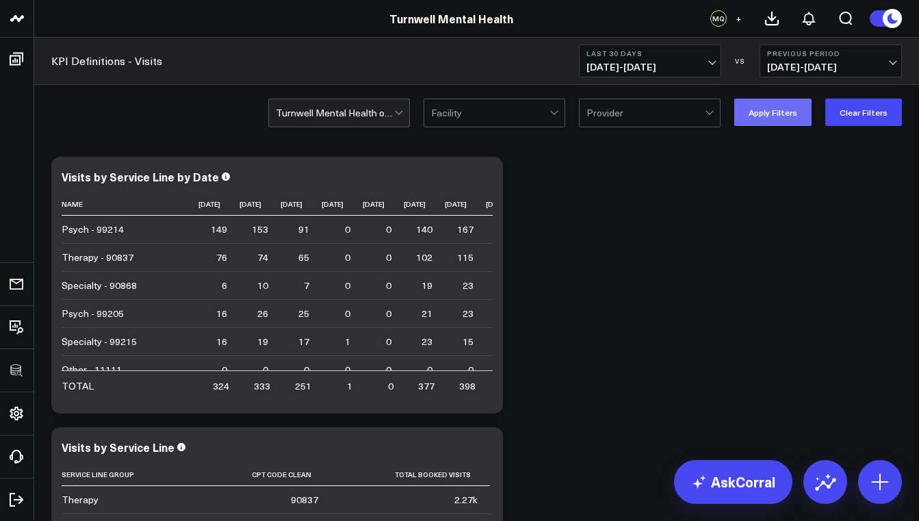
click at [777, 112] on button "Apply Filters" at bounding box center [772, 112] width 77 height 27
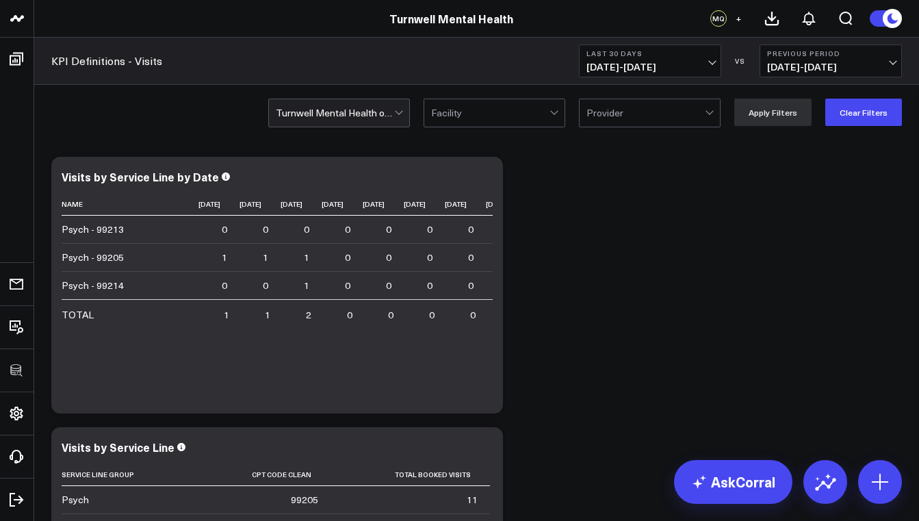
click at [555, 112] on div at bounding box center [555, 112] width 12 height 27
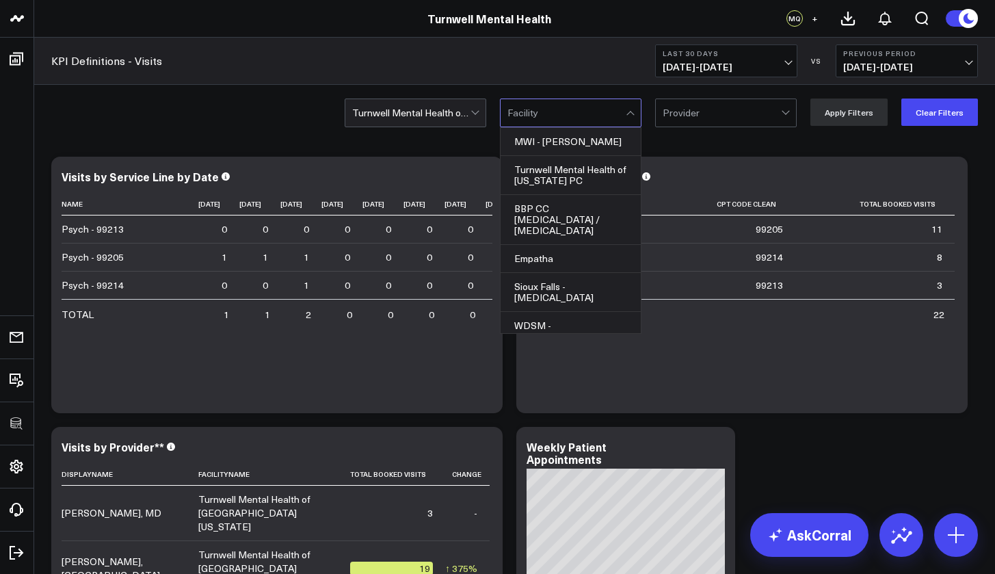
click at [633, 109] on div at bounding box center [632, 112] width 12 height 27
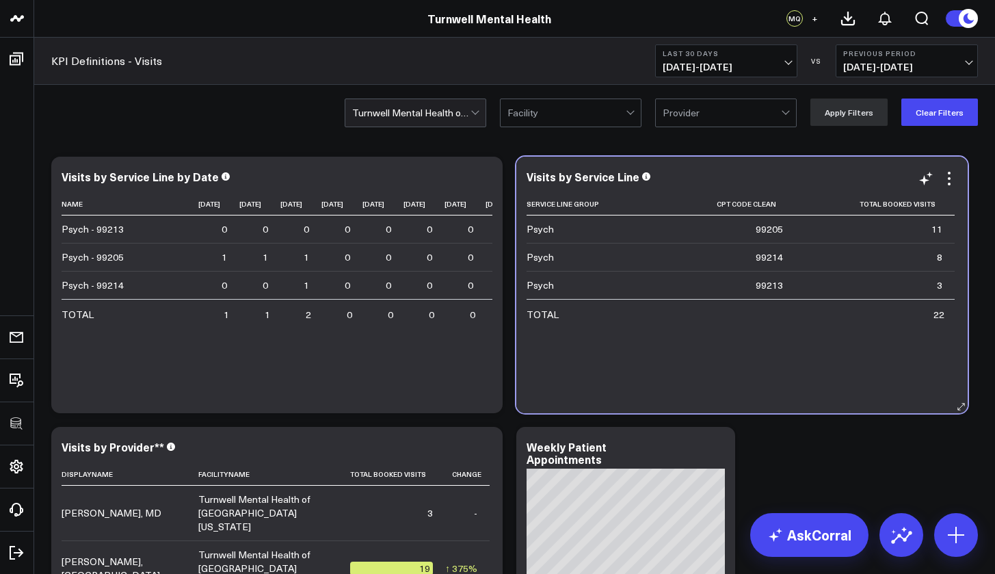
click at [822, 374] on div "Service Line Group Cpt Code Clean Total Booked Visits Psych 99205 11 Psych 9921…" at bounding box center [742, 296] width 431 height 207
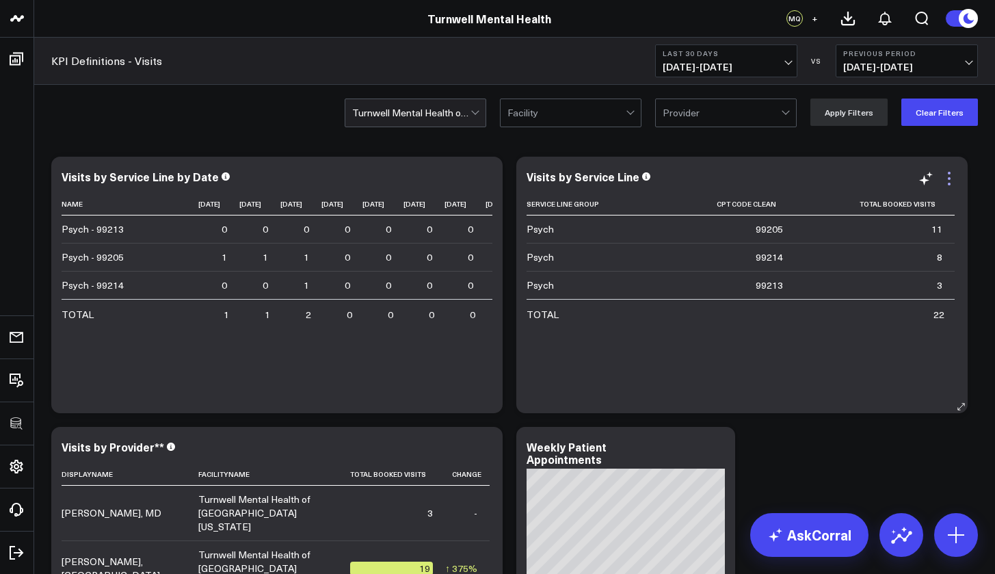
click at [918, 182] on icon at bounding box center [949, 178] width 16 height 16
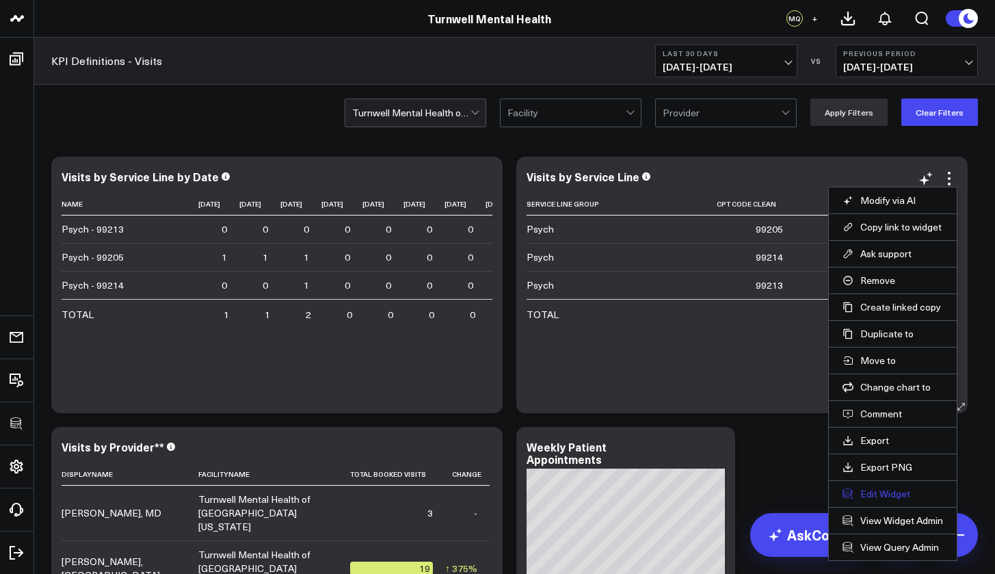
click at [886, 499] on button "Edit Widget" at bounding box center [893, 494] width 101 height 12
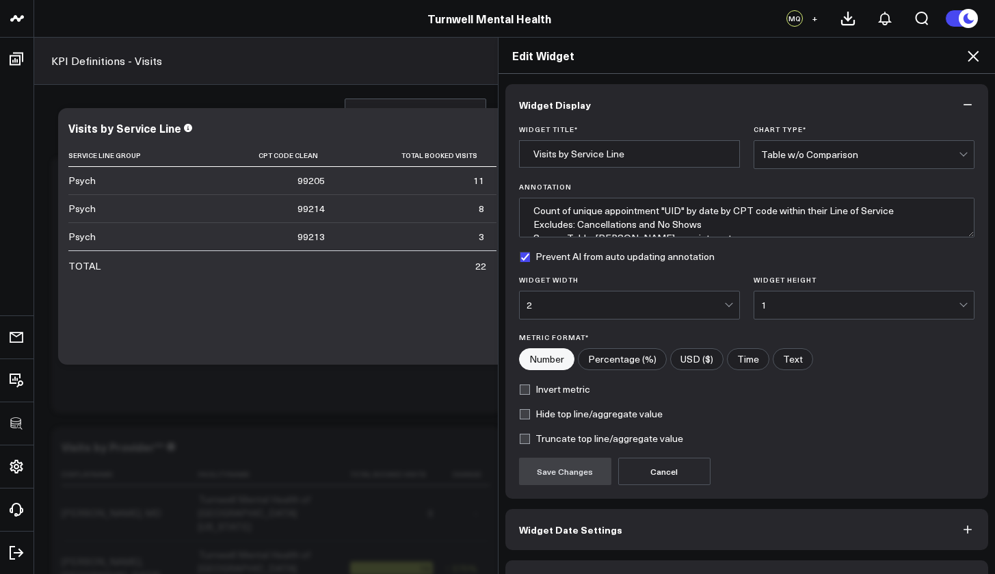
click at [918, 155] on div "Table w/o Comparison" at bounding box center [860, 154] width 198 height 11
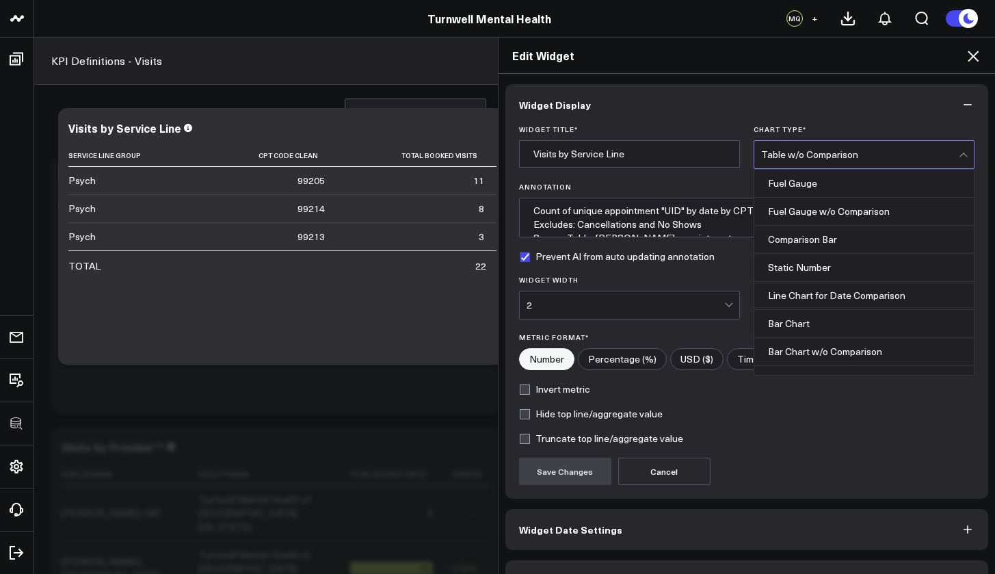
scroll to position [551, 0]
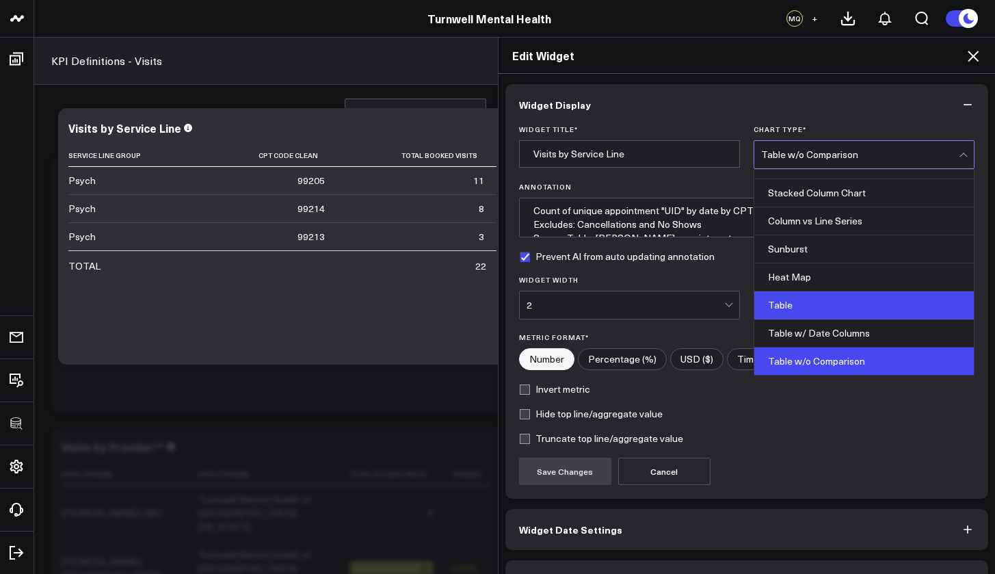
click at [851, 308] on div "Table" at bounding box center [865, 305] width 220 height 28
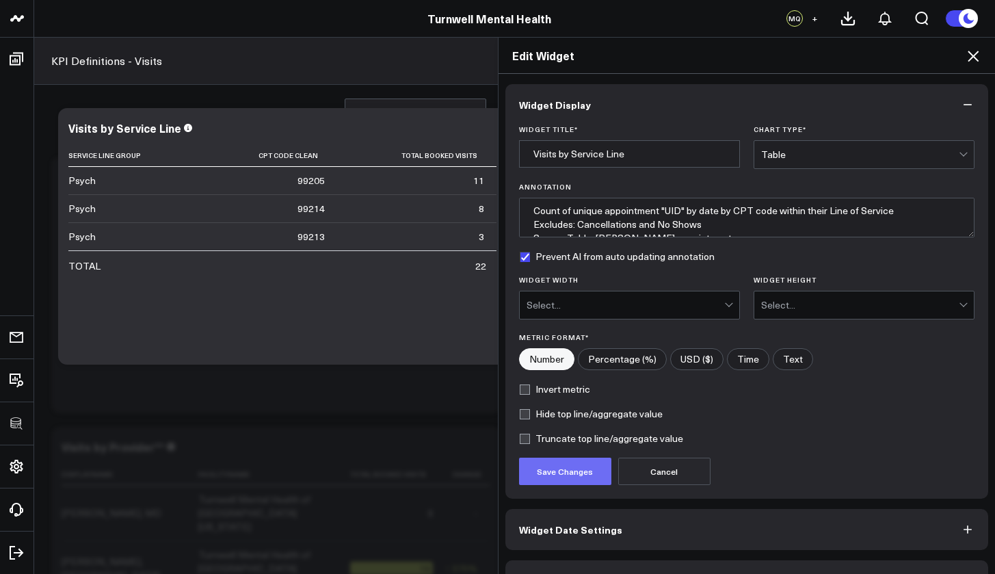
click at [588, 477] on button "Save Changes" at bounding box center [565, 471] width 92 height 27
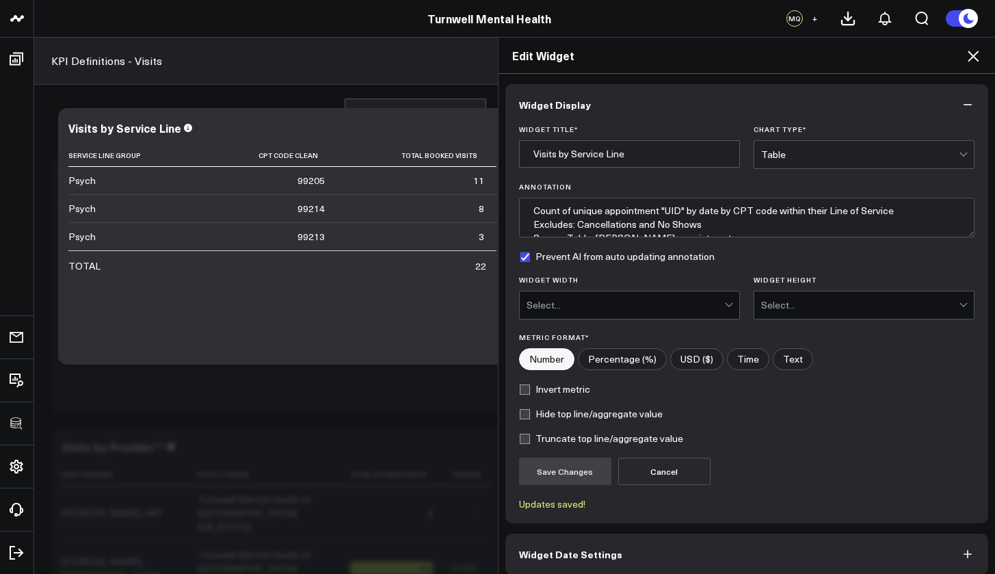
type textarea "Count of unique appointment "UID" by date by CPT code within their Line of Serv…"
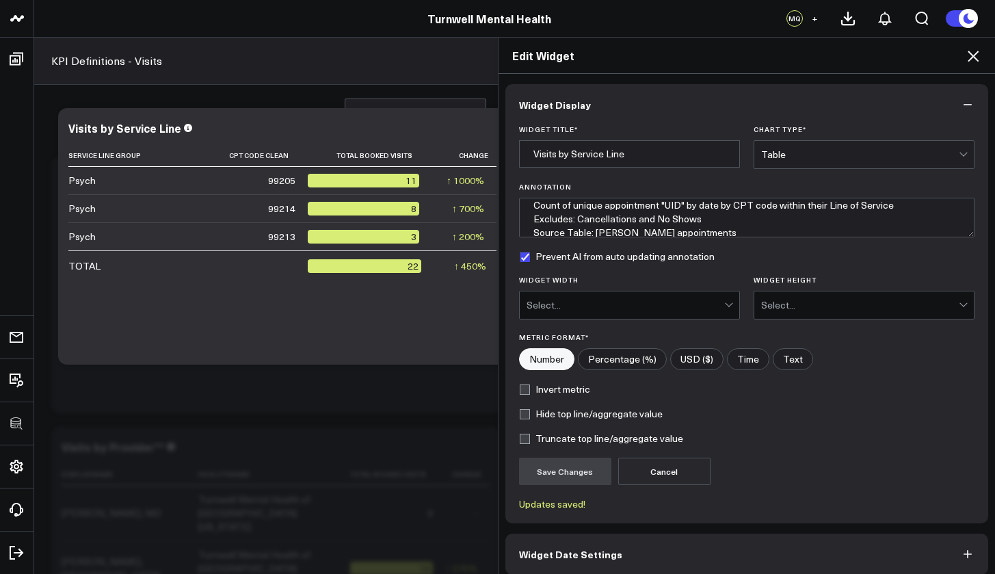
scroll to position [8, 0]
click at [918, 54] on icon at bounding box center [973, 56] width 16 height 16
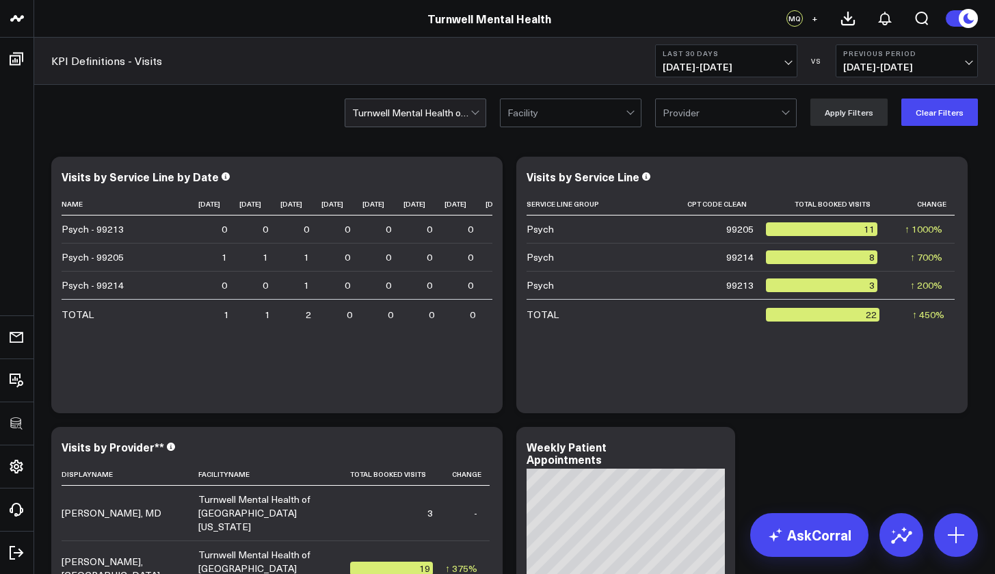
click at [466, 112] on div "Turnwell Mental Health of South Florida" at bounding box center [411, 112] width 118 height 11
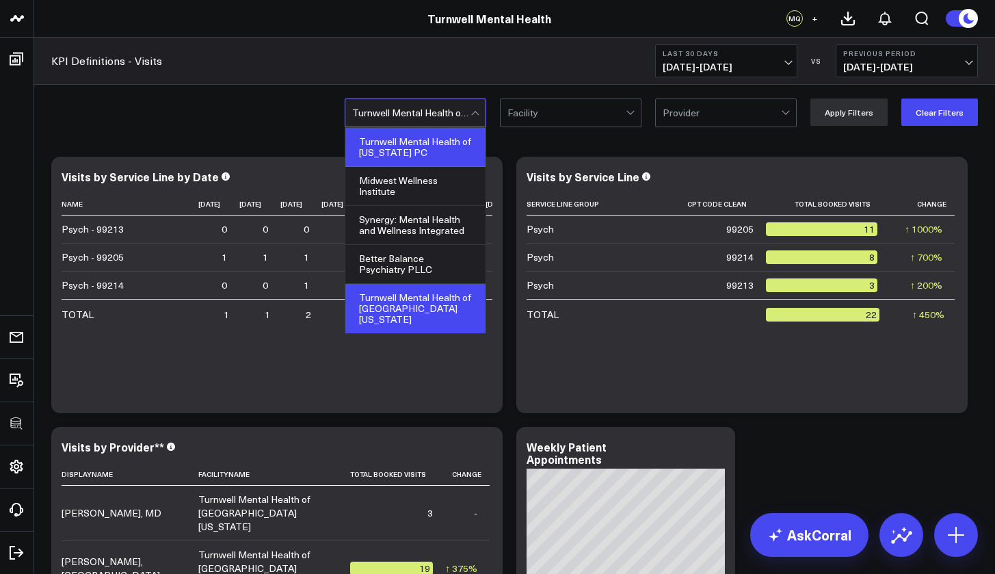
click at [430, 140] on div "Turnwell Mental Health of South Carolina PC" at bounding box center [416, 147] width 140 height 39
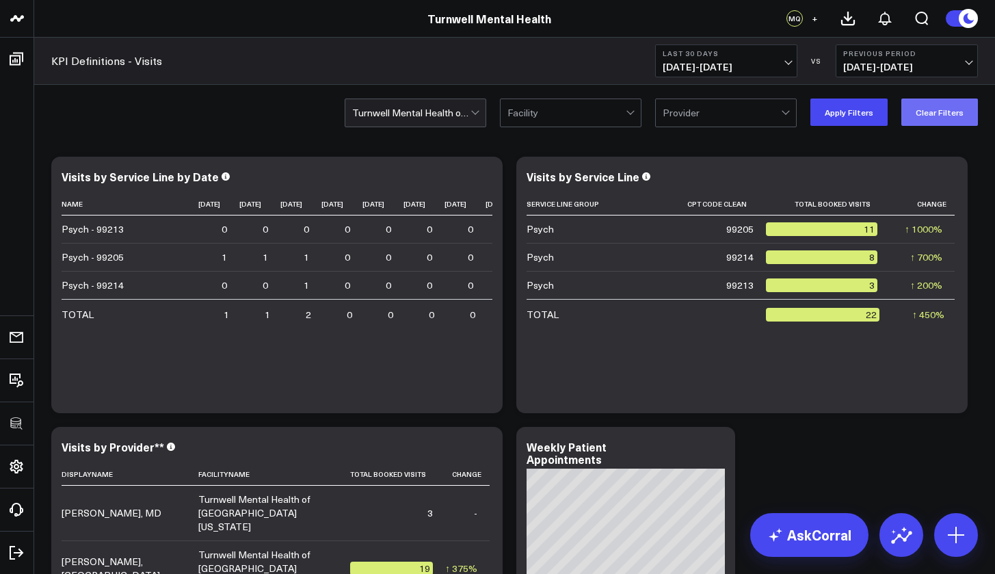
click at [918, 108] on button "Clear Filters" at bounding box center [940, 112] width 77 height 27
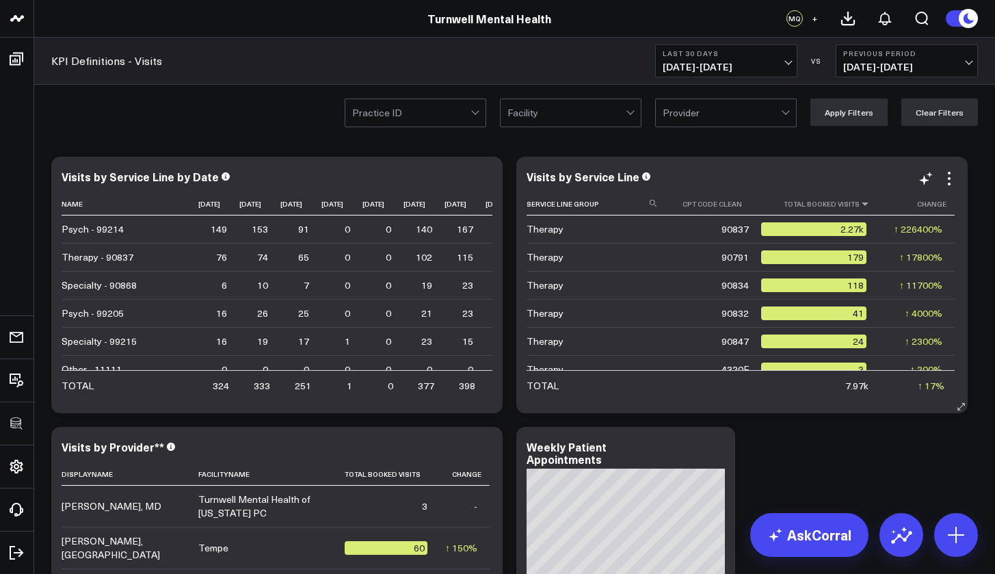
click at [860, 205] on icon at bounding box center [865, 204] width 11 height 8
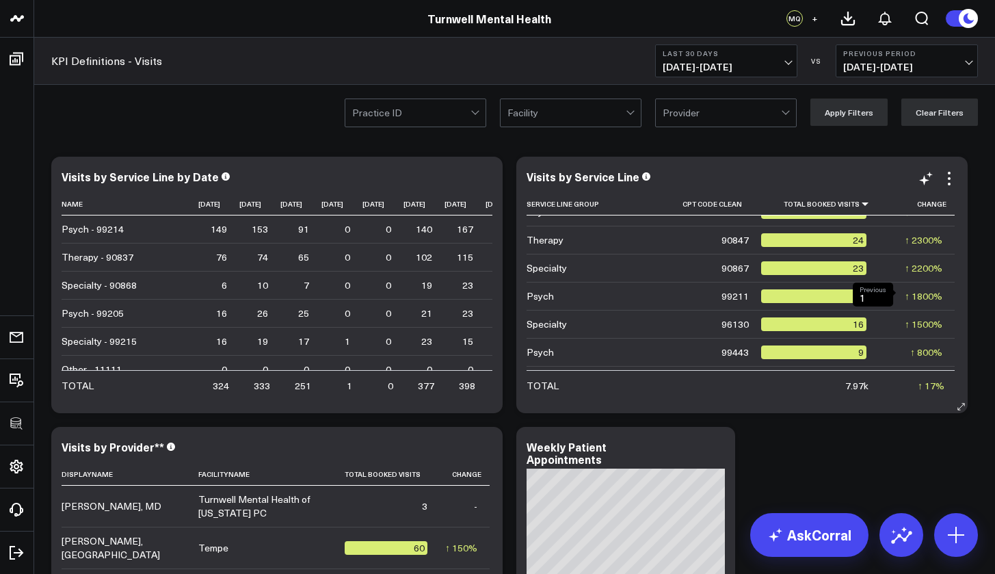
scroll to position [490, 0]
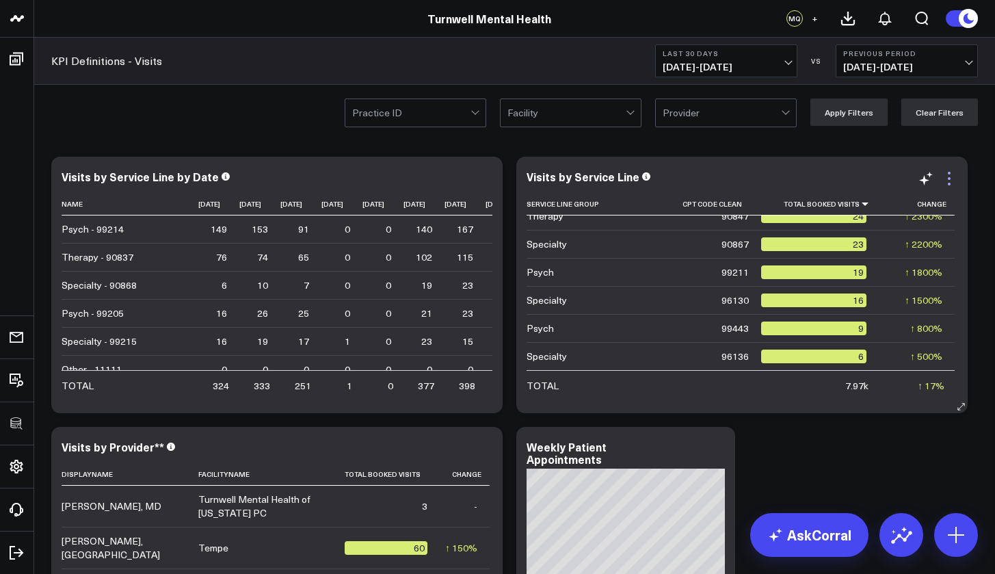
click at [918, 181] on icon at bounding box center [949, 178] width 16 height 16
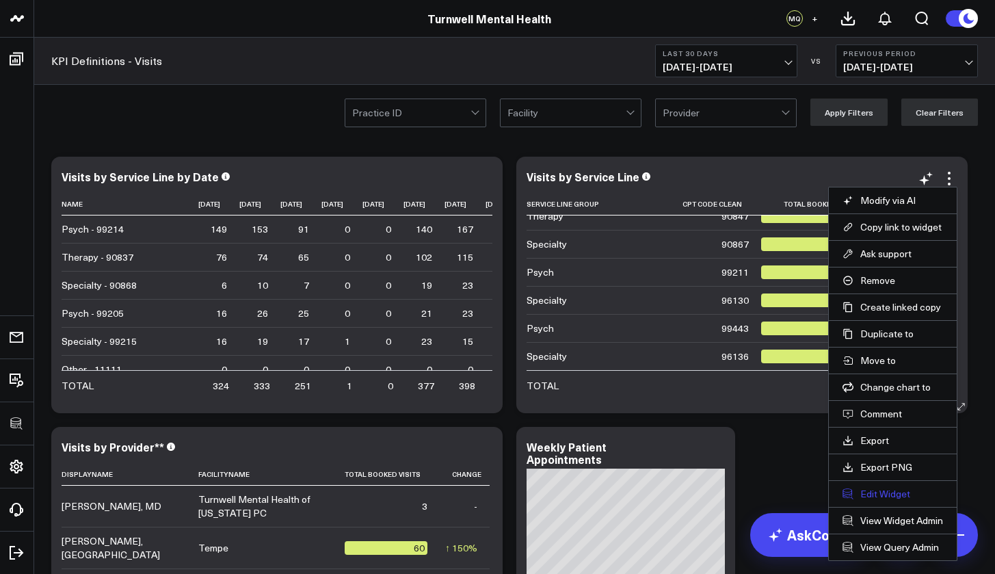
click at [870, 495] on button "Edit Widget" at bounding box center [893, 494] width 101 height 12
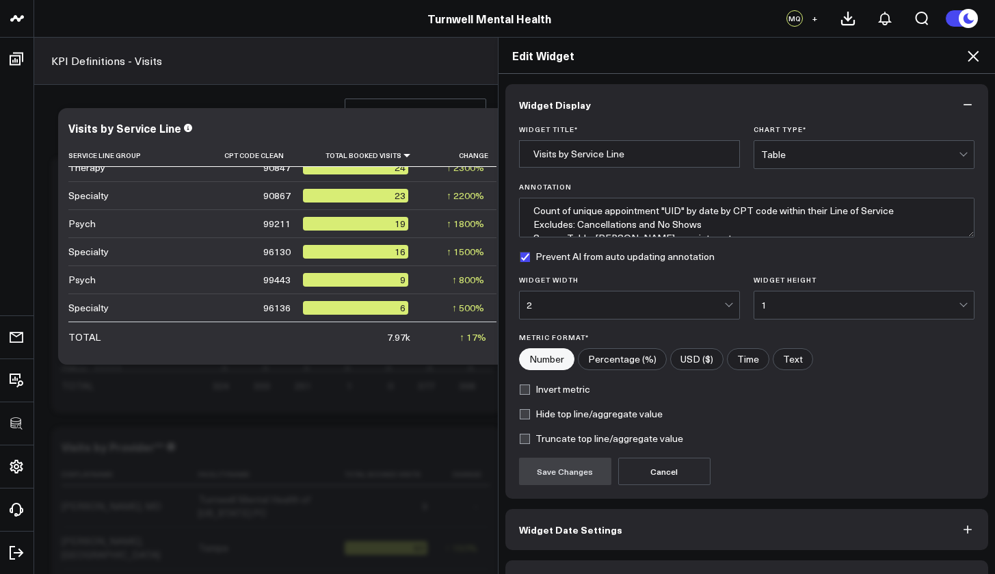
click at [790, 146] on div "Table" at bounding box center [860, 154] width 198 height 27
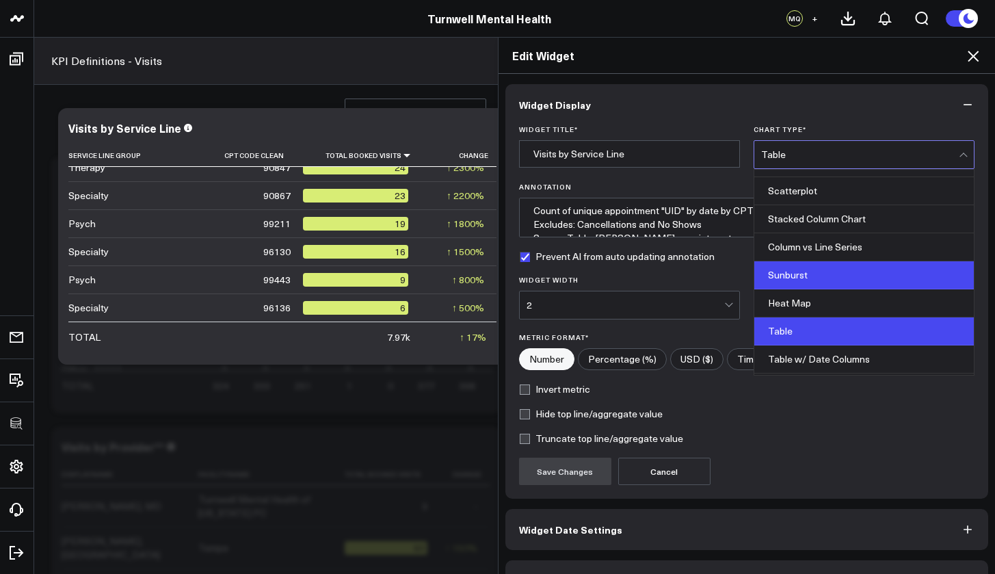
scroll to position [551, 0]
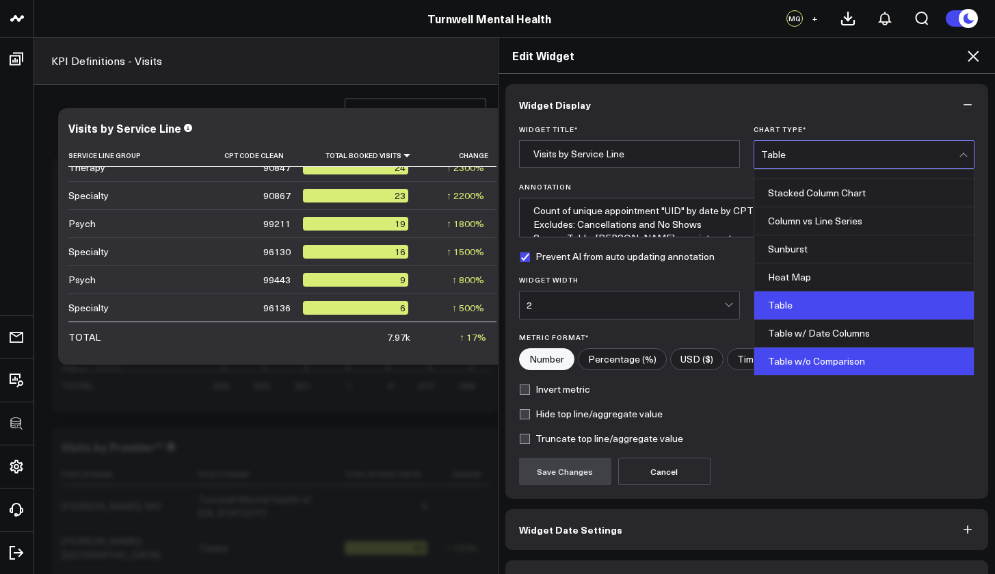
click at [811, 354] on div "Table w/o Comparison" at bounding box center [865, 361] width 220 height 27
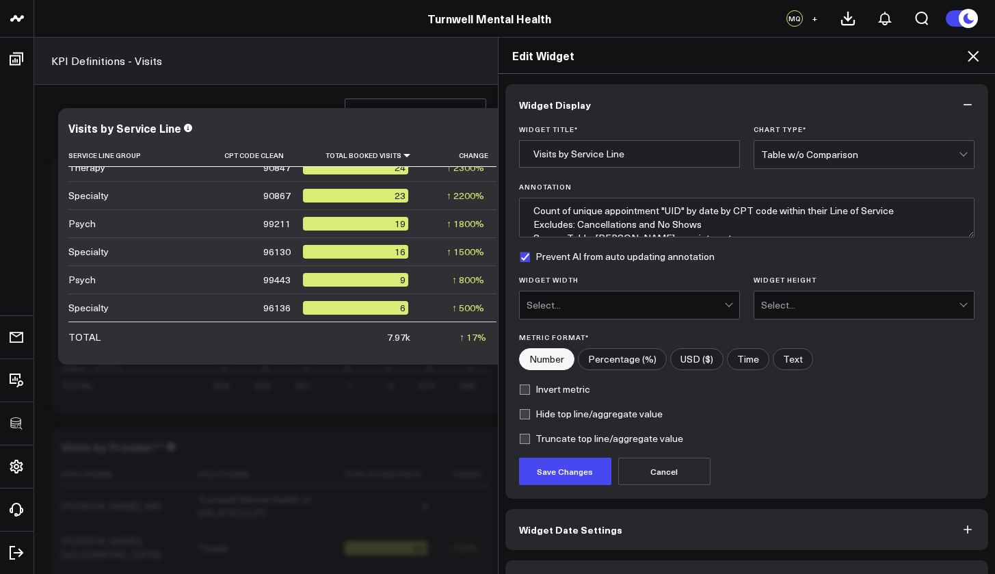
click at [572, 491] on div "Widget Title * Visits by Service Line Chart Type * option Table w/o Comparison,…" at bounding box center [748, 312] width 484 height 374
click at [573, 469] on button "Save Changes" at bounding box center [565, 471] width 92 height 27
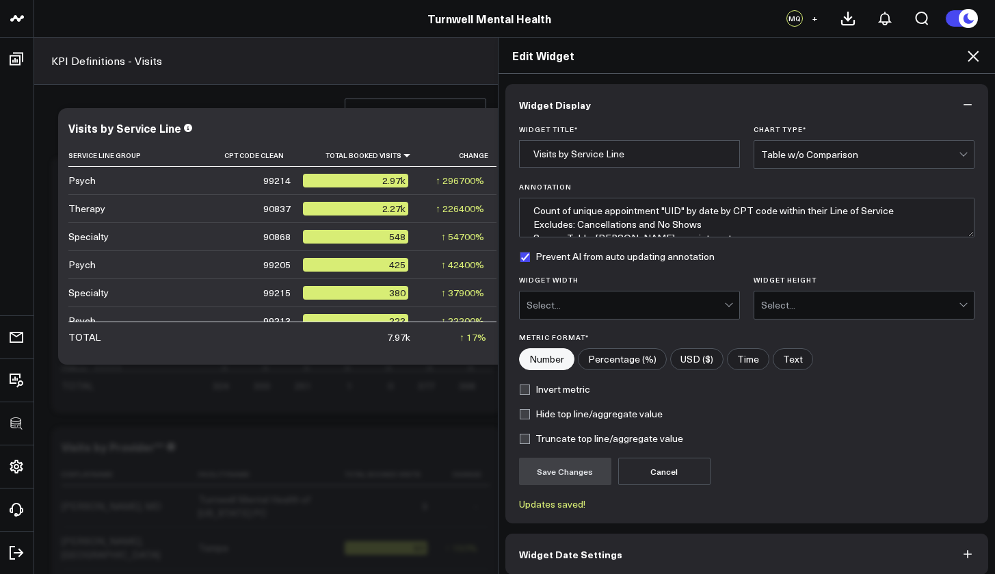
type textarea "Count of unique appointment "UID" by date by CPT code within their Line of Serv…"
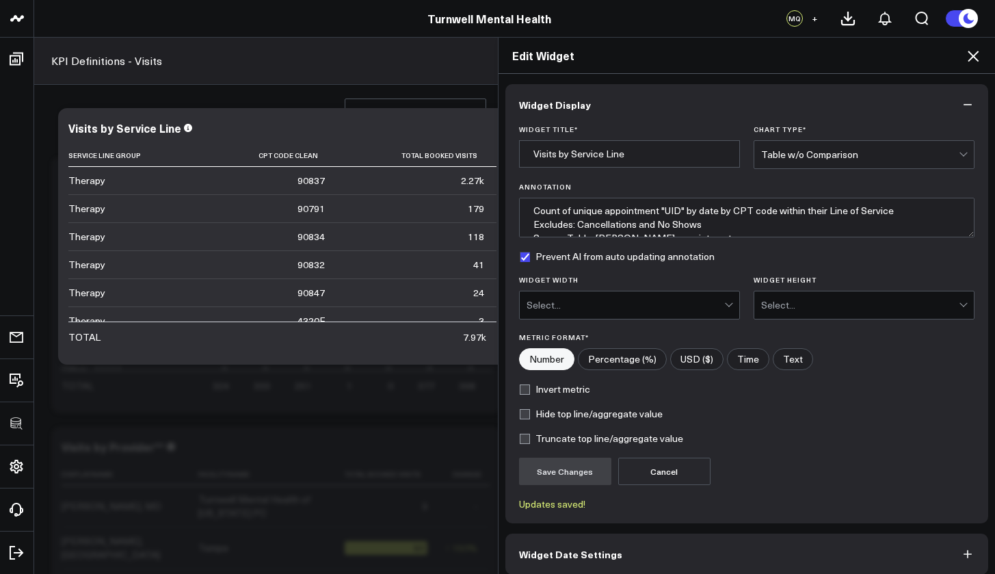
click at [918, 54] on icon at bounding box center [973, 56] width 16 height 16
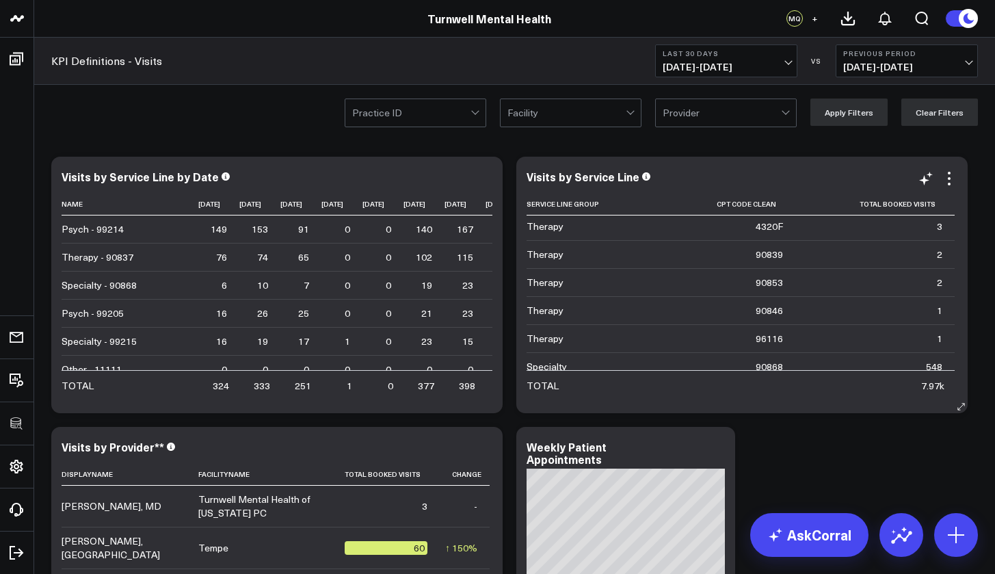
scroll to position [204, 0]
click at [918, 174] on icon at bounding box center [949, 173] width 3 height 3
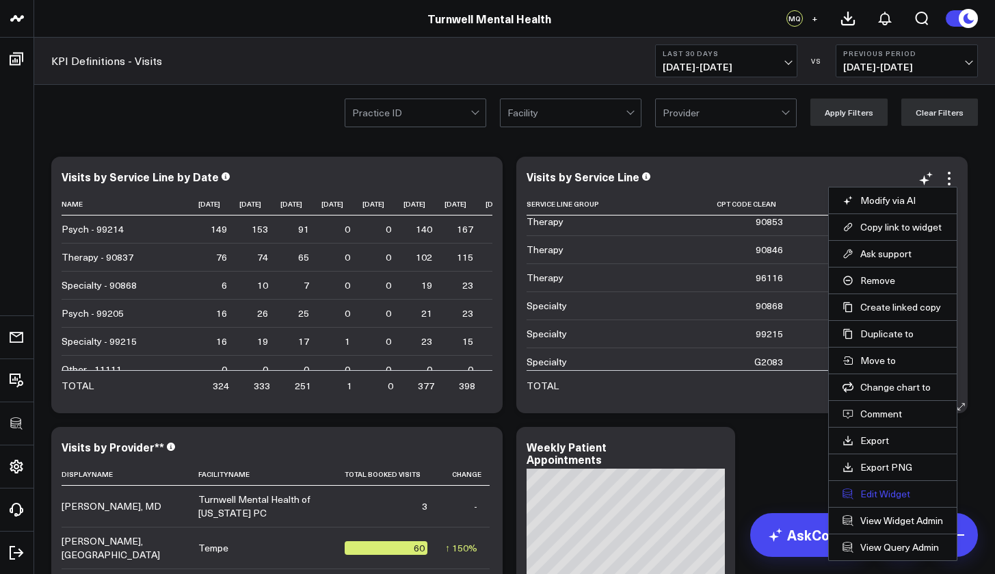
click at [874, 489] on button "Edit Widget" at bounding box center [893, 494] width 101 height 12
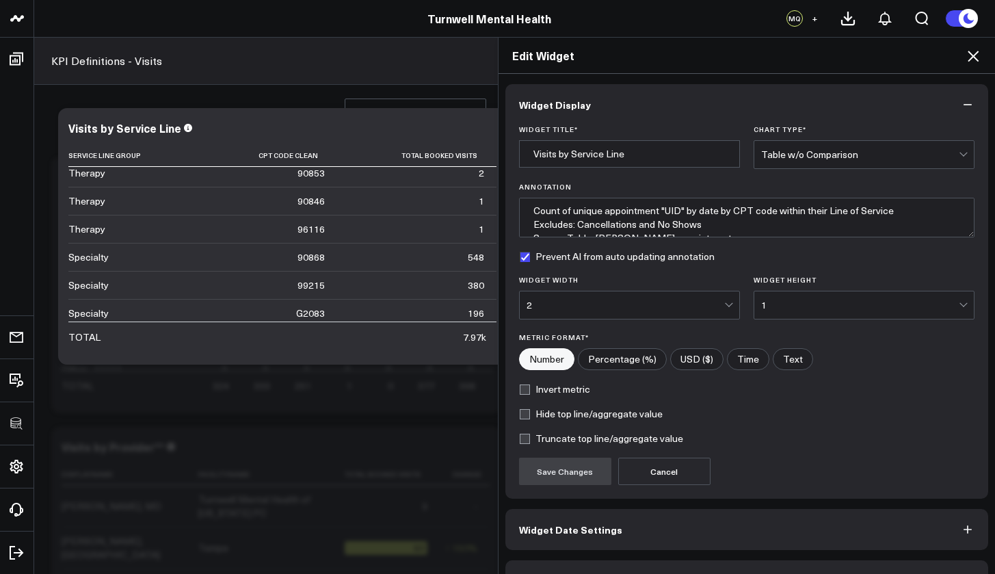
scroll to position [37, 0]
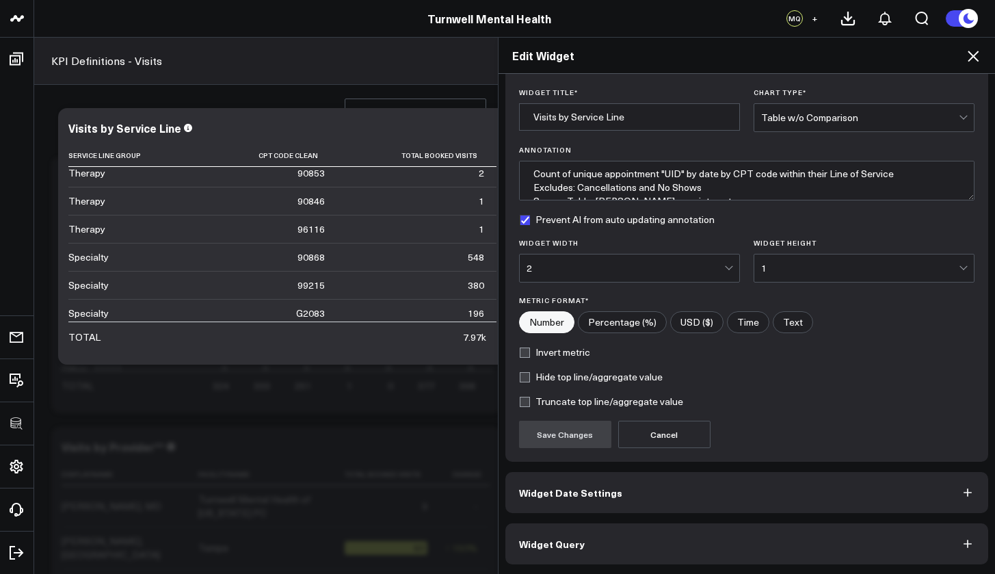
click at [677, 520] on button "Widget Query" at bounding box center [748, 543] width 484 height 41
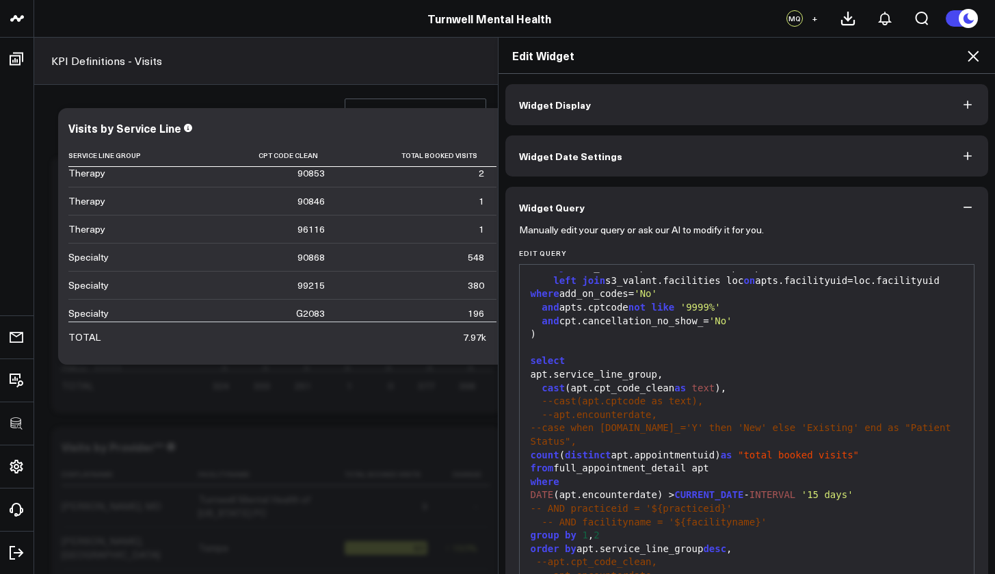
scroll to position [96, 0]
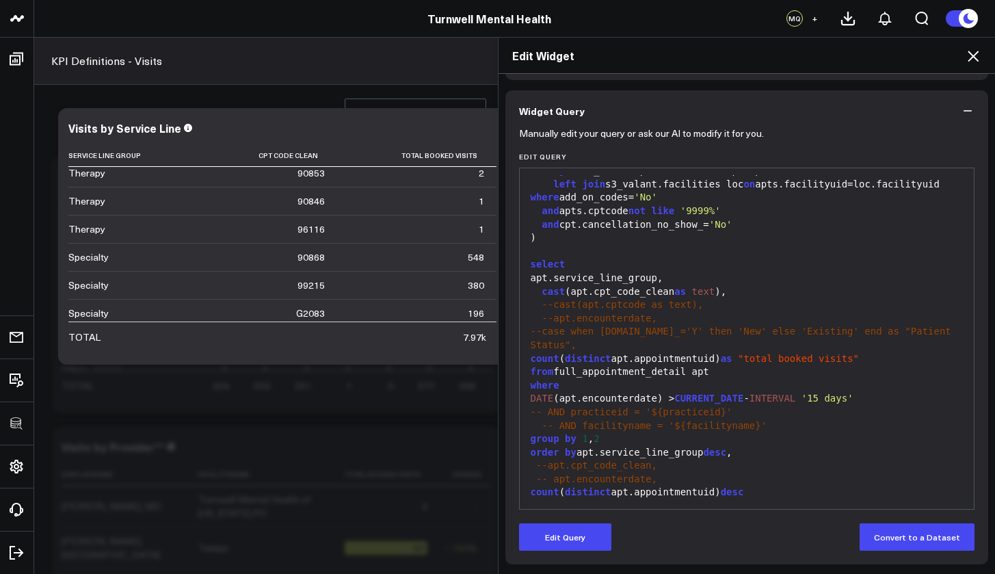
click at [584, 322] on span "--apt.encounterdate," at bounding box center [600, 318] width 116 height 11
click at [583, 520] on button "Edit Query" at bounding box center [565, 536] width 92 height 27
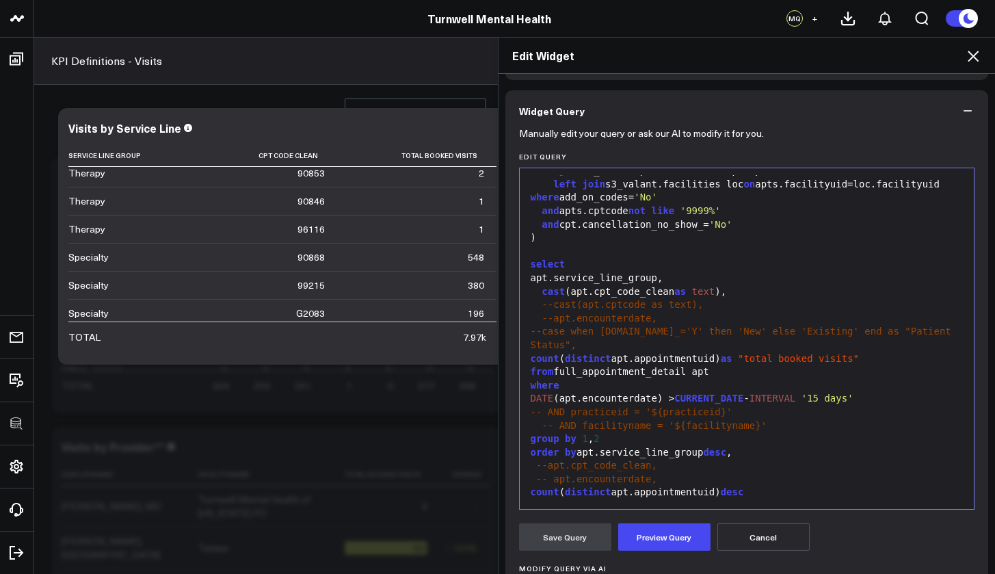
click at [532, 298] on div "cast (apt.cpt_code_clean as text )," at bounding box center [747, 292] width 441 height 14
click at [742, 294] on div "-- cast(apt.cpt_code_clean as text)," at bounding box center [747, 292] width 441 height 14
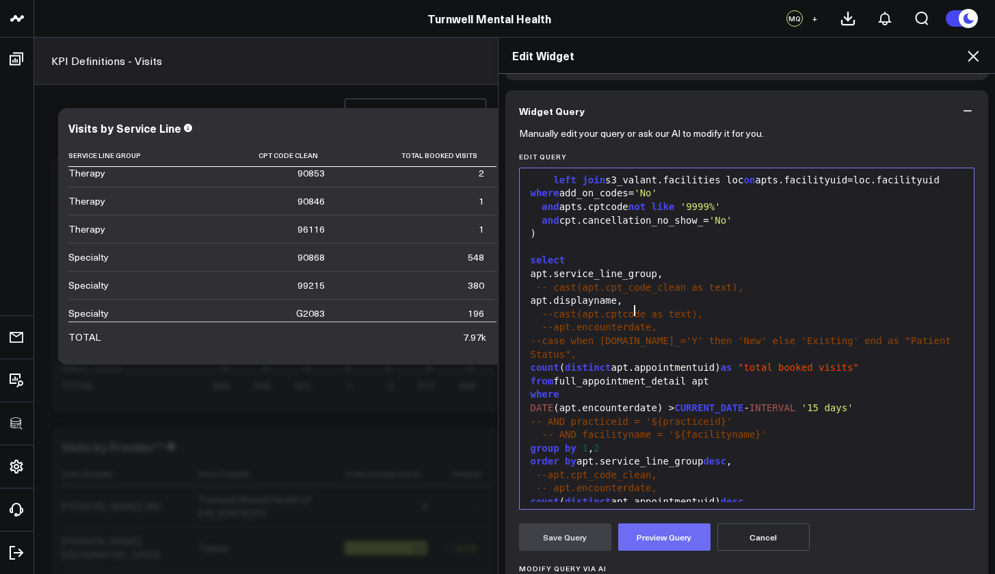
click at [660, 520] on button "Preview Query" at bounding box center [664, 536] width 92 height 27
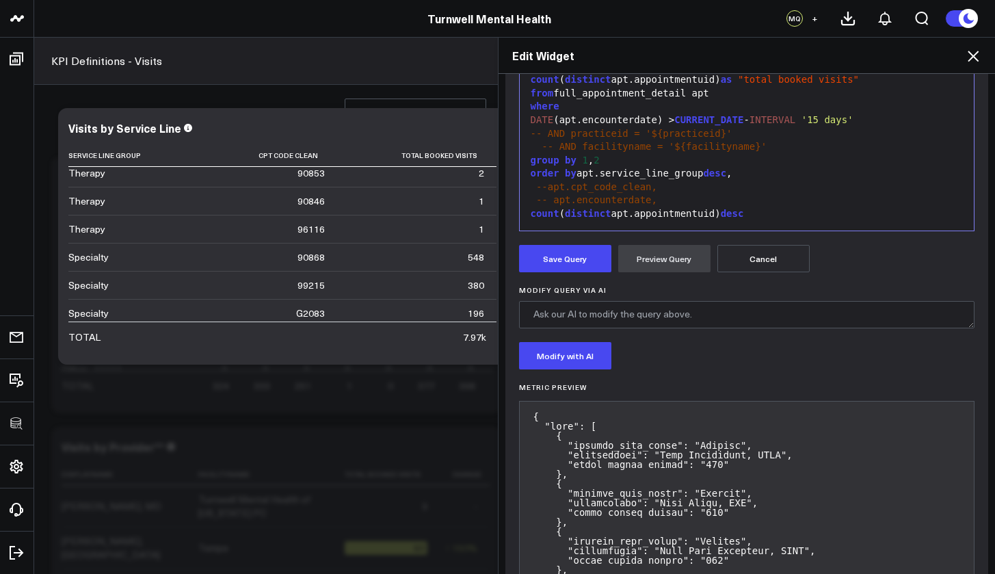
scroll to position [378, 0]
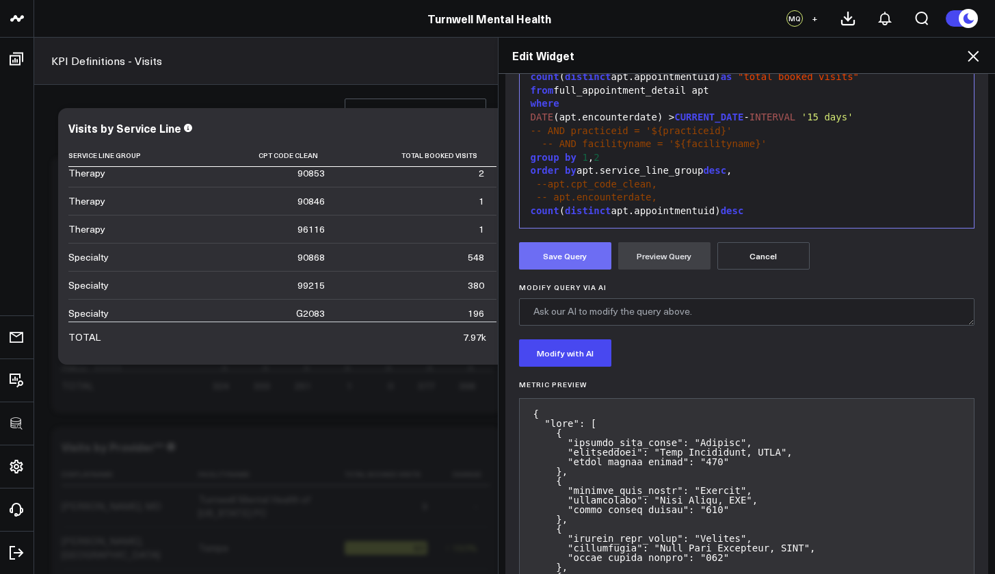
click at [577, 257] on button "Save Query" at bounding box center [565, 255] width 92 height 27
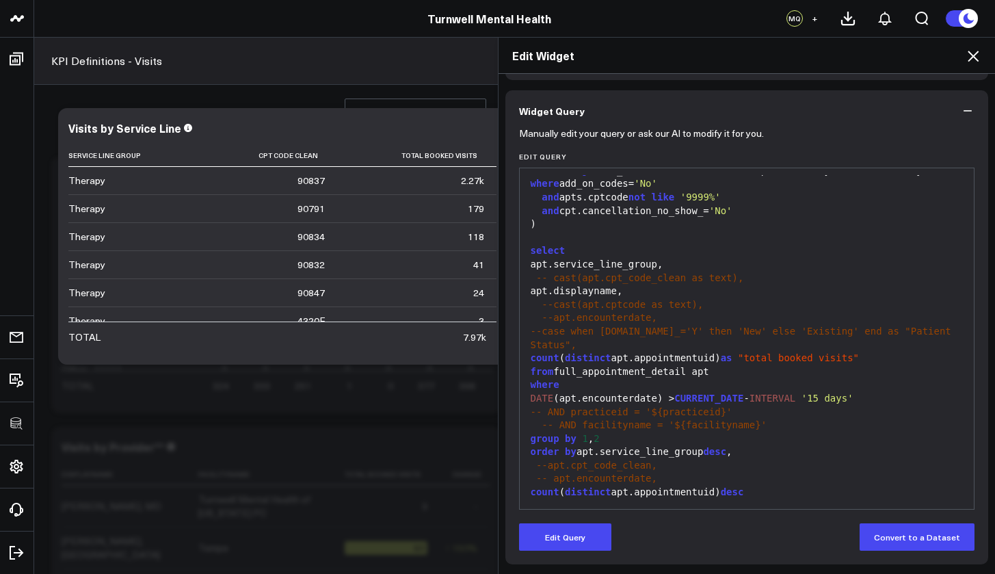
scroll to position [96, 0]
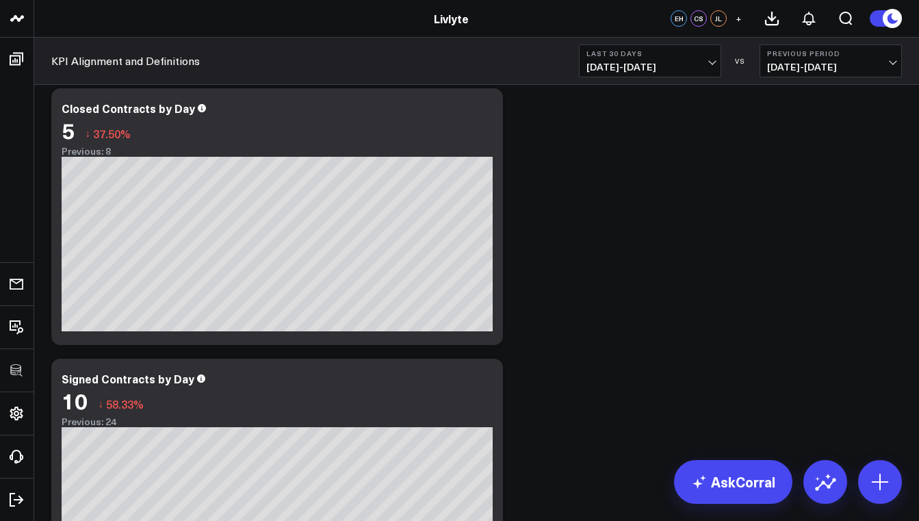
scroll to position [50, 0]
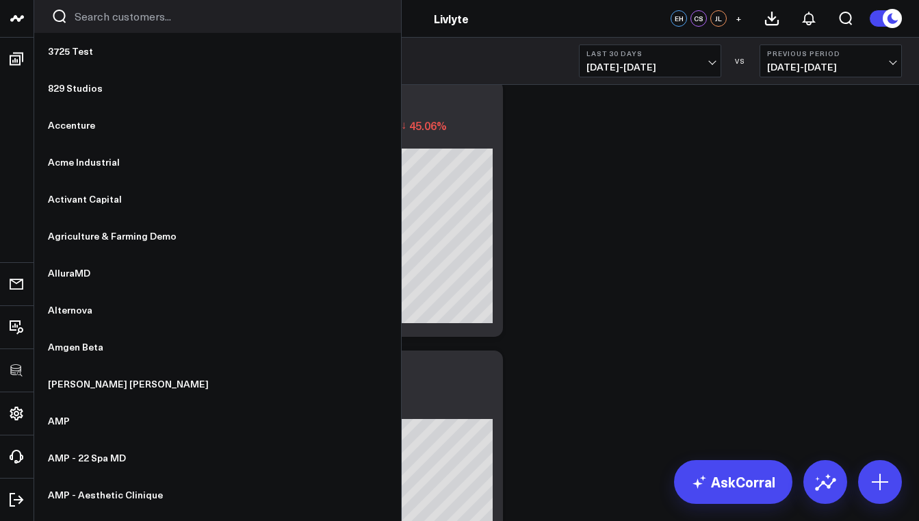
click at [87, 23] on input "Search customers input" at bounding box center [229, 16] width 309 height 15
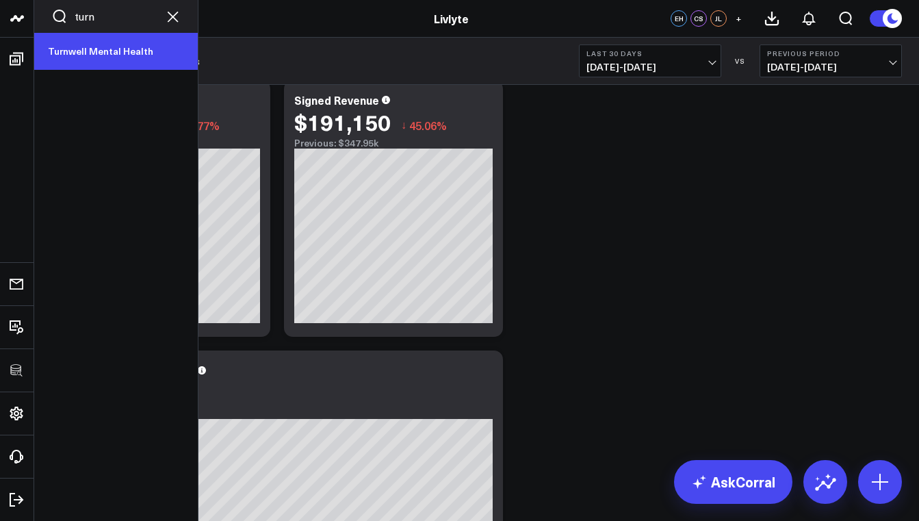
type input "turn"
click at [86, 44] on link "Turnwell Mental Health" at bounding box center [116, 51] width 164 height 37
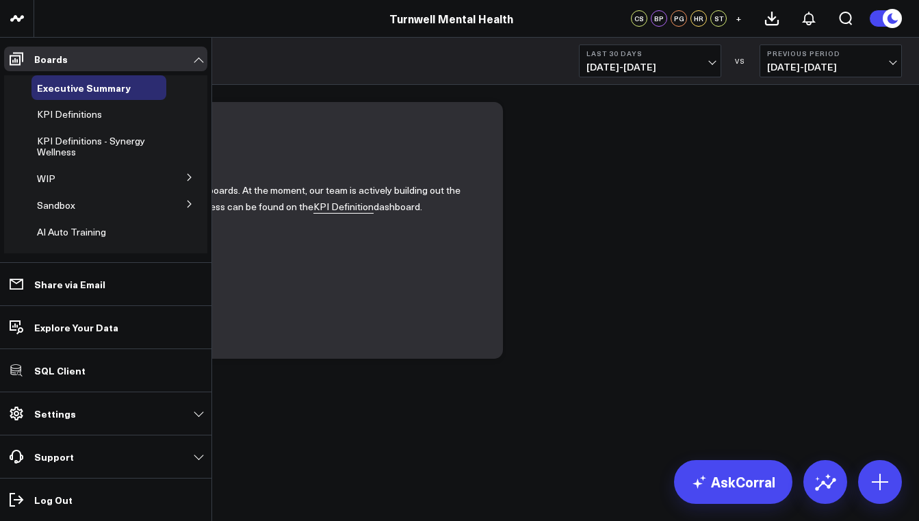
scroll to position [66, 0]
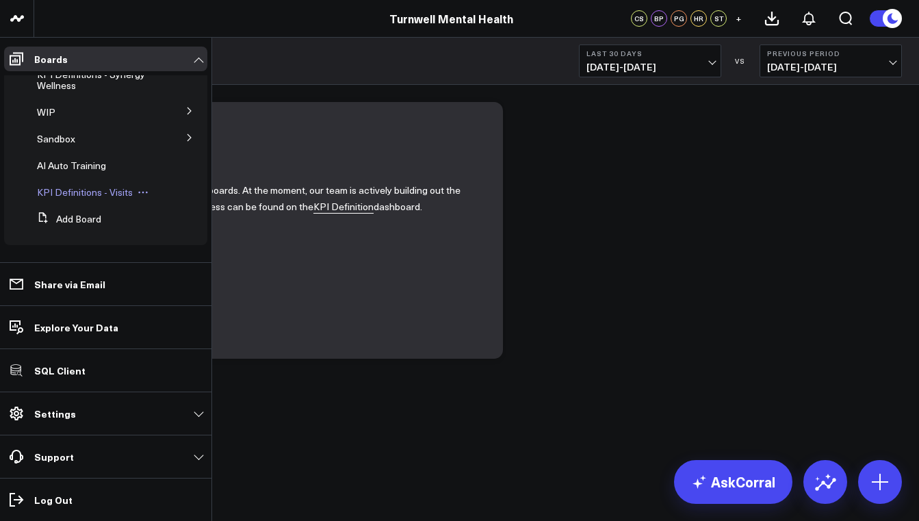
click at [90, 185] on div "KPI Definitions - Visits" at bounding box center [98, 192] width 135 height 25
click at [90, 195] on span "KPI Definitions - Visits" at bounding box center [85, 191] width 96 height 13
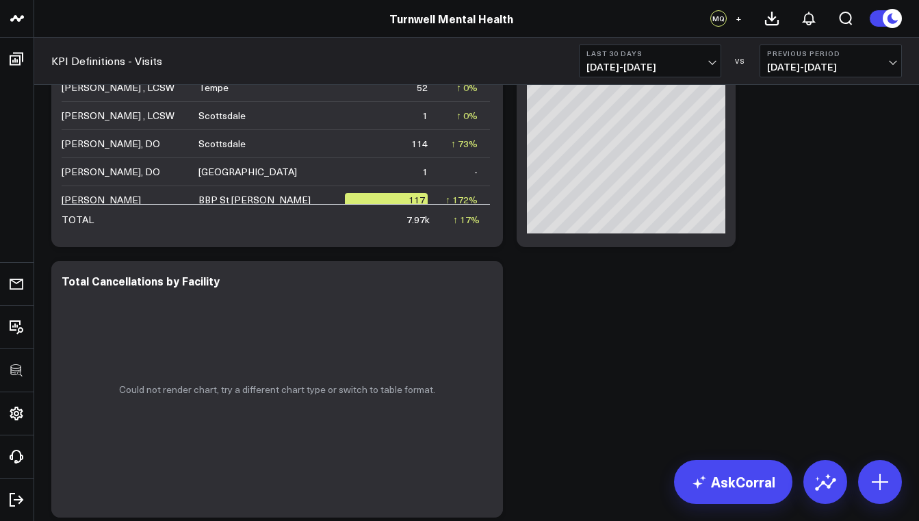
scroll to position [954, 0]
